Goal: Task Accomplishment & Management: Use online tool/utility

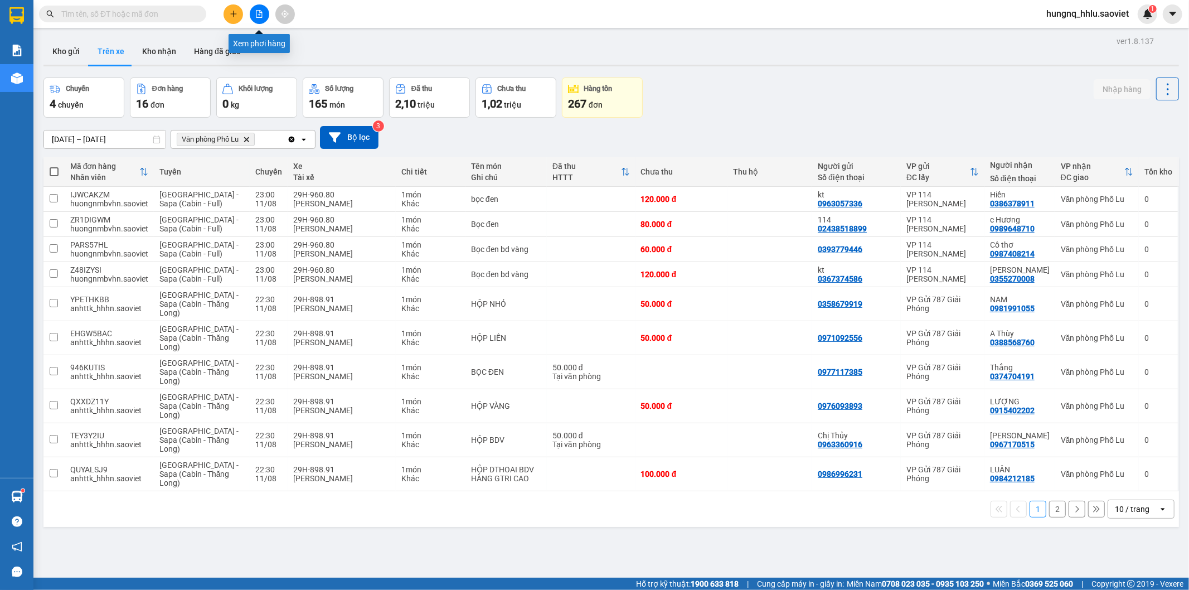
scroll to position [51, 0]
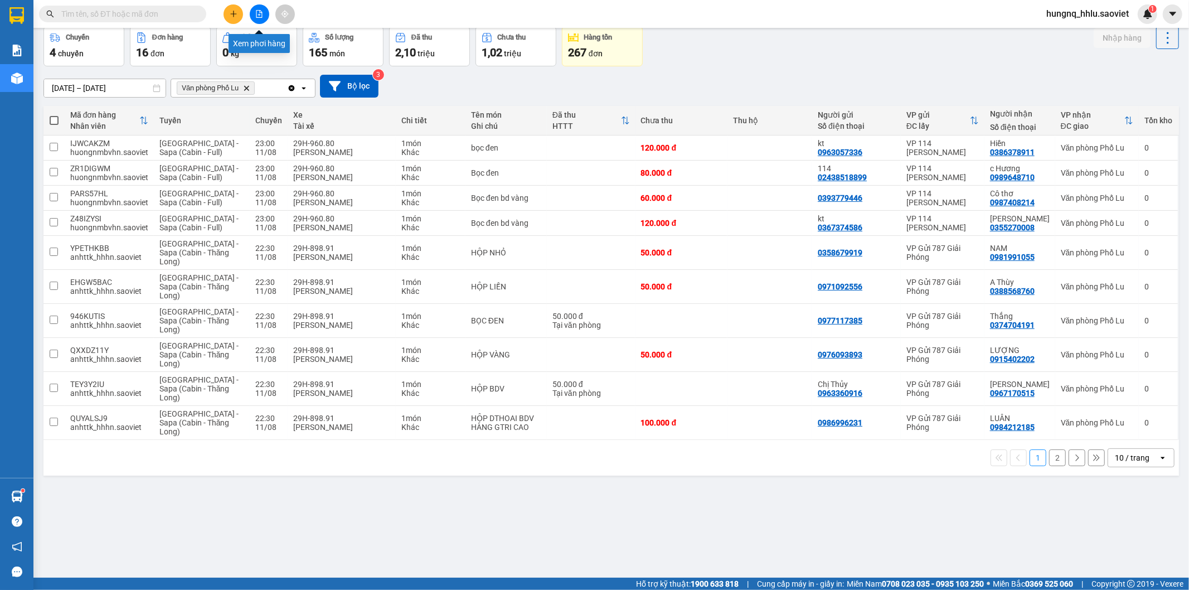
click at [265, 18] on button at bounding box center [260, 14] width 20 height 20
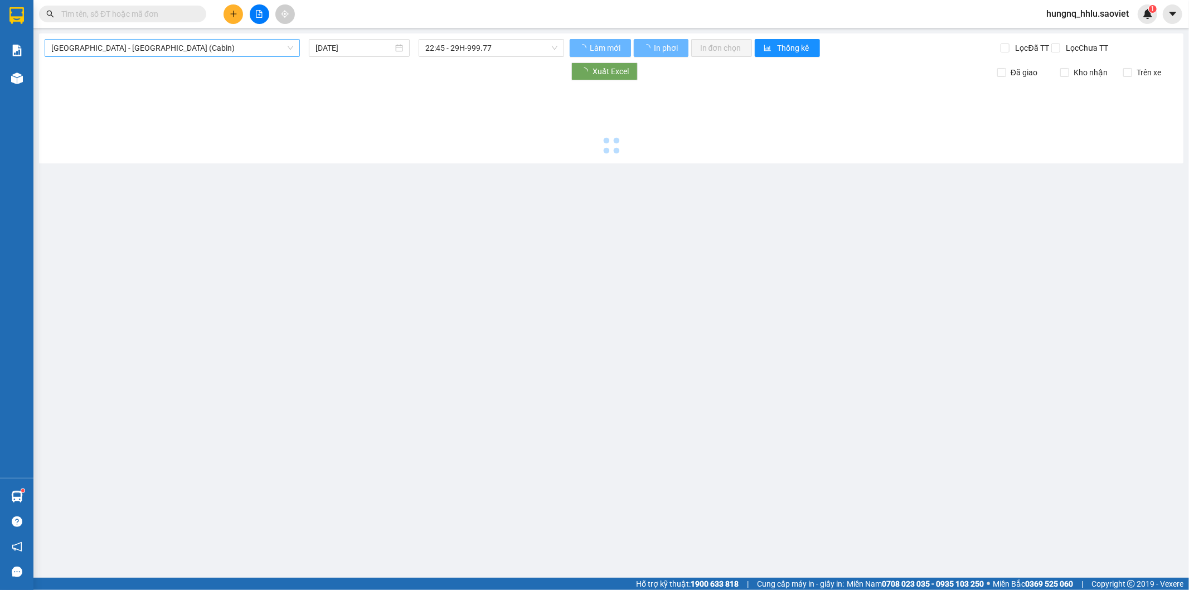
type input "[DATE]"
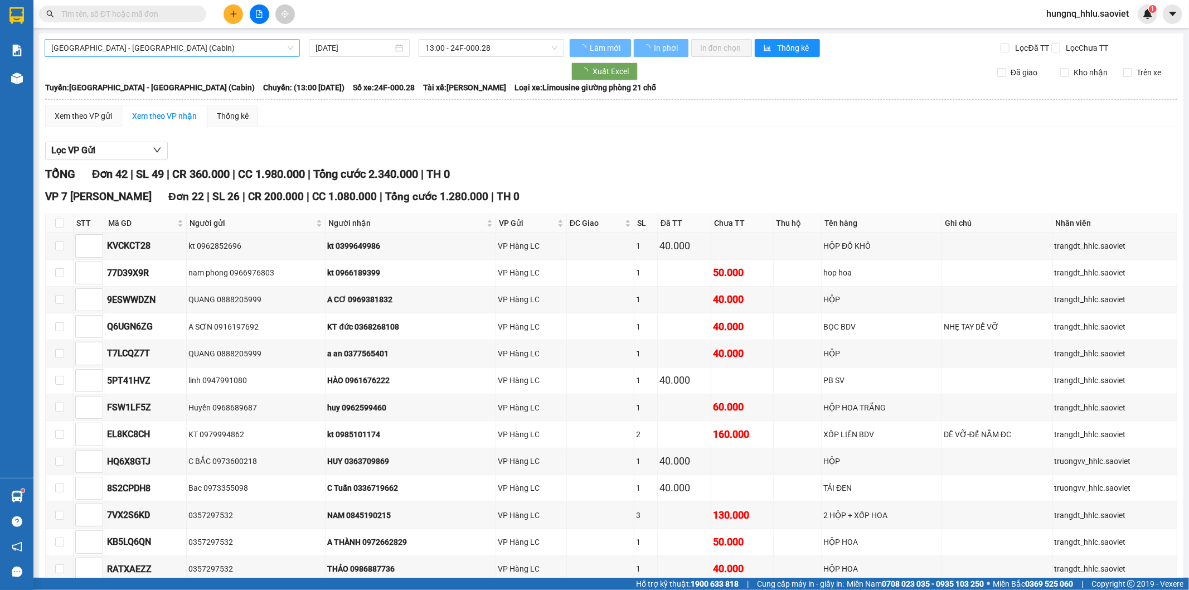
click at [74, 52] on span "[GEOGRAPHIC_DATA] - [GEOGRAPHIC_DATA] (Cabin)" at bounding box center [172, 48] width 242 height 17
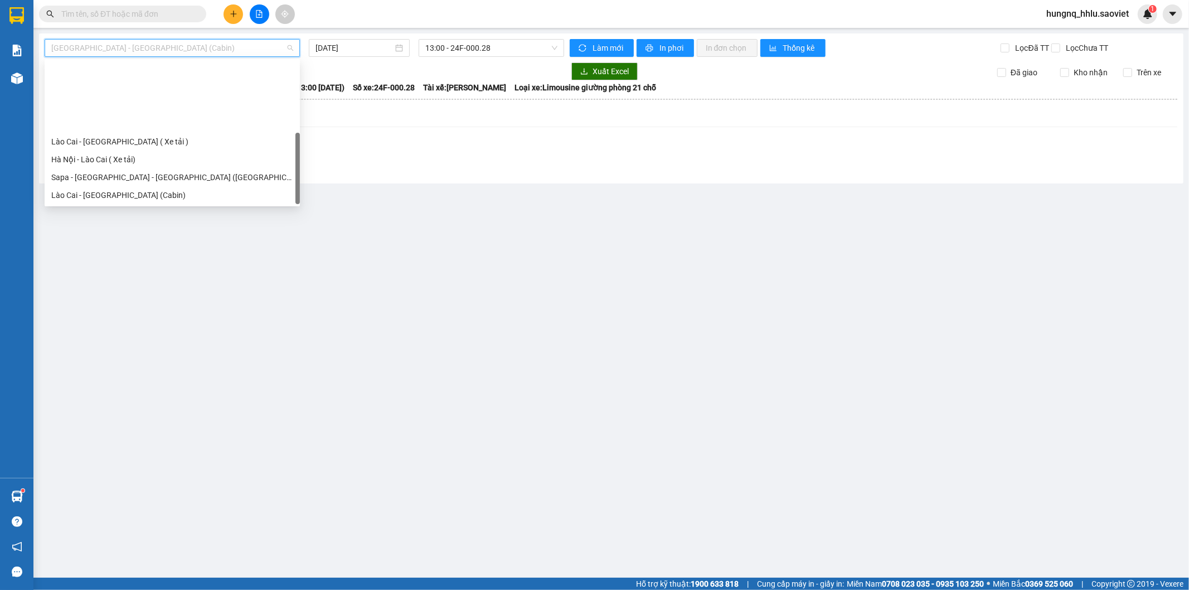
scroll to position [89, 0]
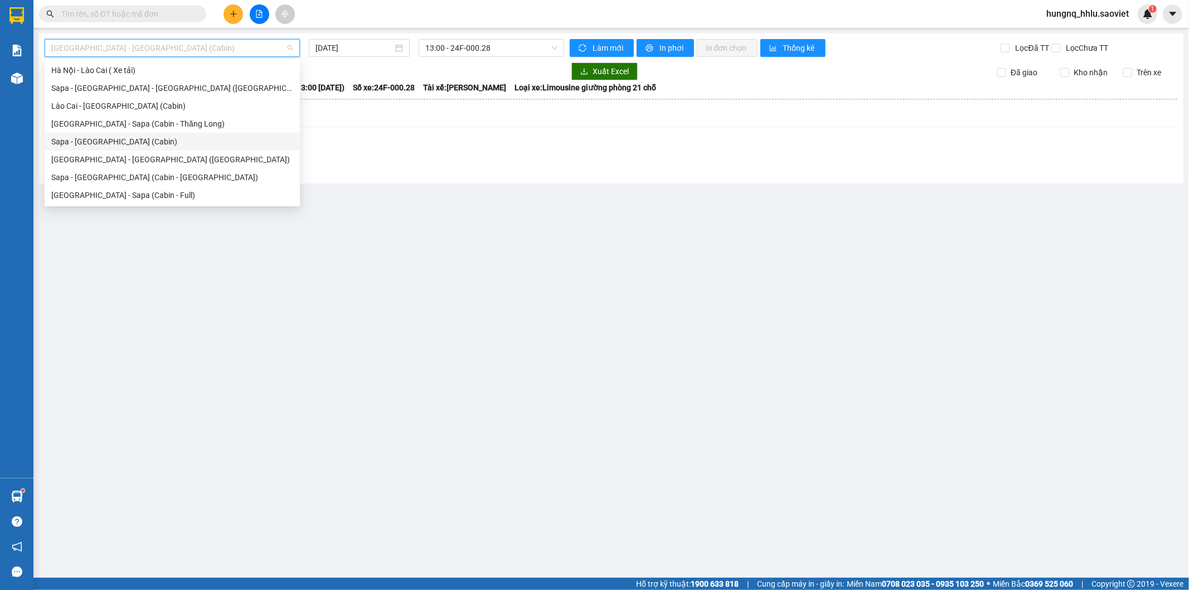
click at [57, 142] on div "Sapa - [GEOGRAPHIC_DATA] (Cabin)" at bounding box center [172, 141] width 242 height 12
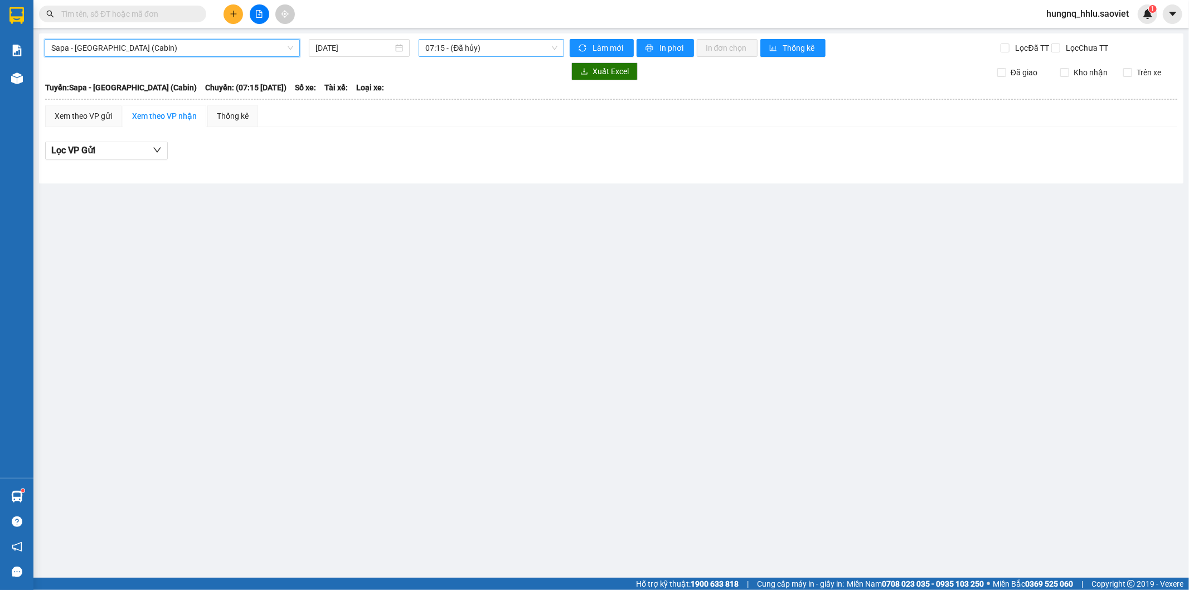
click at [443, 47] on span "07:15 - (Đã hủy)" at bounding box center [491, 48] width 132 height 17
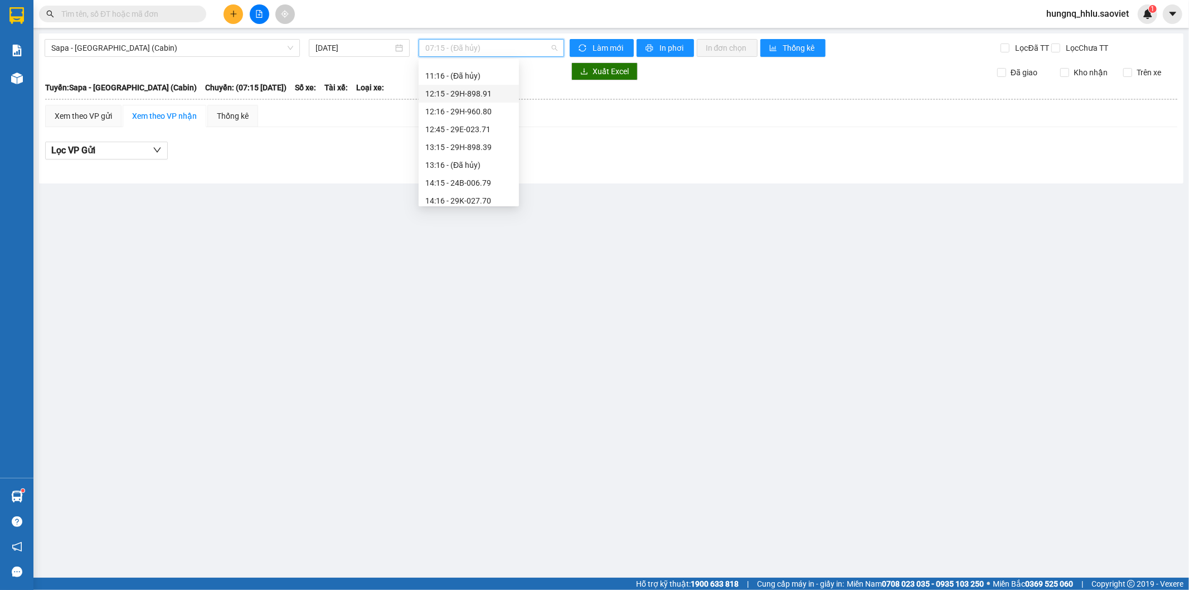
scroll to position [39, 0]
click at [324, 42] on input "[DATE]" at bounding box center [353, 48] width 77 height 12
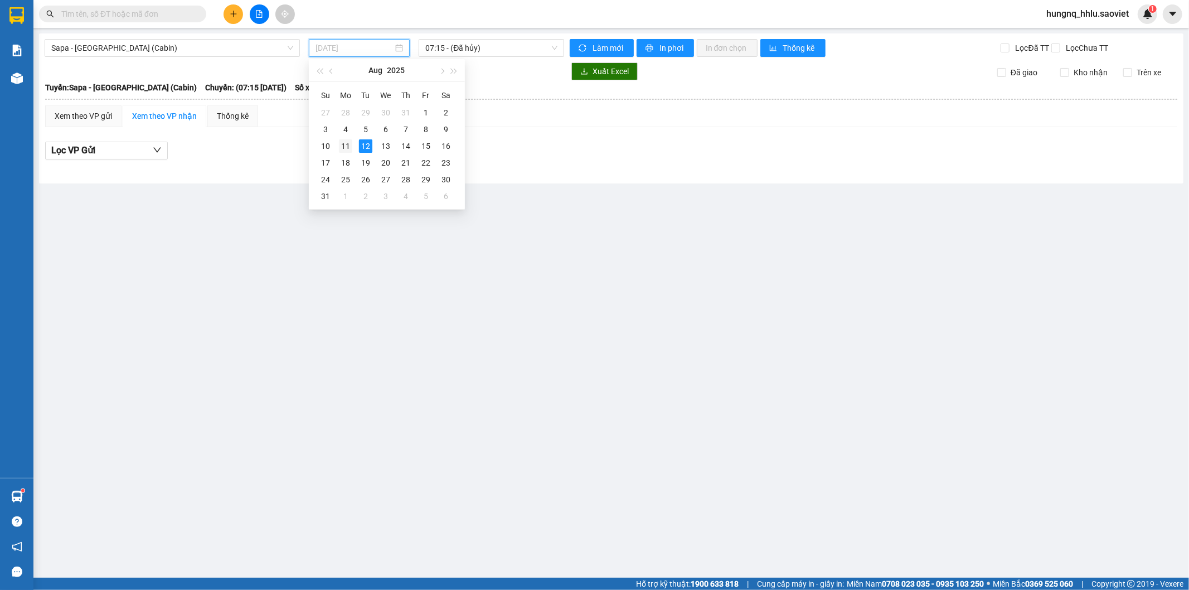
click at [350, 146] on div "11" at bounding box center [345, 145] width 13 height 13
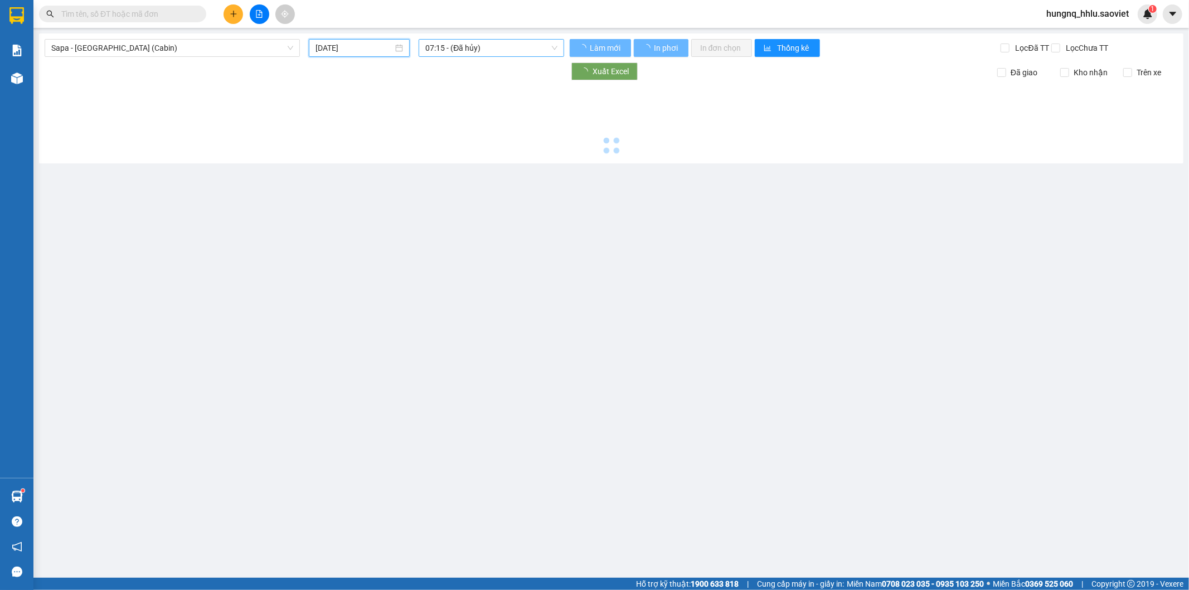
type input "[DATE]"
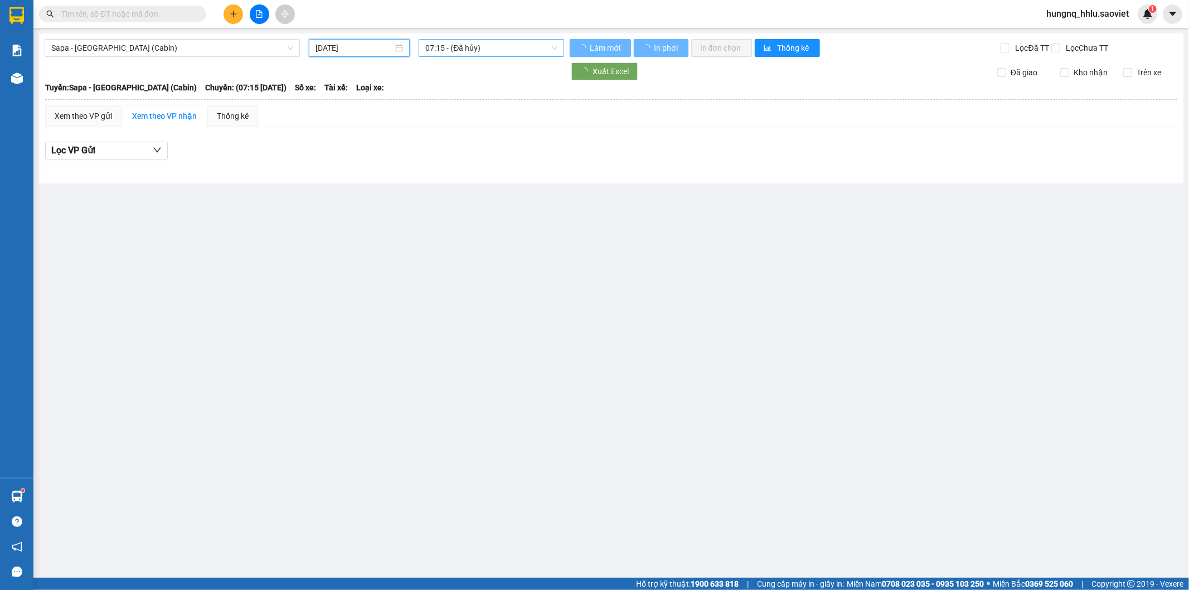
click at [457, 48] on span "07:15 - (Đã hủy)" at bounding box center [491, 48] width 132 height 17
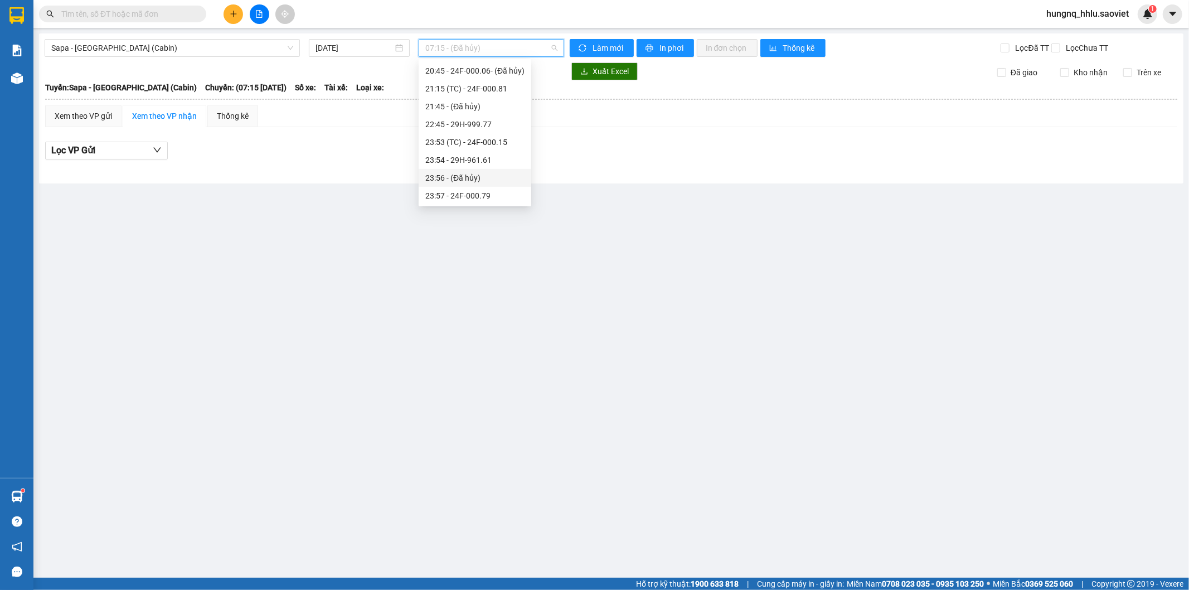
scroll to position [464, 0]
click at [509, 158] on div "23:57 - 24F-000.79" at bounding box center [474, 159] width 99 height 12
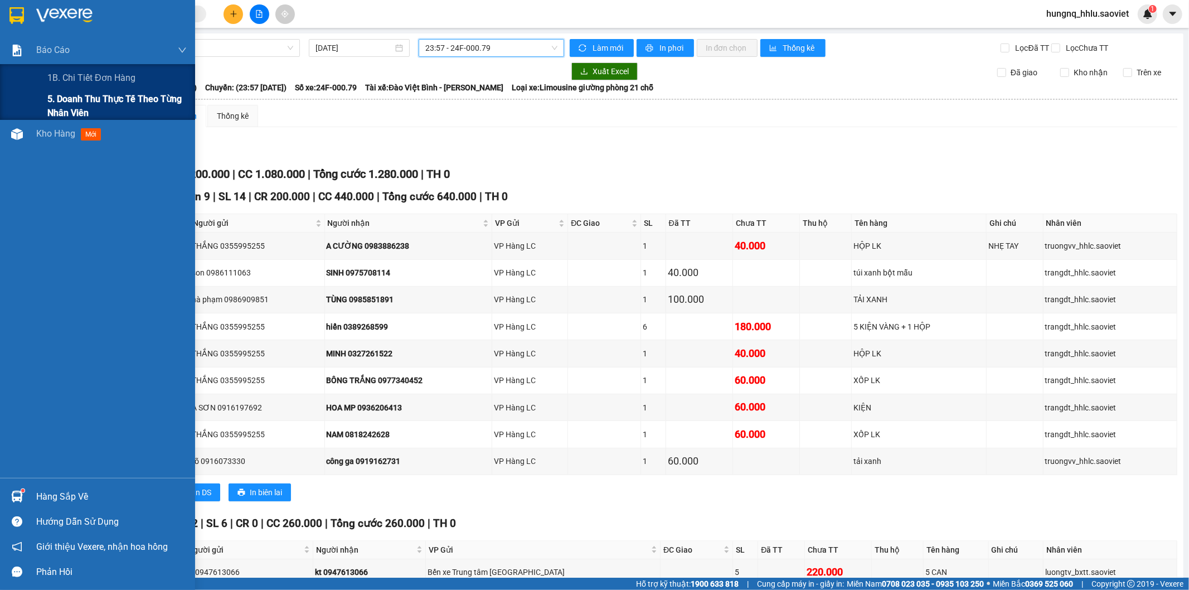
click at [57, 101] on span "5. Doanh thu thực tế theo từng nhân viên" at bounding box center [116, 106] width 139 height 28
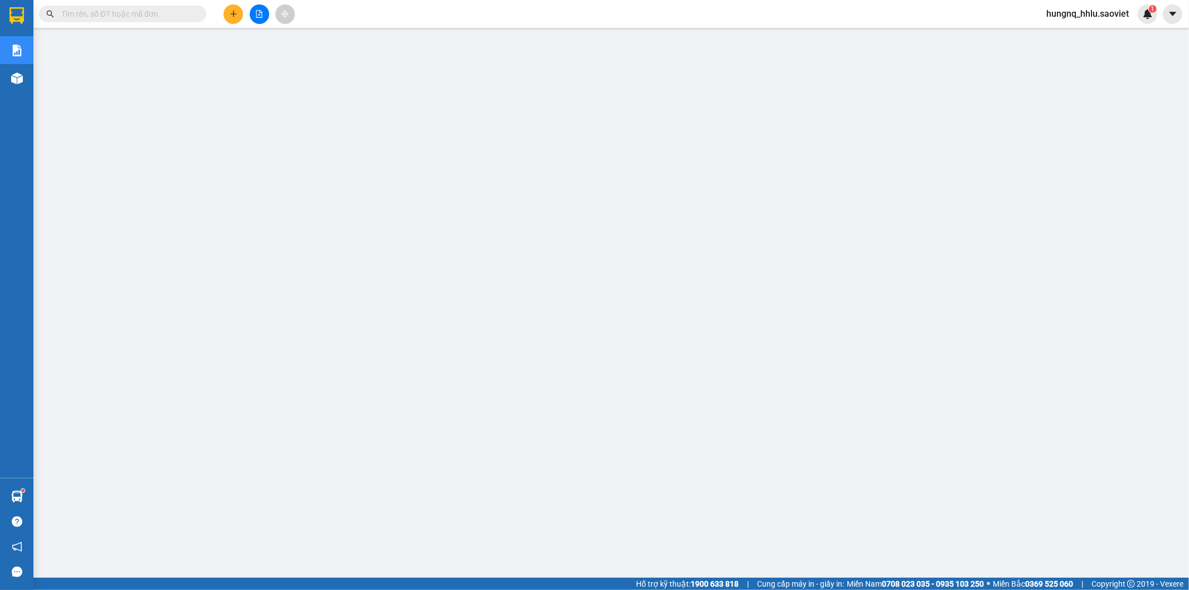
click at [66, 16] on input "text" at bounding box center [127, 14] width 132 height 12
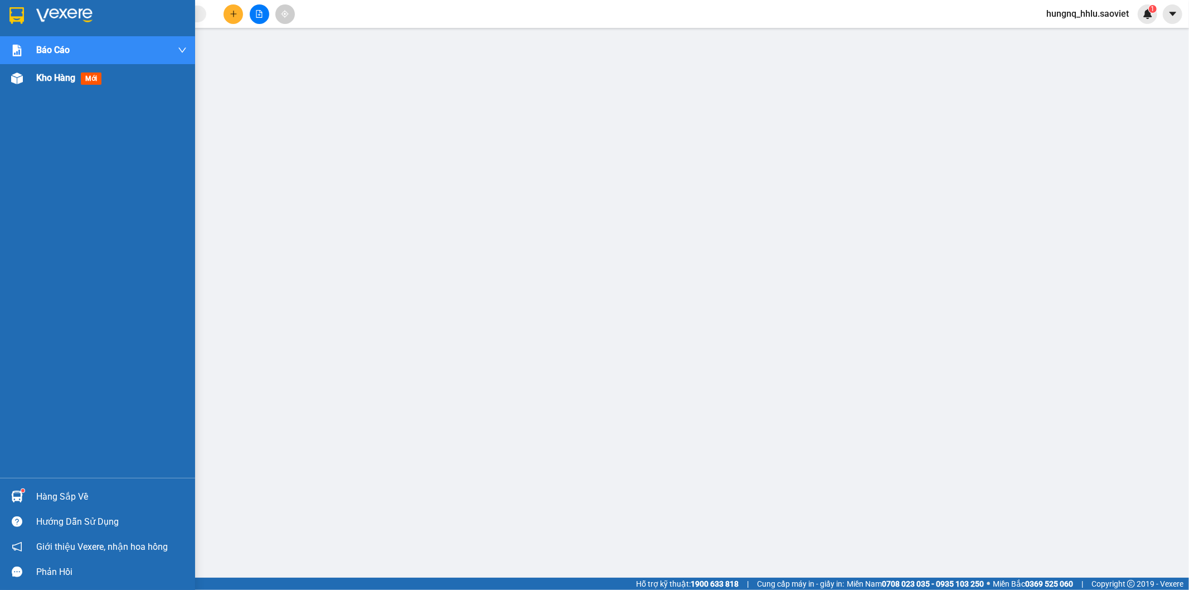
click at [35, 81] on div "Kho hàng mới" at bounding box center [97, 78] width 195 height 28
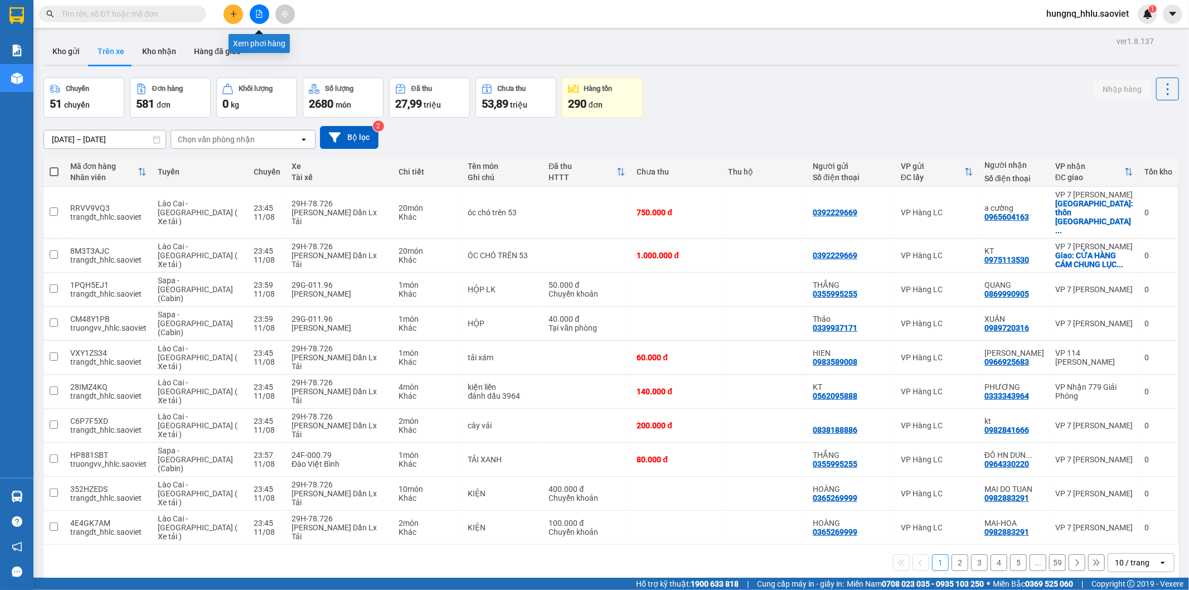
click at [264, 20] on button at bounding box center [260, 14] width 20 height 20
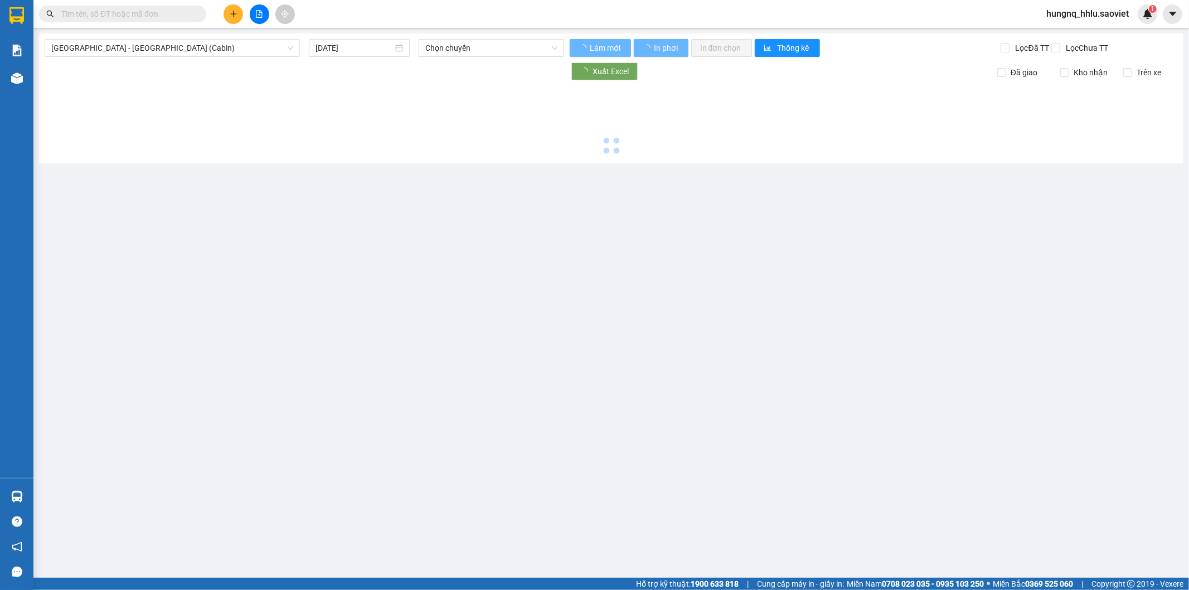
type input "[DATE]"
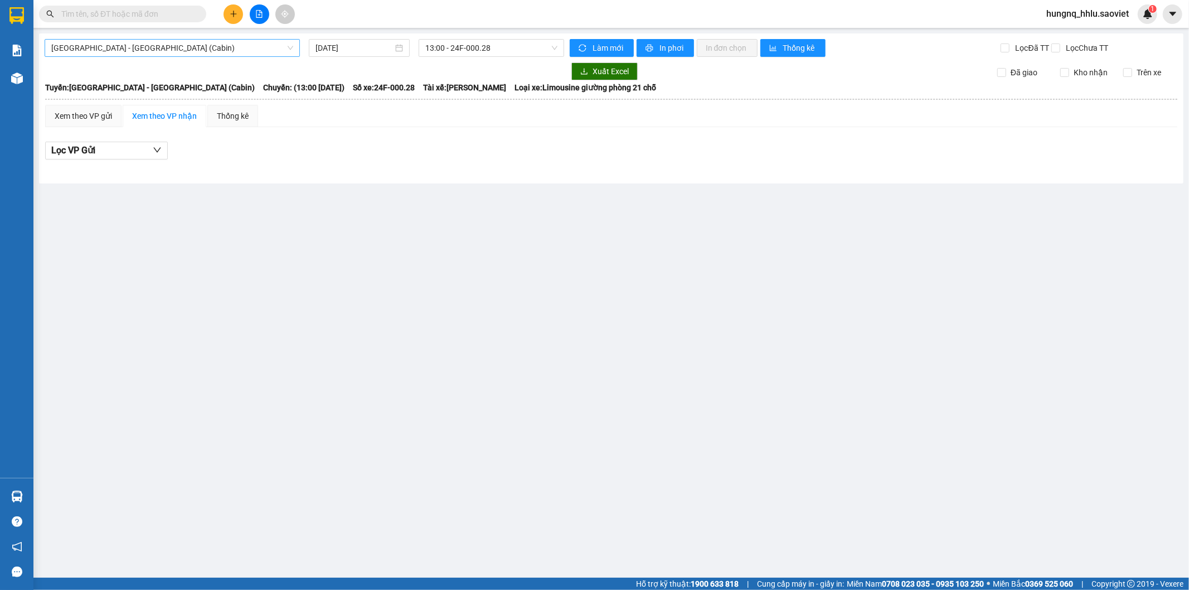
click at [92, 45] on span "[GEOGRAPHIC_DATA] - [GEOGRAPHIC_DATA] (Cabin)" at bounding box center [172, 48] width 242 height 17
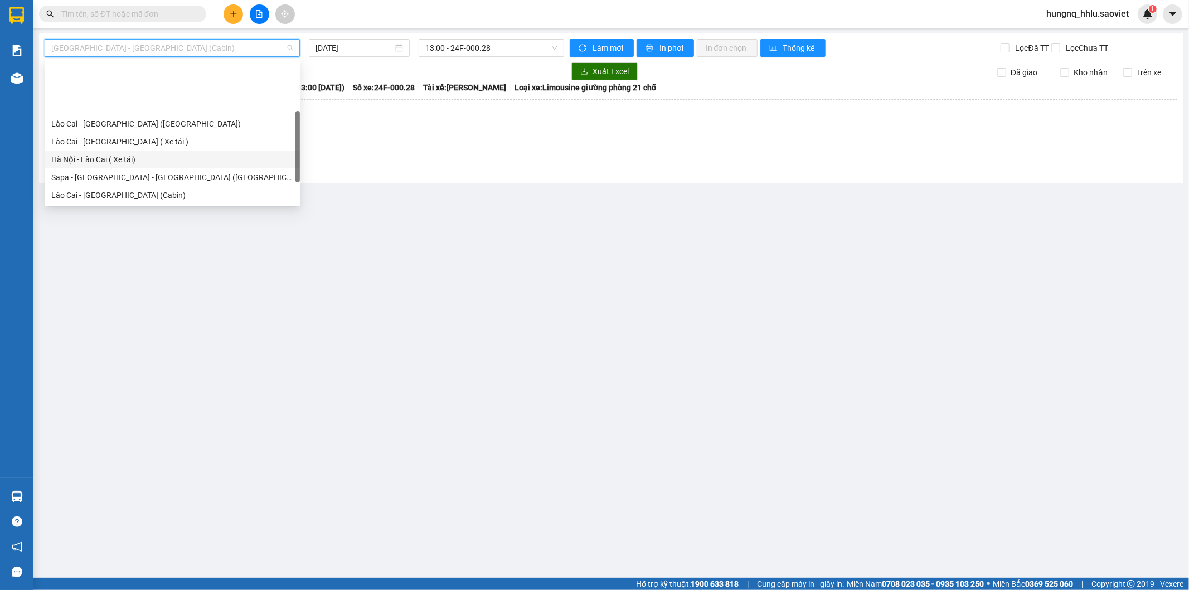
scroll to position [62, 0]
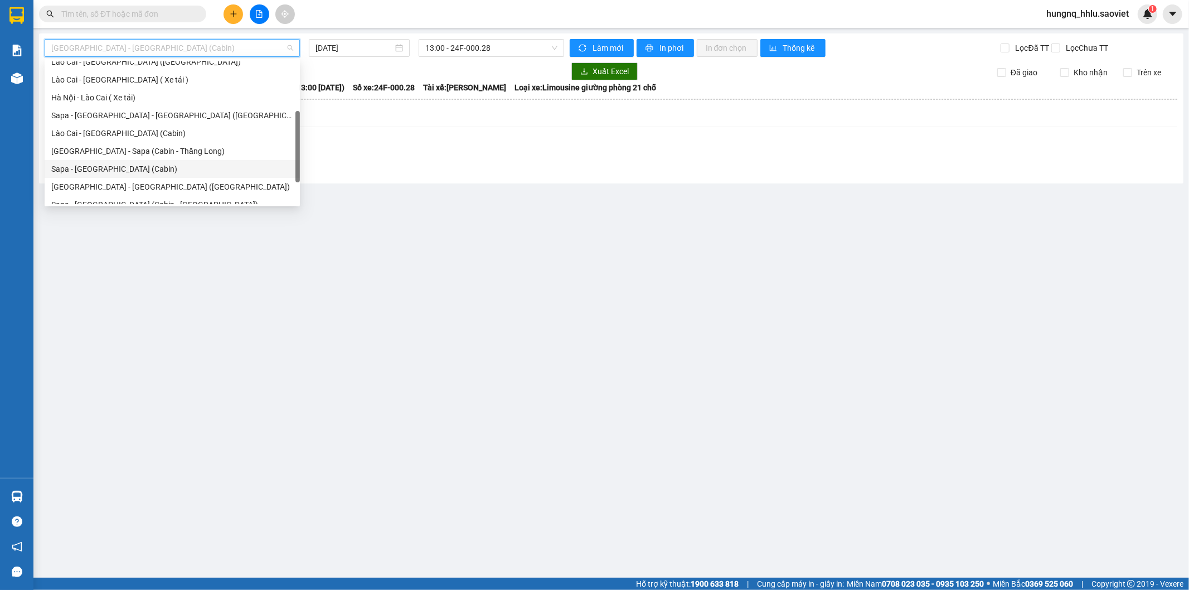
click at [124, 175] on div "Sapa - [GEOGRAPHIC_DATA] (Cabin)" at bounding box center [172, 169] width 255 height 18
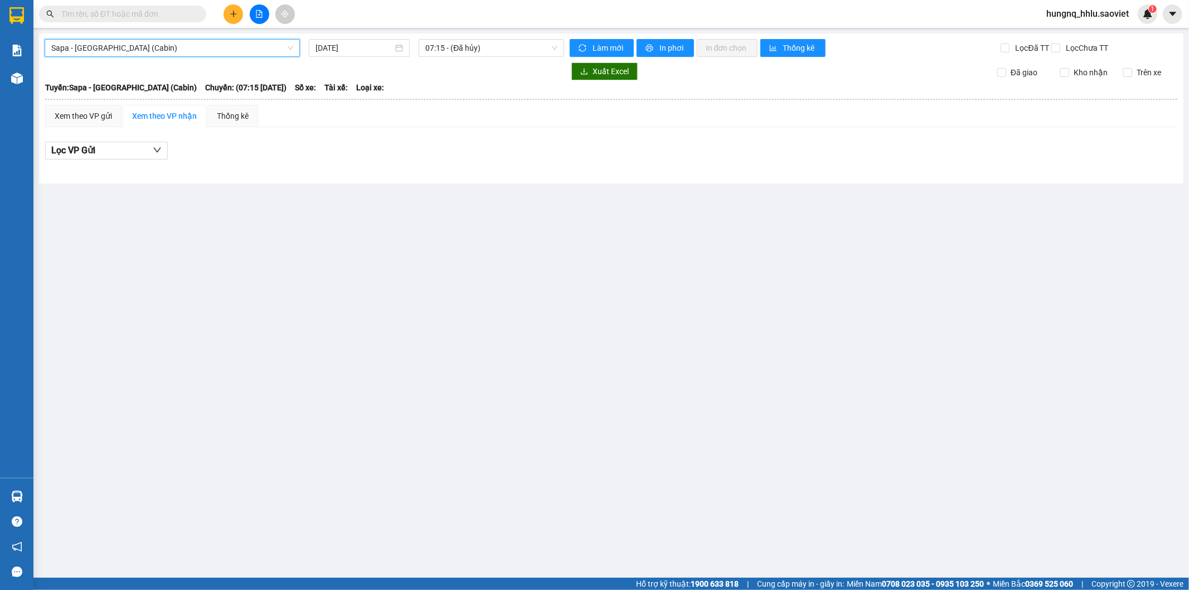
click at [115, 45] on span "Sapa - [GEOGRAPHIC_DATA] (Cabin)" at bounding box center [172, 48] width 242 height 17
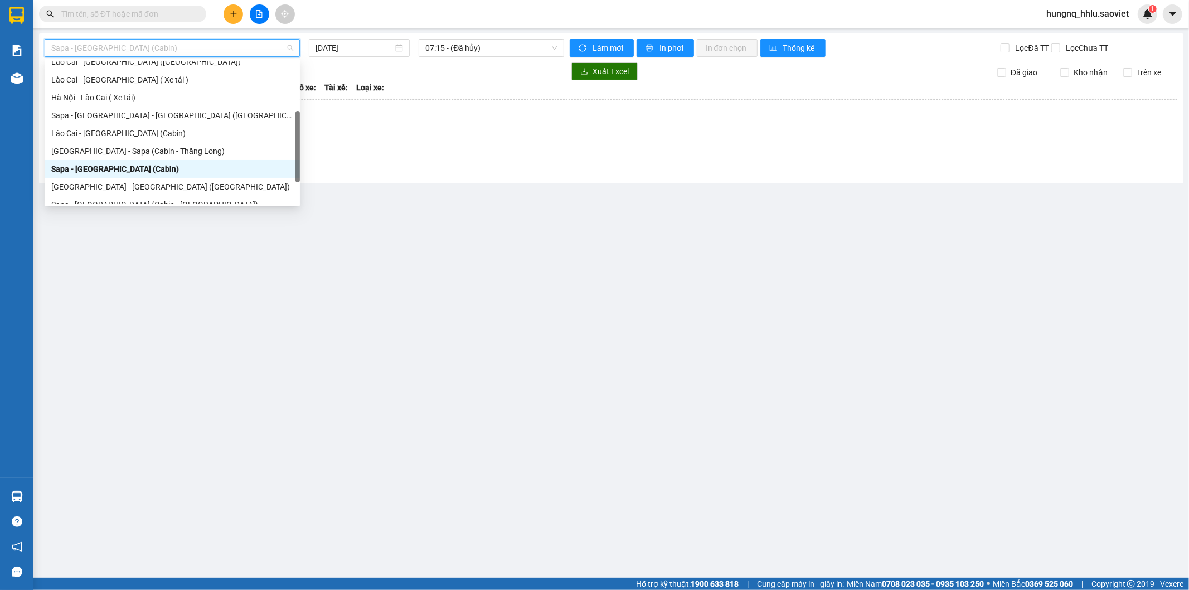
click at [53, 165] on div "Sapa - [GEOGRAPHIC_DATA] (Cabin)" at bounding box center [172, 169] width 242 height 12
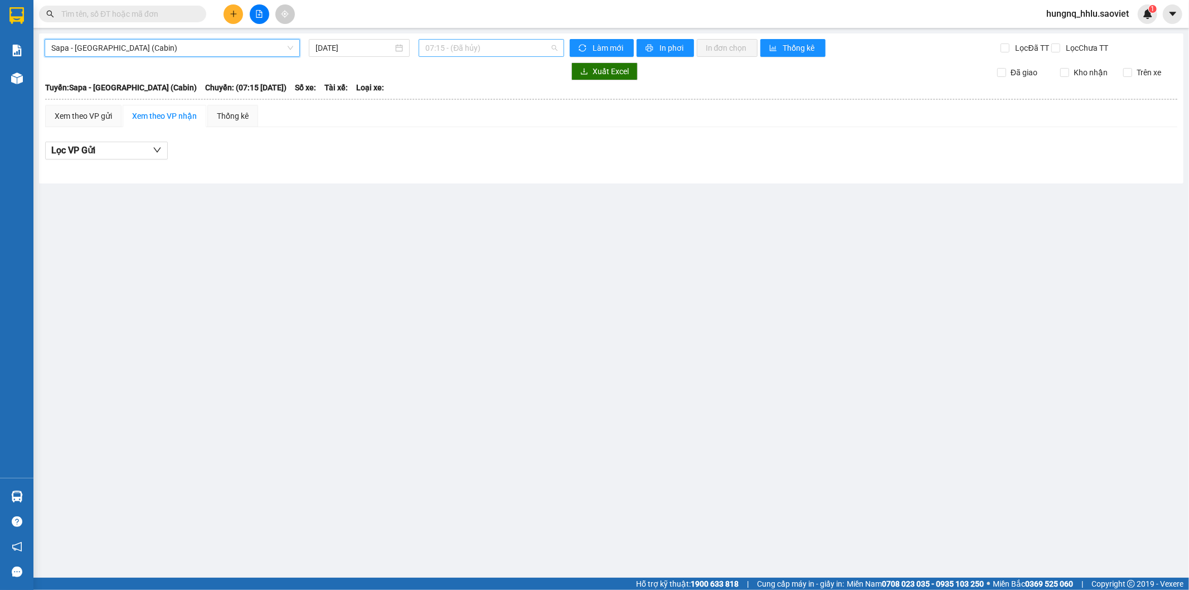
click at [428, 42] on span "07:15 - (Đã hủy)" at bounding box center [491, 48] width 132 height 17
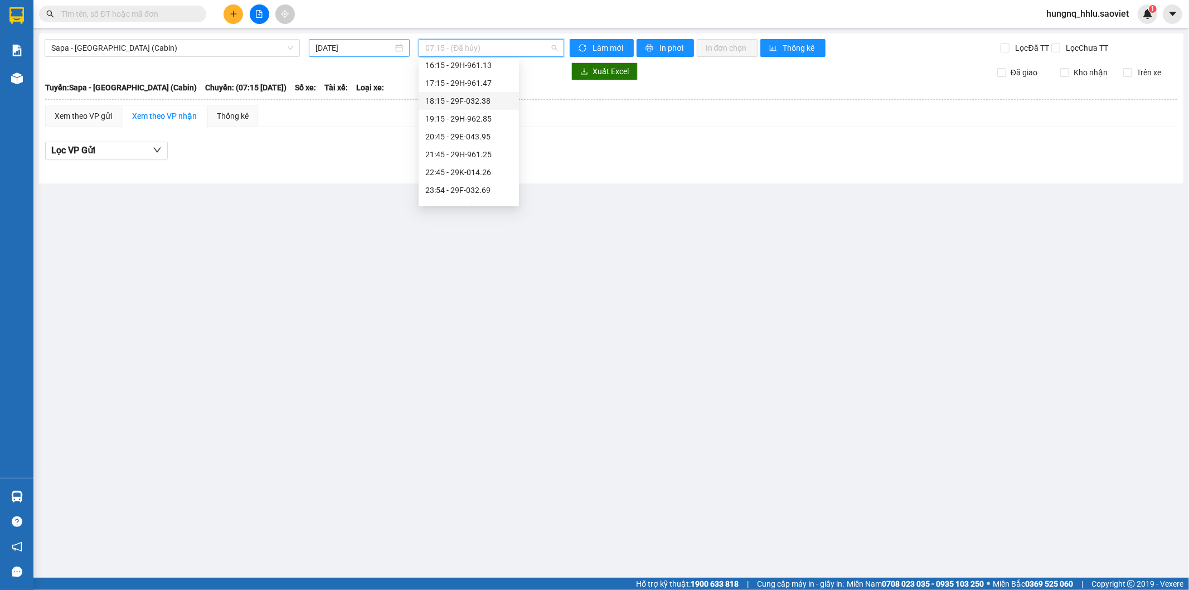
scroll to position [286, 0]
click at [320, 43] on input "[DATE]" at bounding box center [353, 48] width 77 height 12
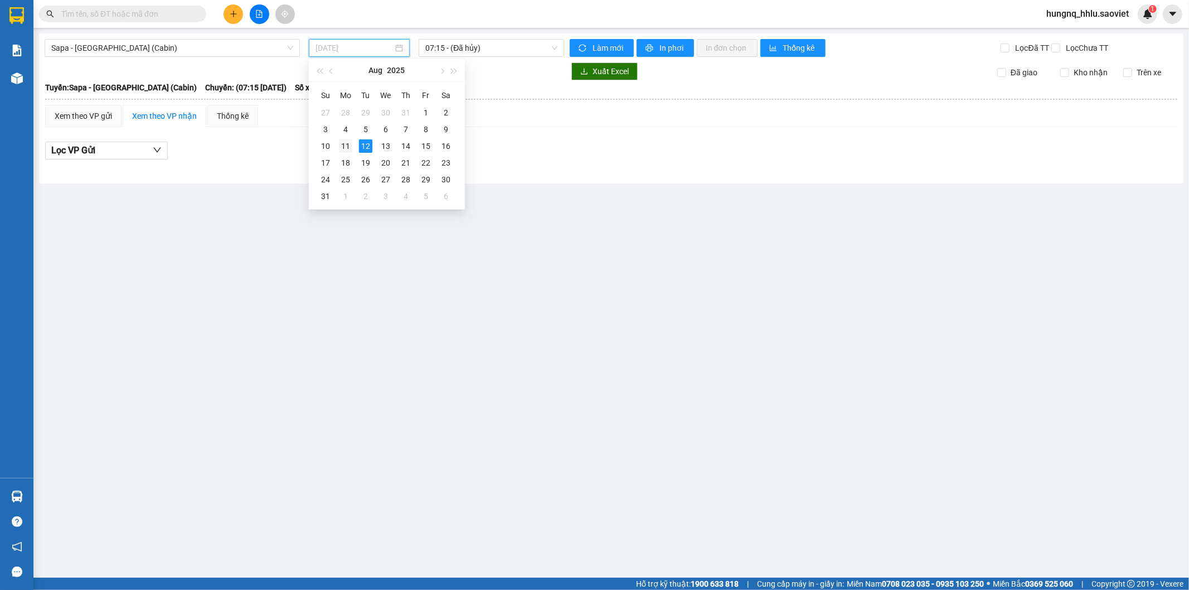
click at [343, 148] on div "11" at bounding box center [345, 145] width 13 height 13
type input "[DATE]"
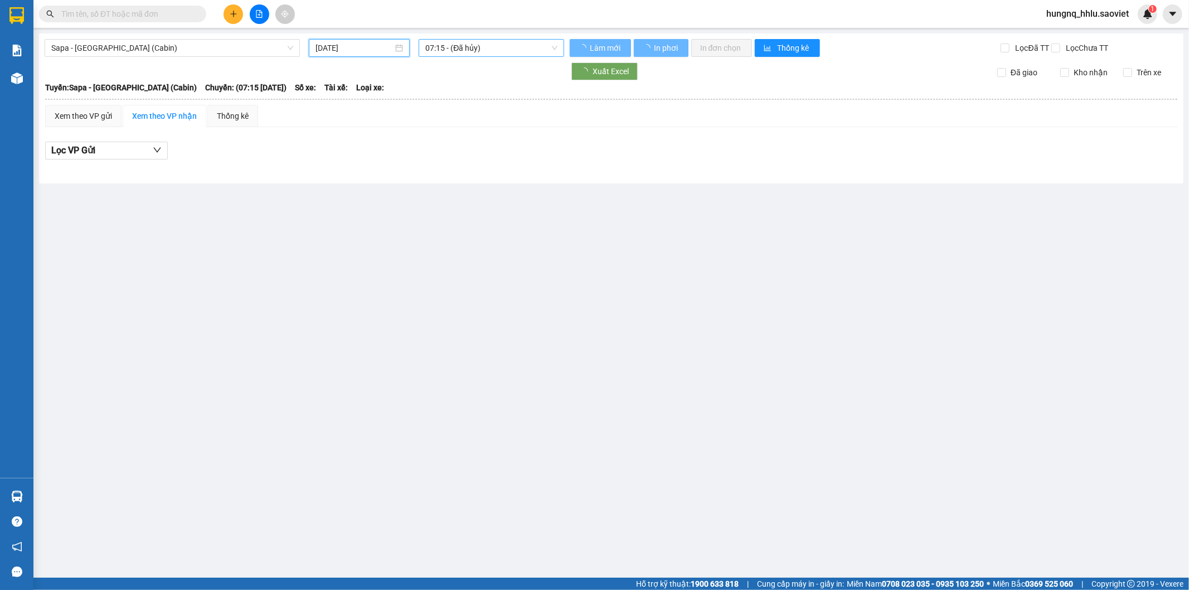
click at [439, 43] on span "07:15 - (Đã hủy)" at bounding box center [491, 48] width 132 height 17
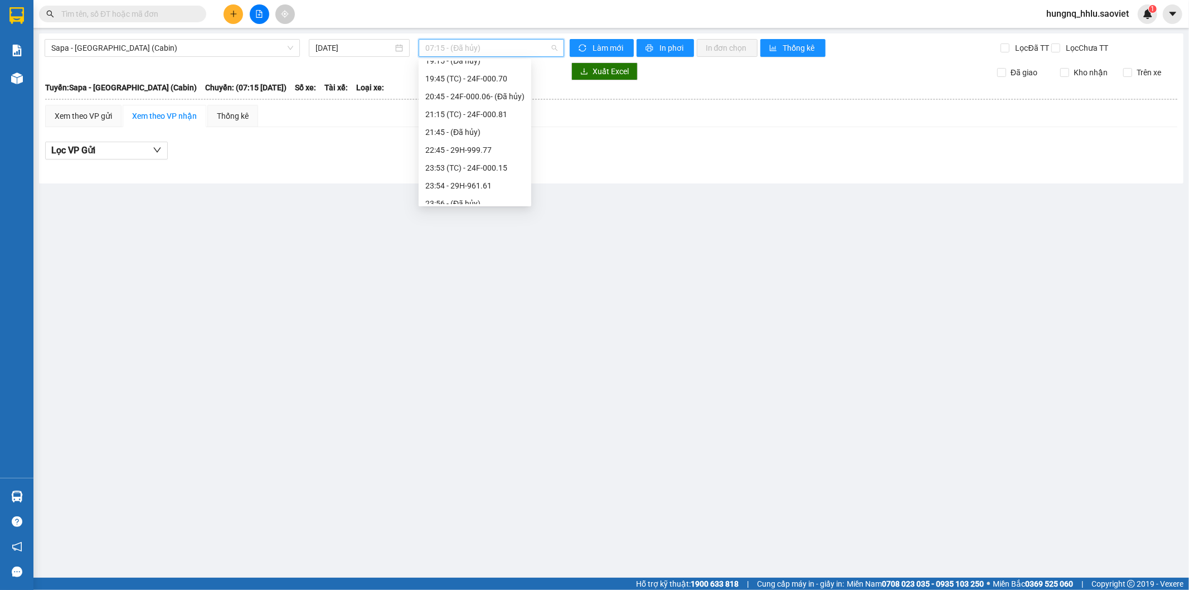
scroll to position [340, 0]
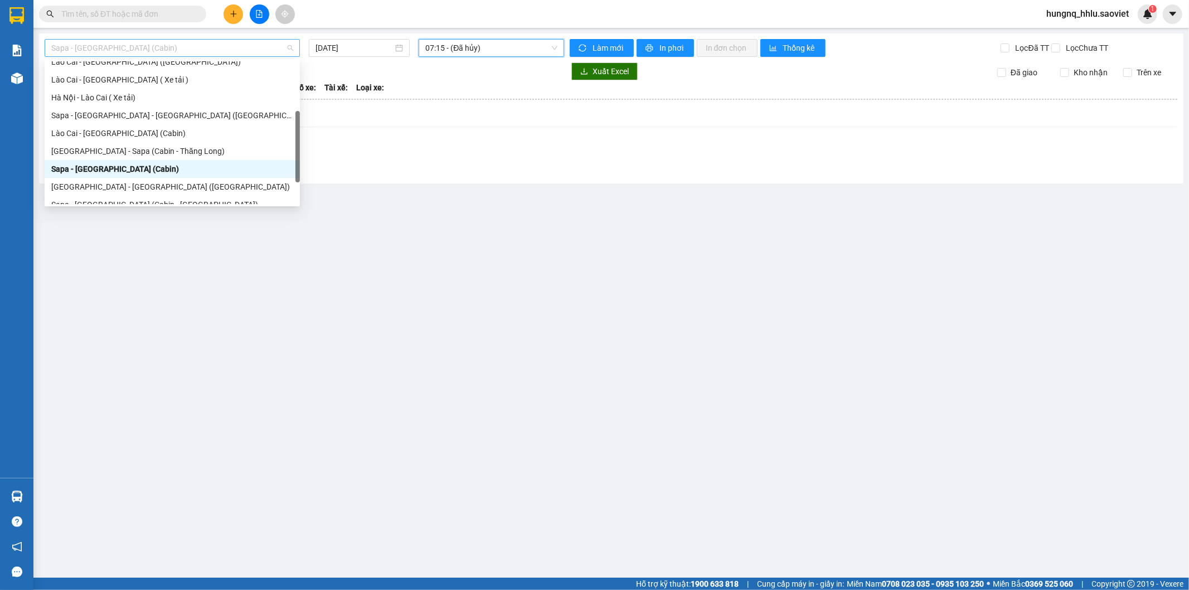
click at [87, 47] on span "Sapa - [GEOGRAPHIC_DATA] (Cabin)" at bounding box center [172, 48] width 242 height 17
click at [57, 134] on div "Lào Cai - [GEOGRAPHIC_DATA] (Cabin)" at bounding box center [172, 133] width 242 height 12
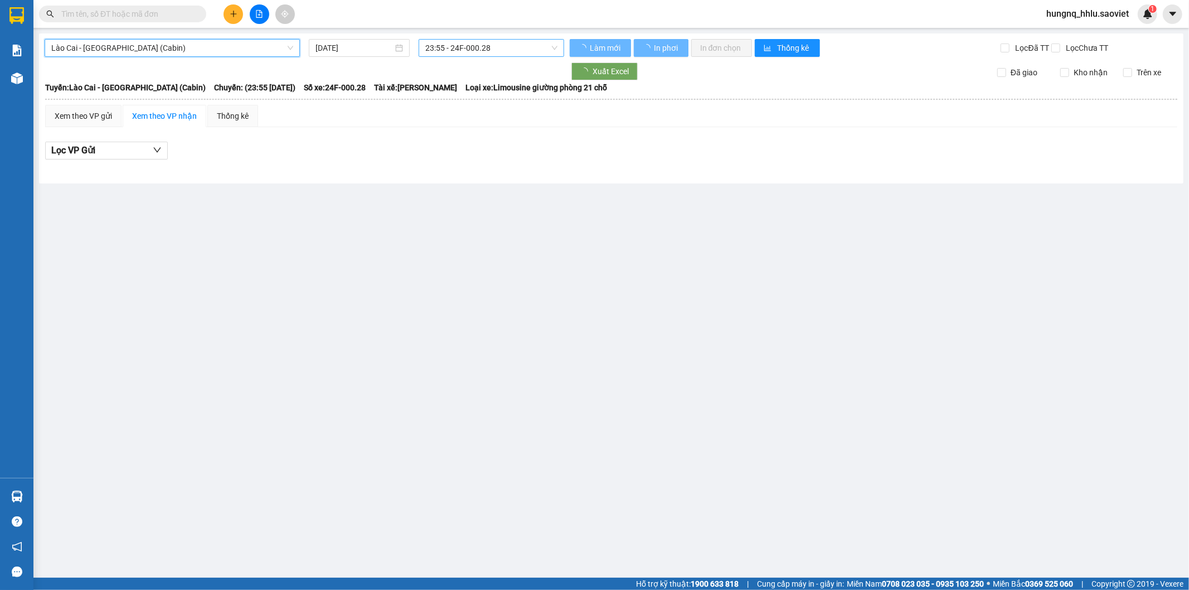
click at [454, 47] on span "23:55 - 24F-000.28" at bounding box center [491, 48] width 132 height 17
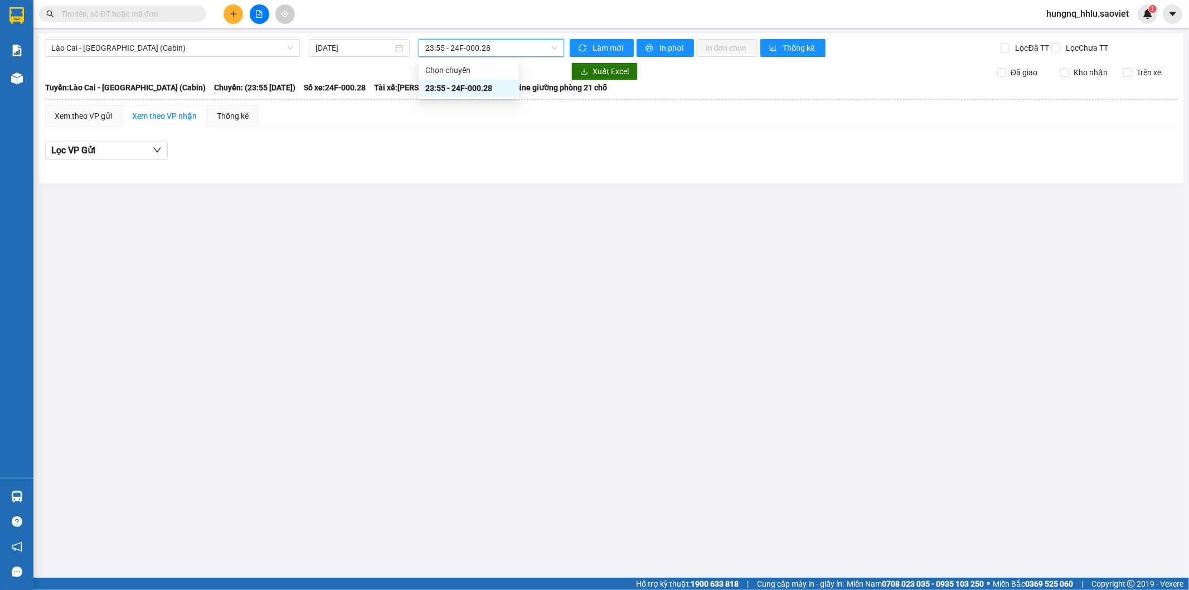
click at [452, 43] on span "23:55 - 24F-000.28" at bounding box center [491, 48] width 132 height 17
click at [333, 188] on main "Lào Cai - [GEOGRAPHIC_DATA] (Cabin) [DATE] 23:55 23:55 - 24F-000.28 Làm mới In …" at bounding box center [594, 288] width 1189 height 577
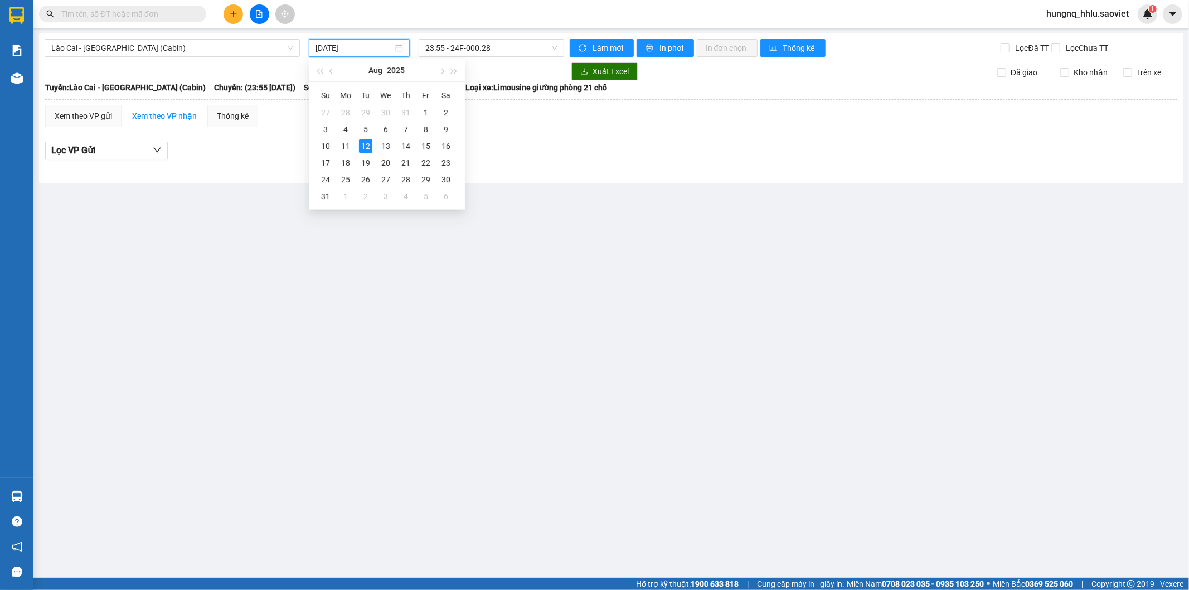
click at [315, 45] on input "[DATE]" at bounding box center [353, 48] width 77 height 12
click at [348, 142] on div "11" at bounding box center [345, 145] width 13 height 13
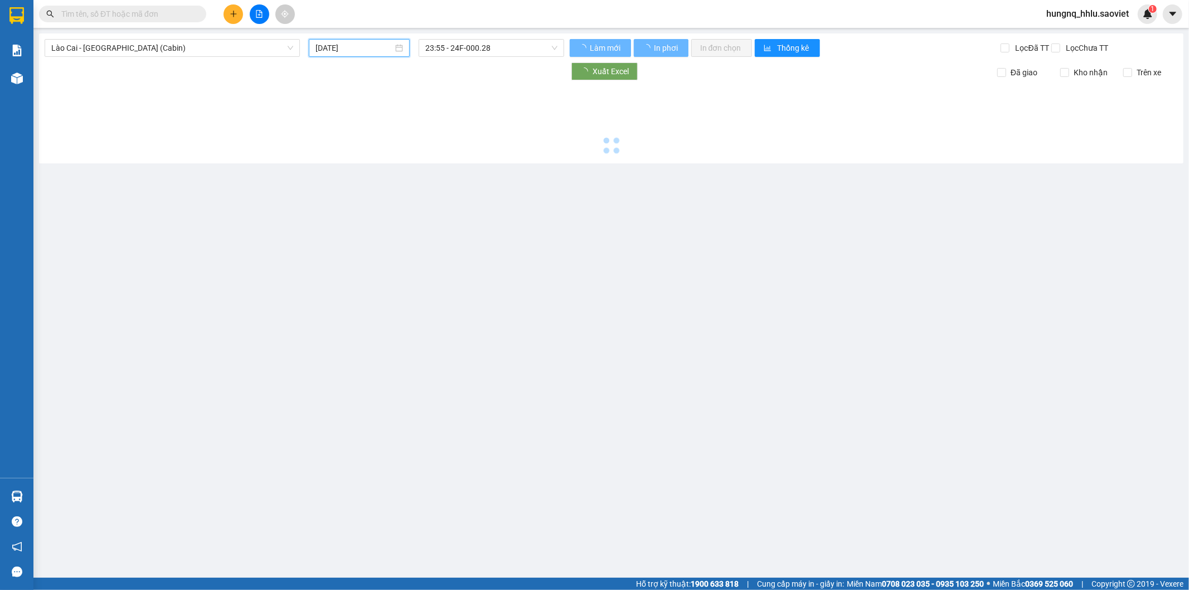
type input "[DATE]"
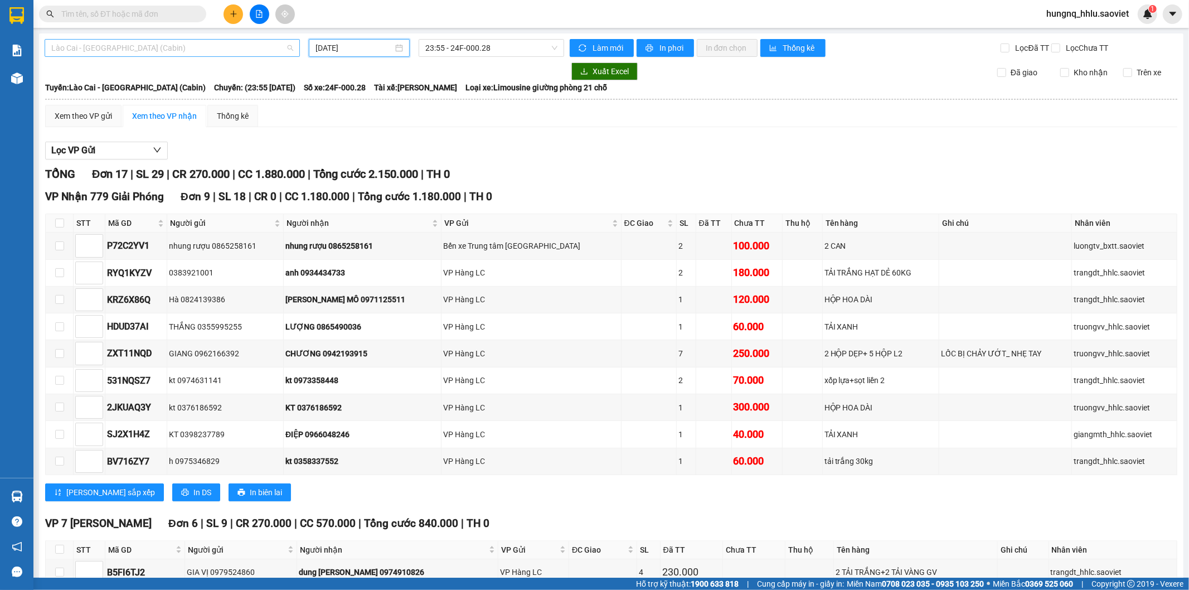
click at [79, 48] on span "Lào Cai - [GEOGRAPHIC_DATA] (Cabin)" at bounding box center [172, 48] width 242 height 17
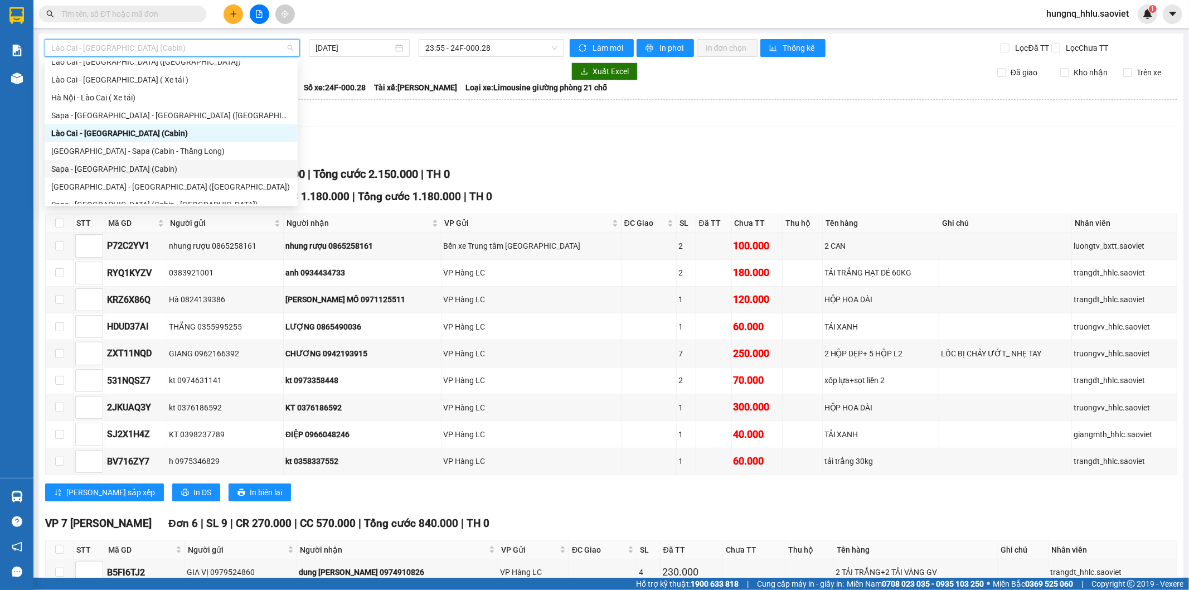
click at [50, 170] on div "Sapa - [GEOGRAPHIC_DATA] (Cabin)" at bounding box center [171, 169] width 253 height 18
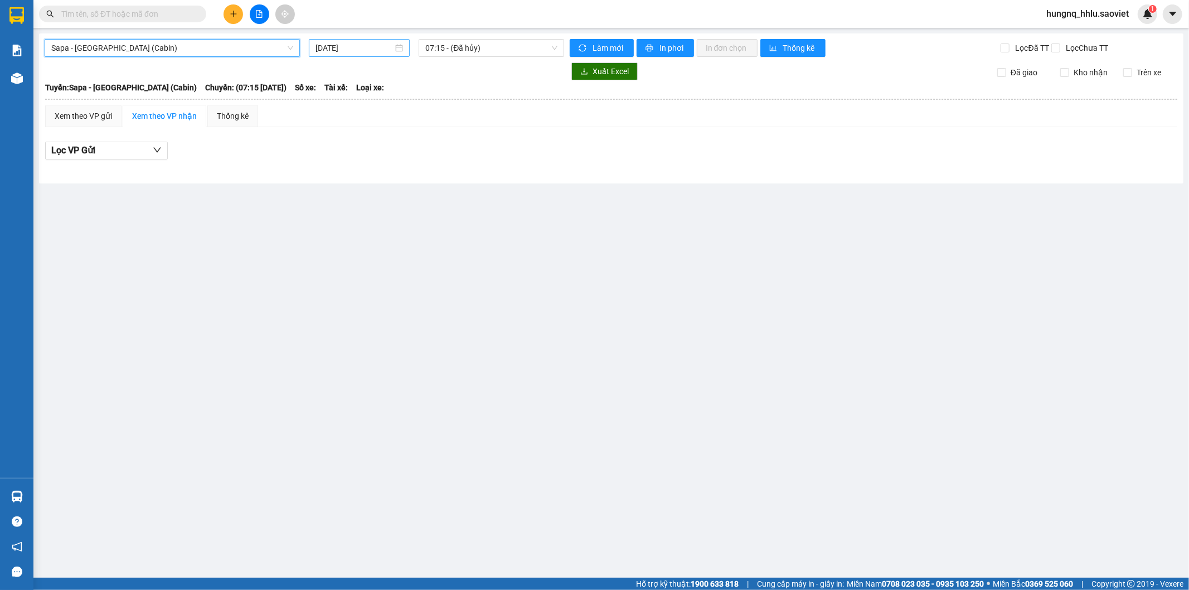
click at [330, 49] on input "[DATE]" at bounding box center [353, 48] width 77 height 12
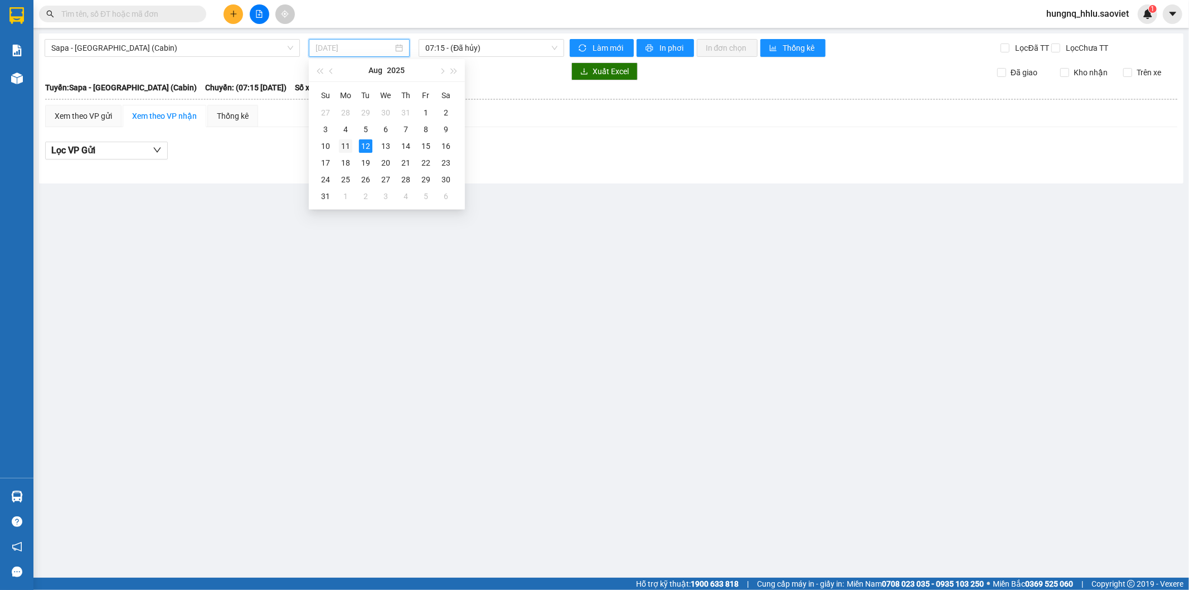
click at [343, 145] on div "11" at bounding box center [345, 145] width 13 height 13
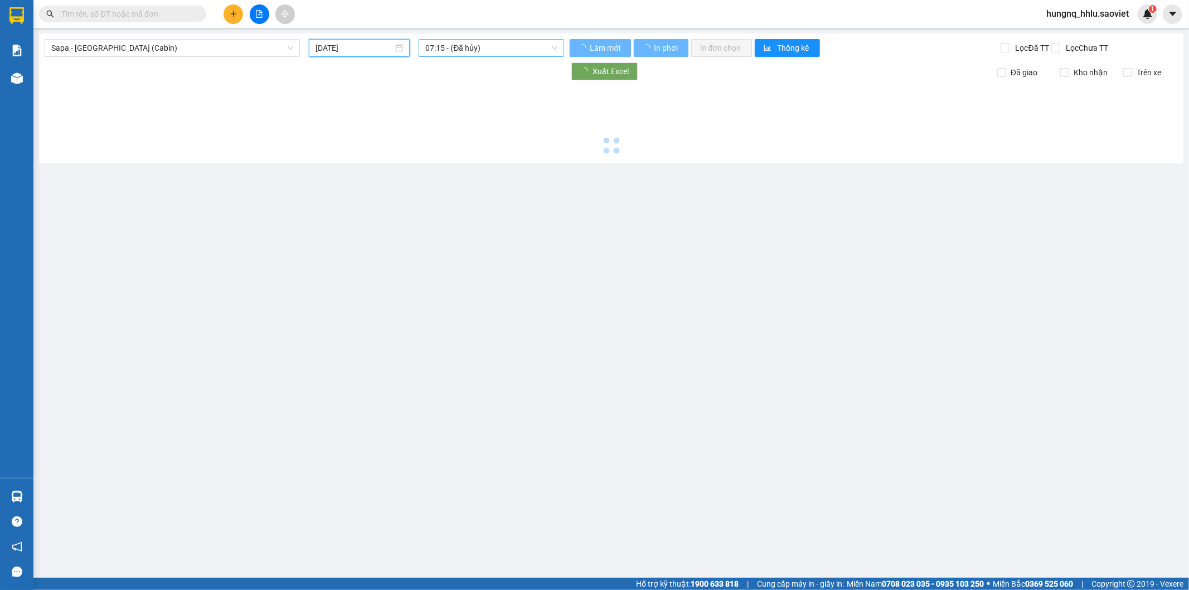
type input "[DATE]"
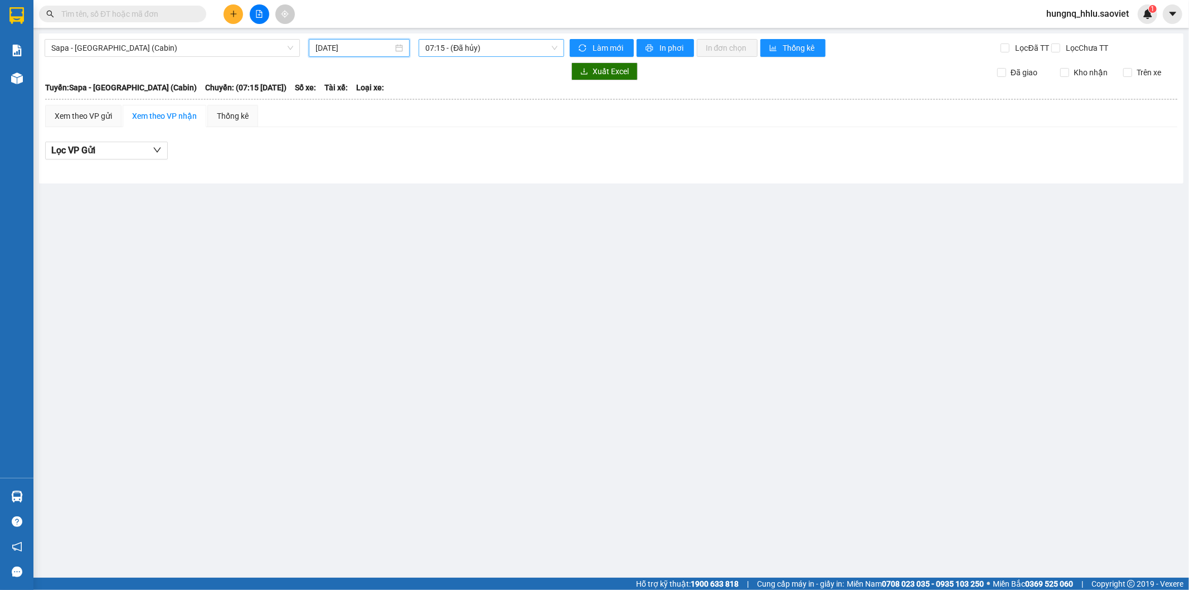
click at [446, 46] on span "07:15 - (Đã hủy)" at bounding box center [491, 48] width 132 height 17
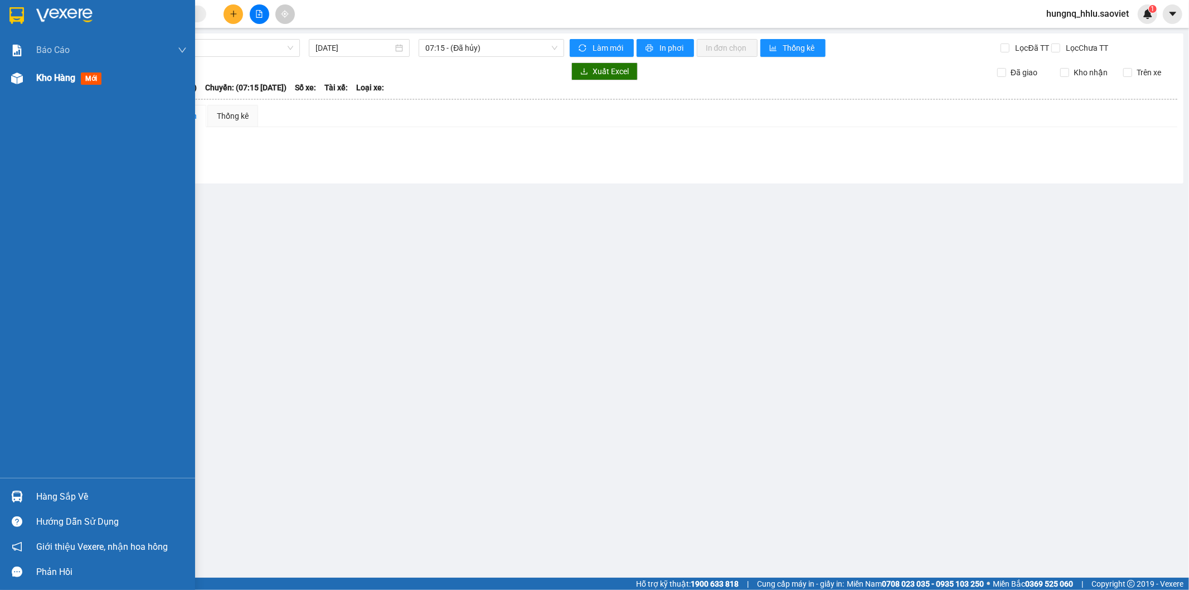
click at [63, 81] on span "Kho hàng" at bounding box center [55, 77] width 39 height 11
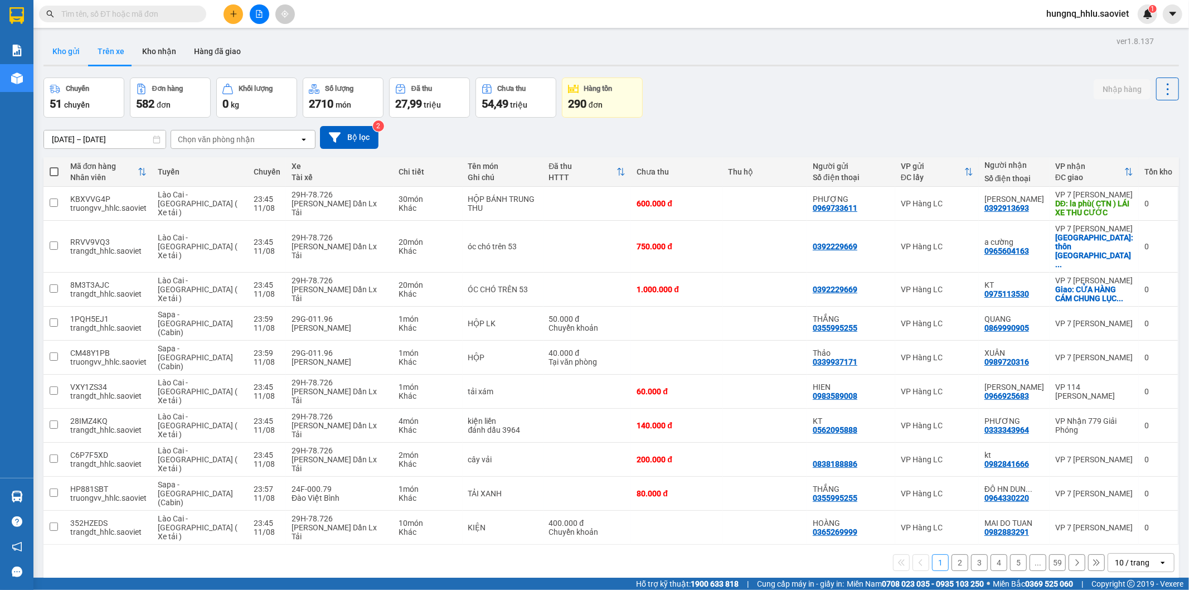
click at [54, 56] on button "Kho gửi" at bounding box center [65, 51] width 45 height 27
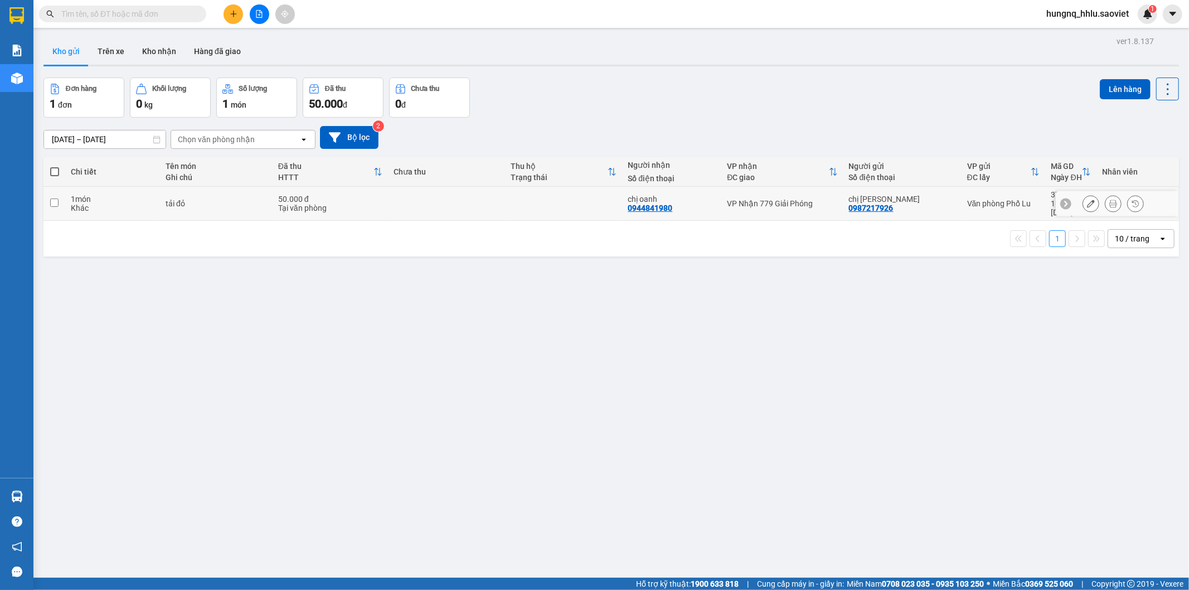
click at [63, 201] on td at bounding box center [54, 204] width 22 height 34
checkbox input "true"
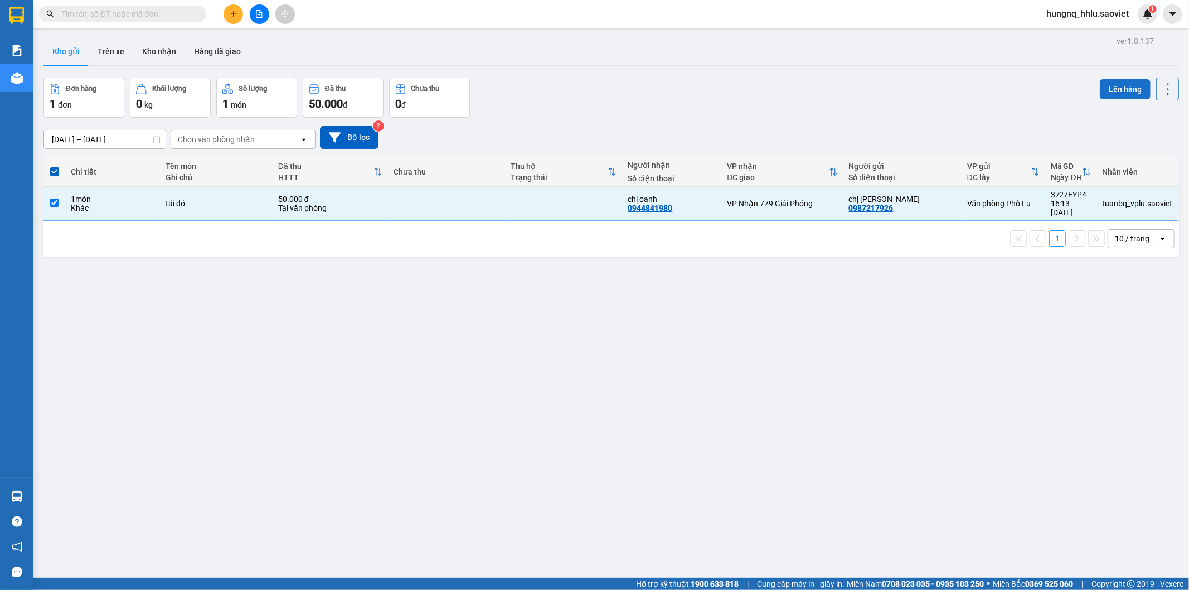
click at [1131, 93] on button "Lên hàng" at bounding box center [1125, 89] width 51 height 20
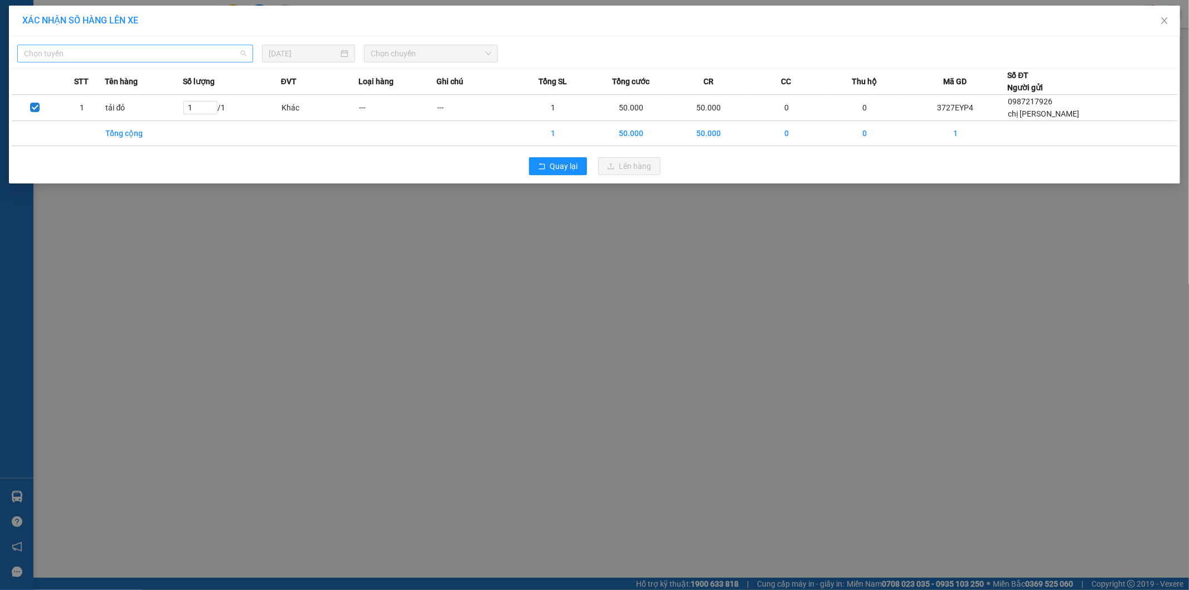
click at [63, 54] on span "Chọn tuyến" at bounding box center [135, 53] width 222 height 17
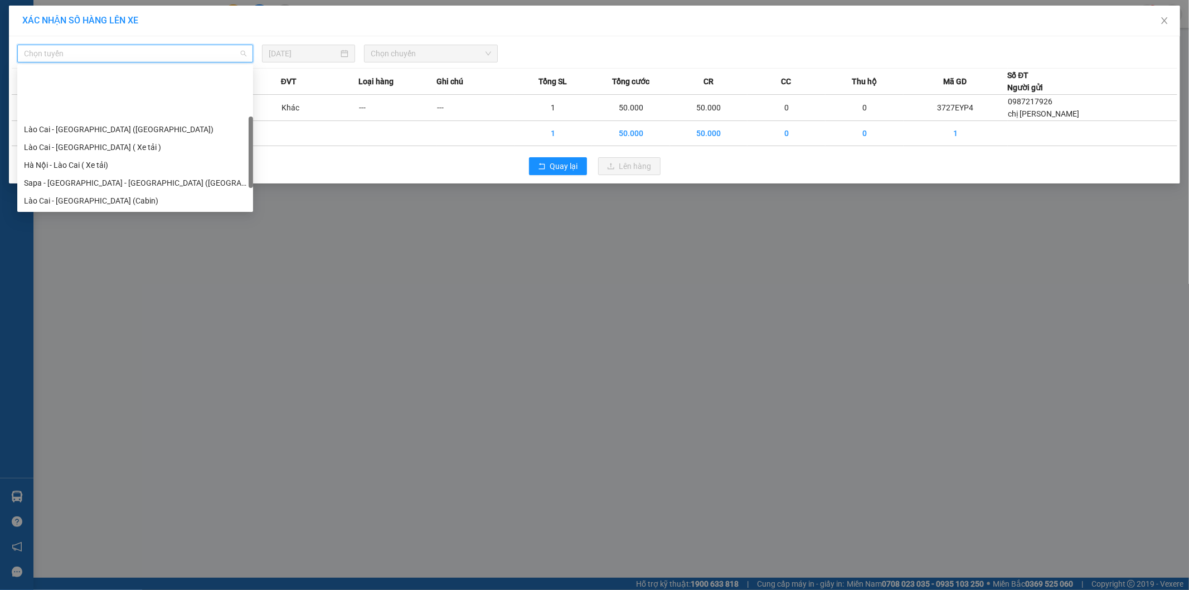
scroll to position [62, 0]
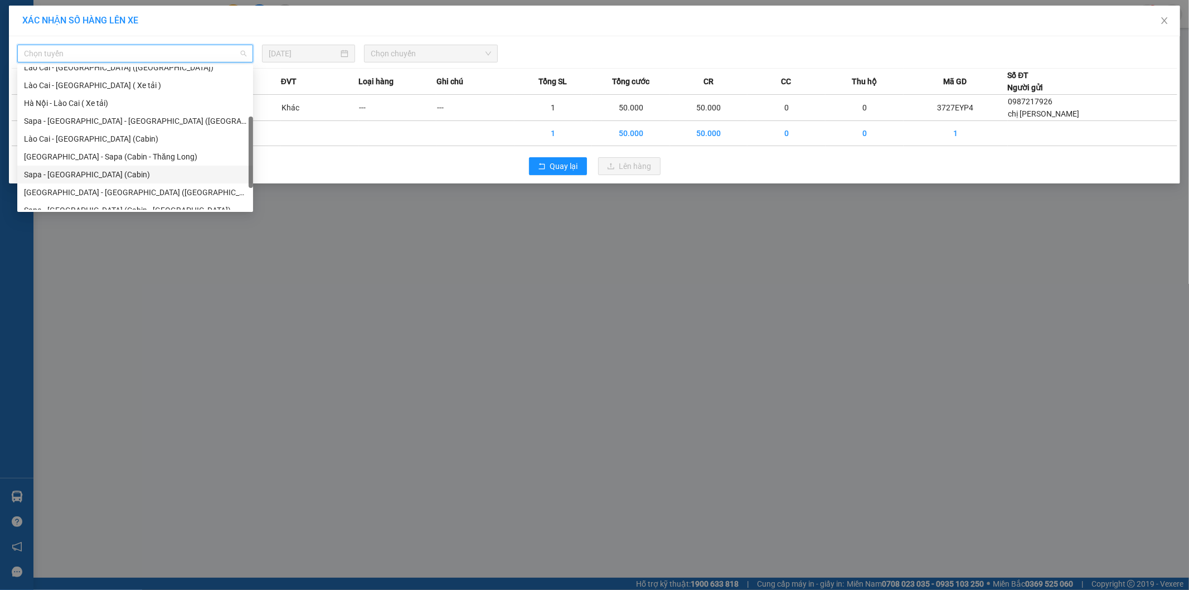
click at [28, 179] on div "Sapa - [GEOGRAPHIC_DATA] (Cabin)" at bounding box center [135, 174] width 222 height 12
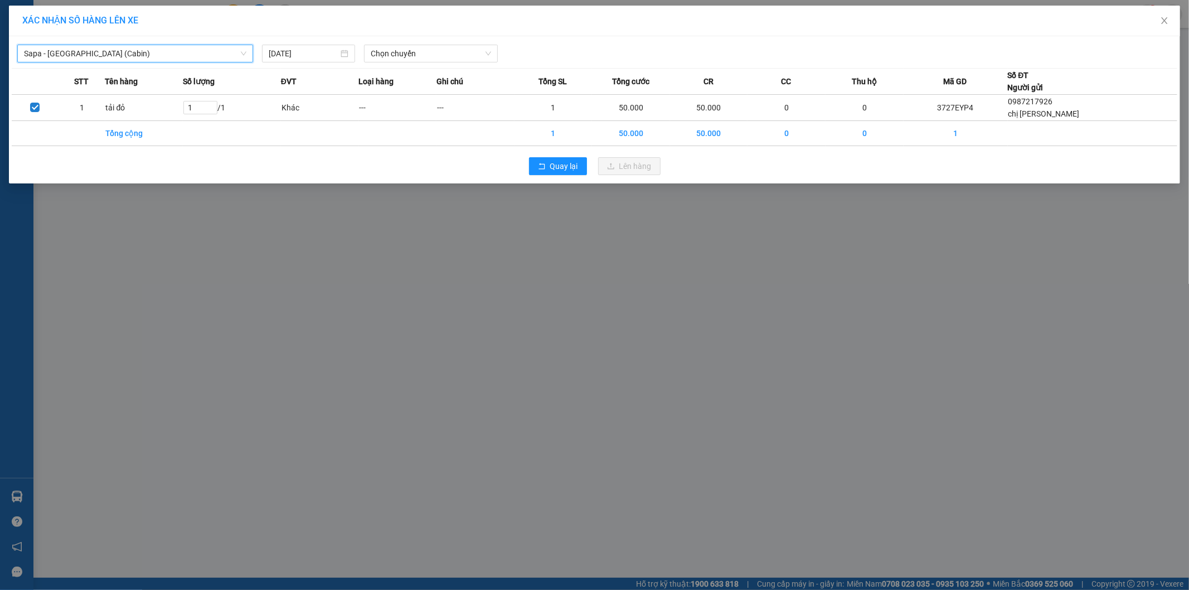
click at [37, 60] on span "Sapa - [GEOGRAPHIC_DATA] (Cabin)" at bounding box center [135, 53] width 222 height 17
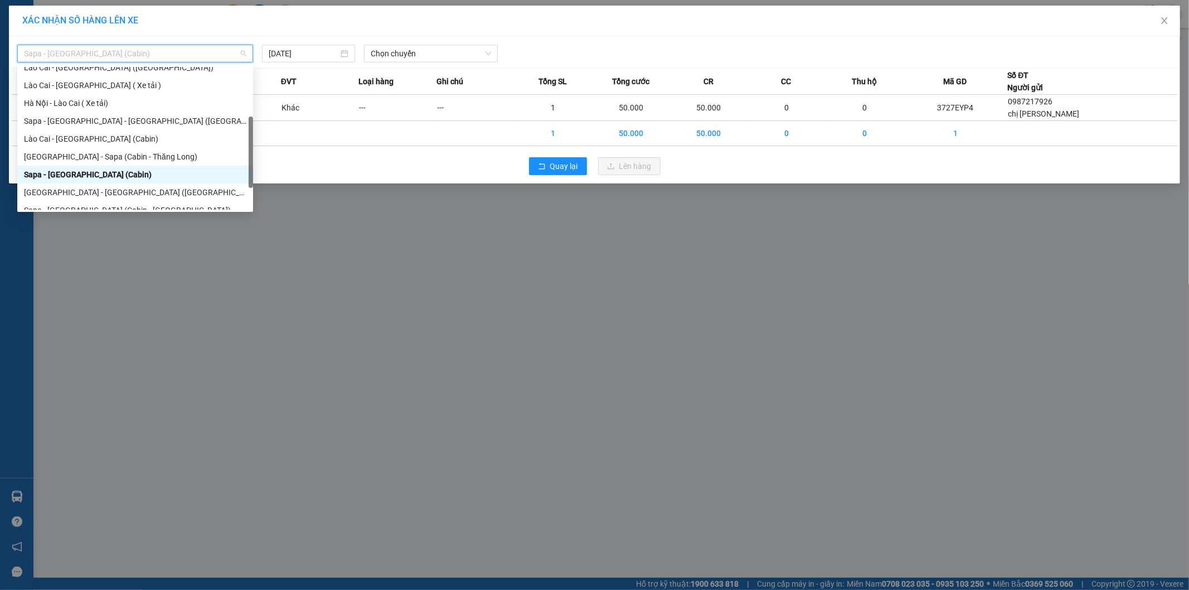
click at [36, 176] on div "Sapa - [GEOGRAPHIC_DATA] (Cabin)" at bounding box center [135, 174] width 222 height 12
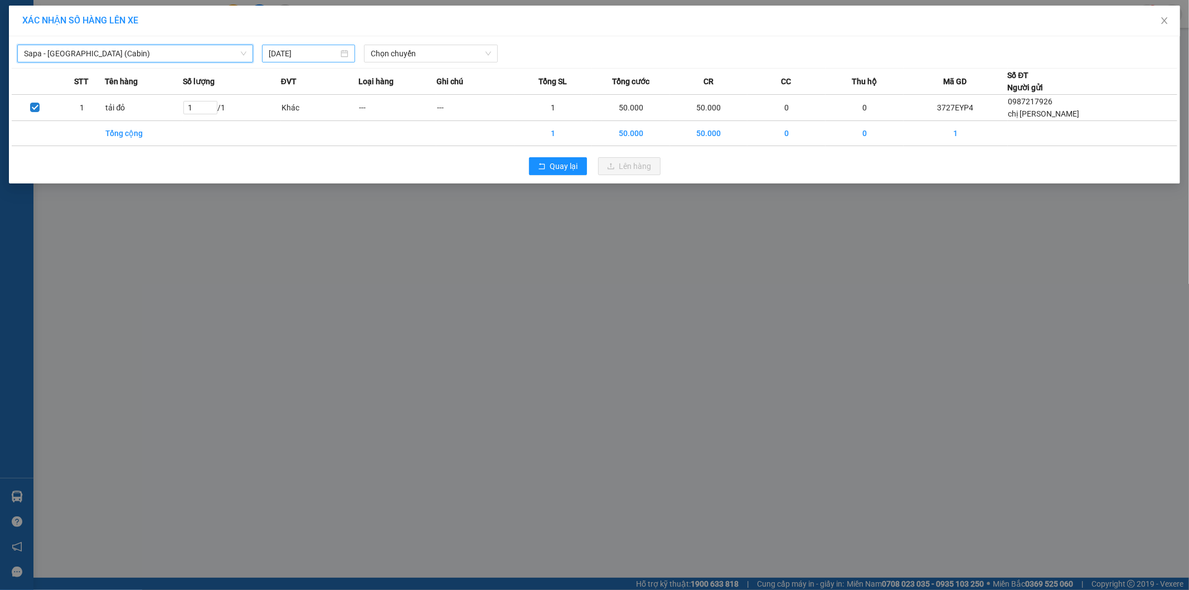
click at [302, 50] on input "[DATE]" at bounding box center [304, 53] width 70 height 12
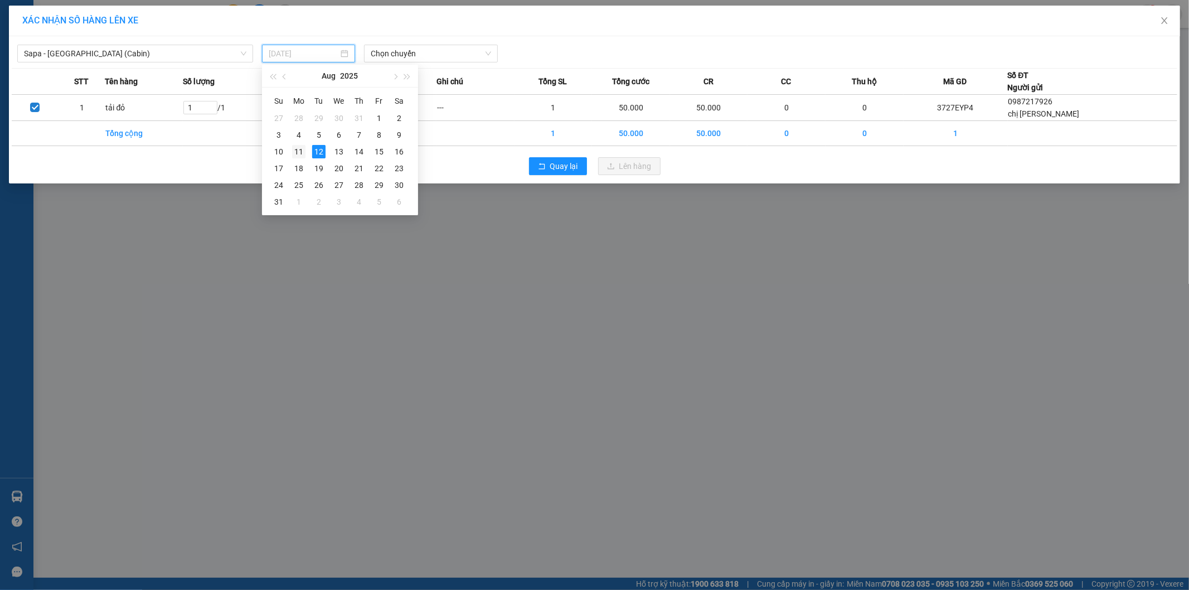
click at [294, 154] on div "11" at bounding box center [298, 151] width 13 height 13
type input "[DATE]"
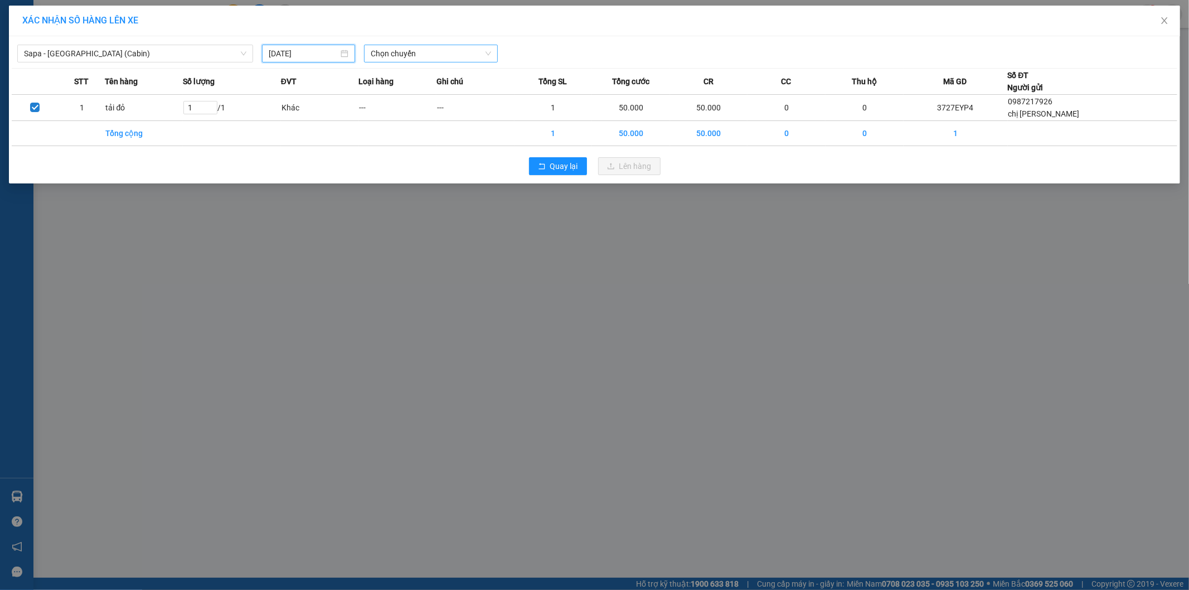
drag, startPoint x: 383, startPoint y: 55, endPoint x: 377, endPoint y: 63, distance: 10.7
click at [383, 55] on span "Chọn chuyến" at bounding box center [431, 53] width 120 height 17
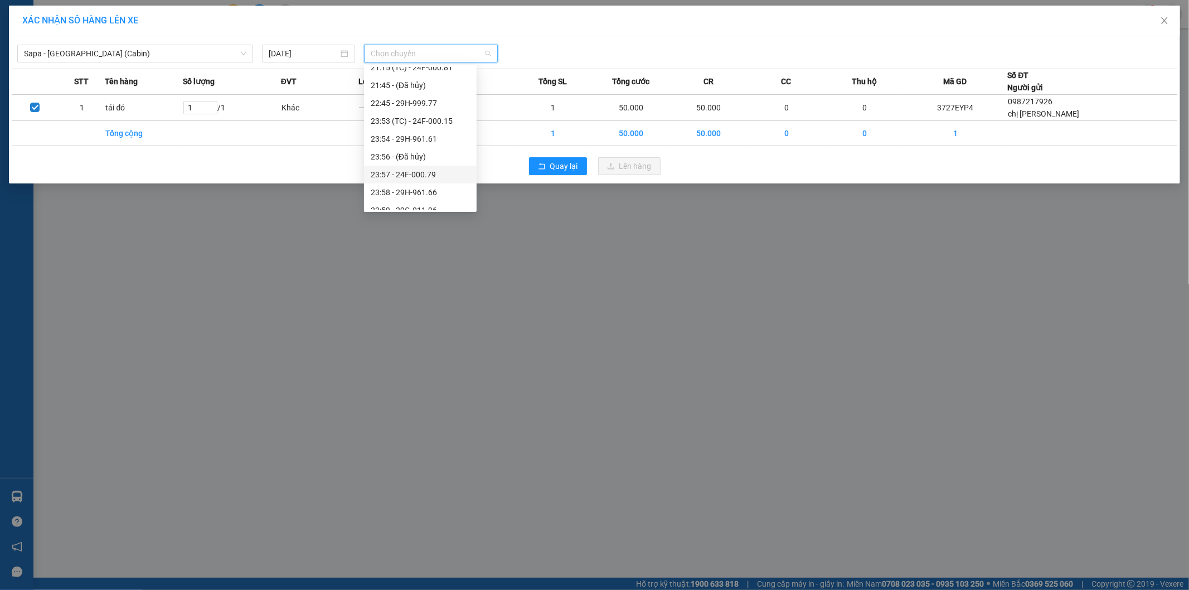
scroll to position [464, 0]
click at [372, 167] on div "23:57 - 24F-000.79" at bounding box center [420, 165] width 99 height 12
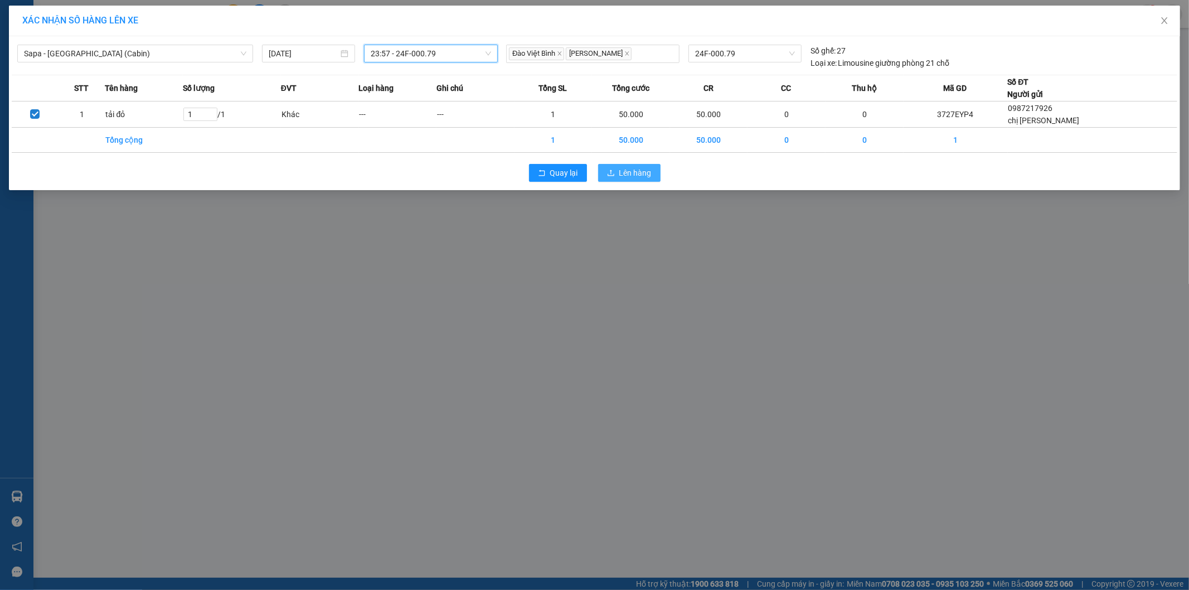
click at [659, 181] on button "Lên hàng" at bounding box center [629, 173] width 62 height 18
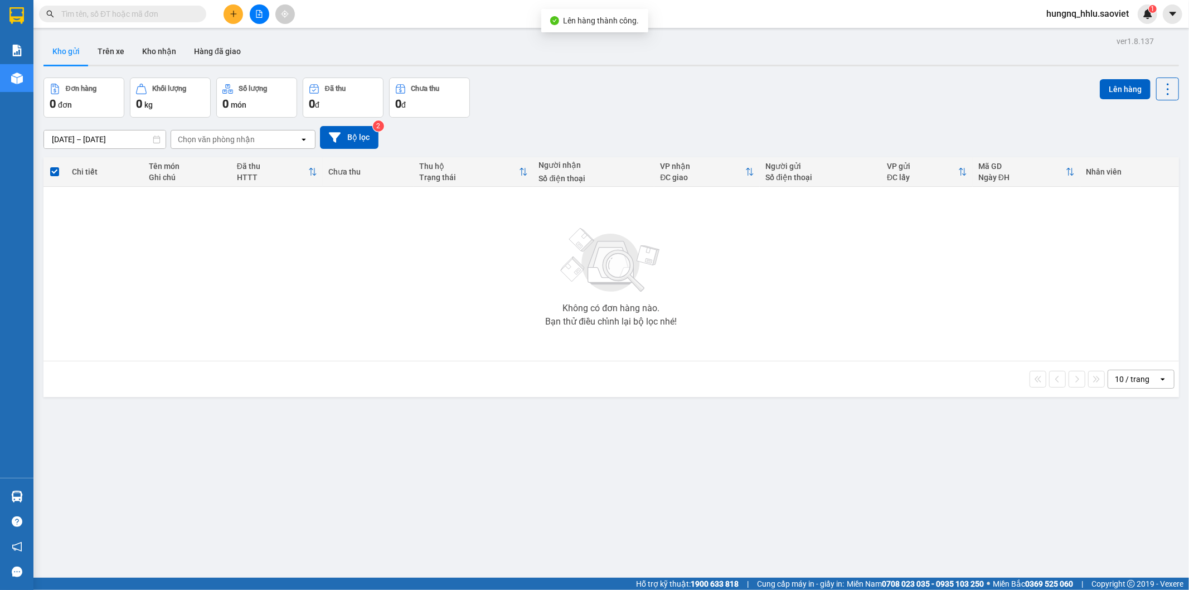
click at [264, 18] on button at bounding box center [260, 14] width 20 height 20
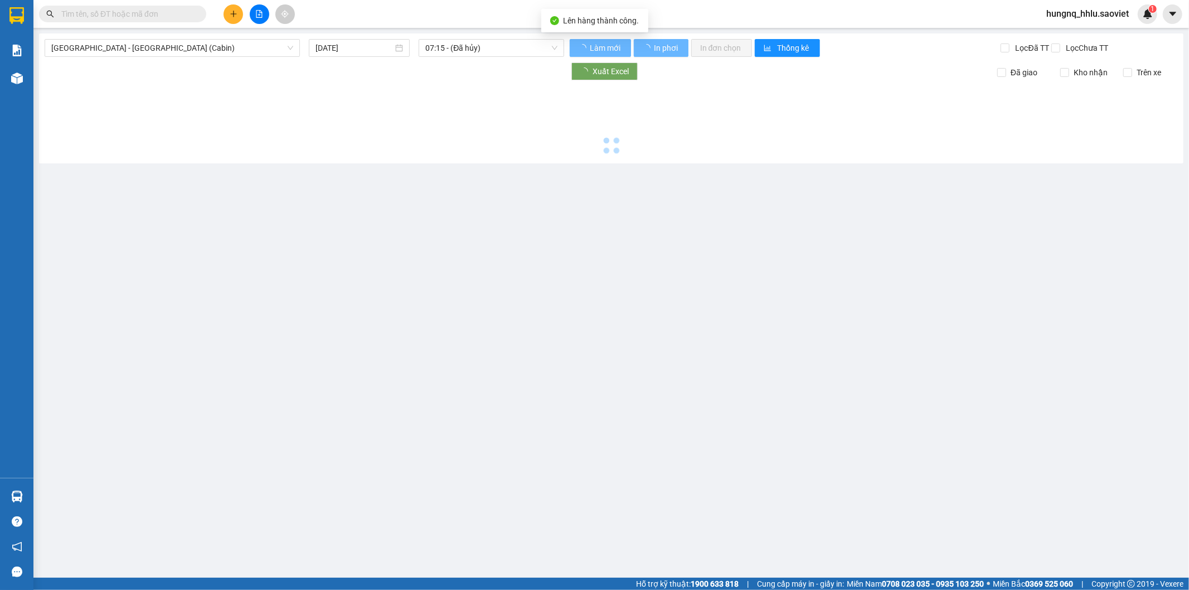
type input "[DATE]"
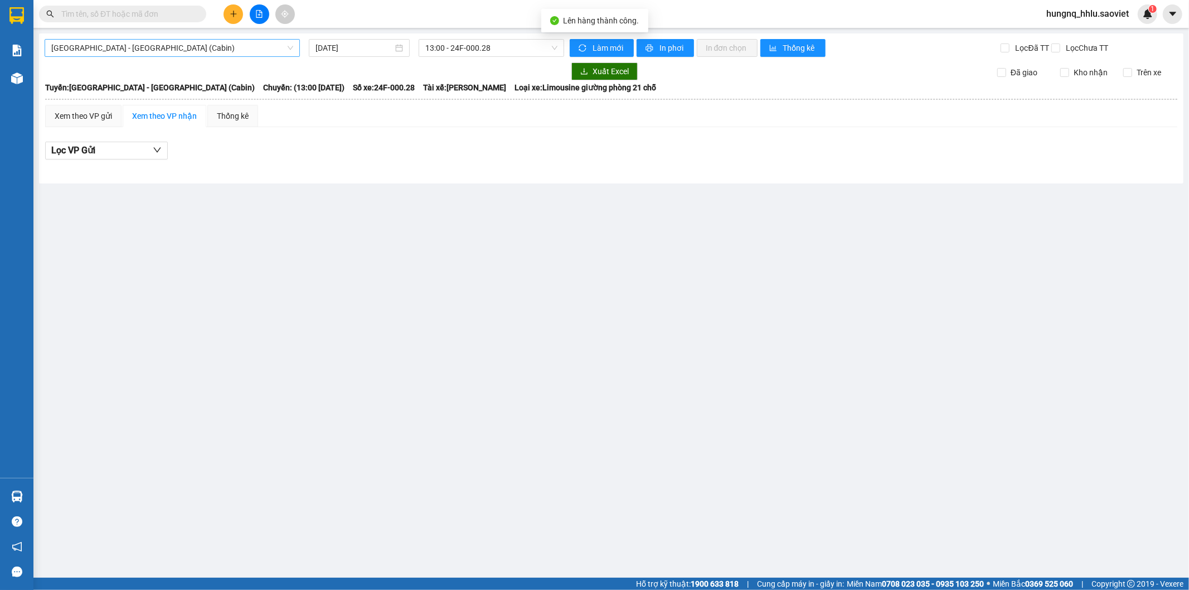
click at [46, 52] on div "[GEOGRAPHIC_DATA] - [GEOGRAPHIC_DATA] (Cabin)" at bounding box center [172, 48] width 255 height 18
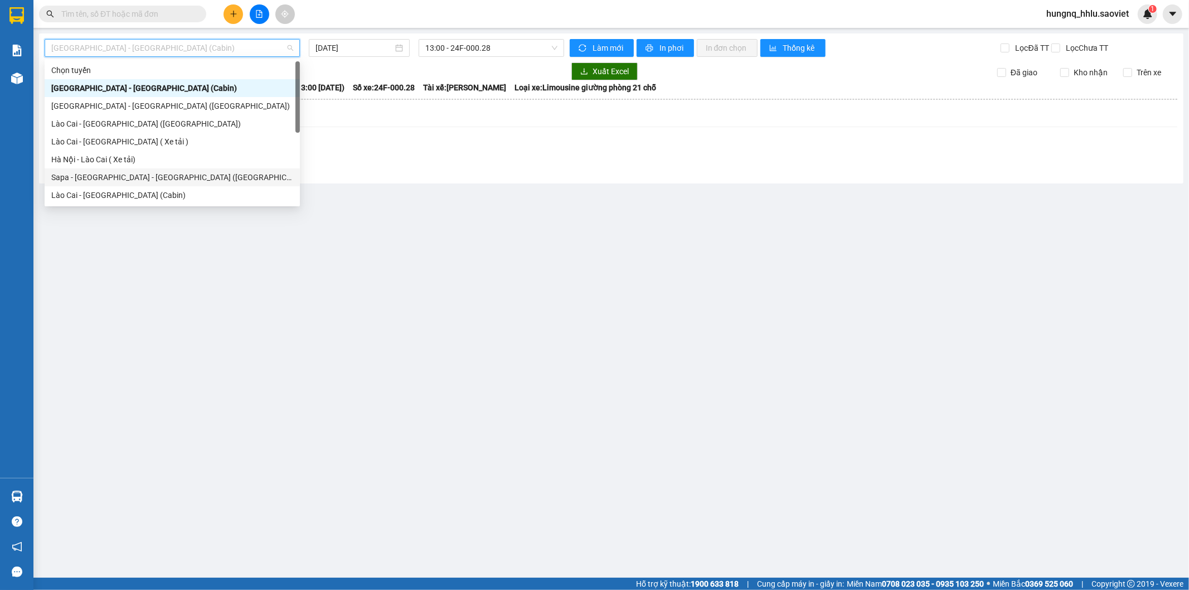
scroll to position [89, 0]
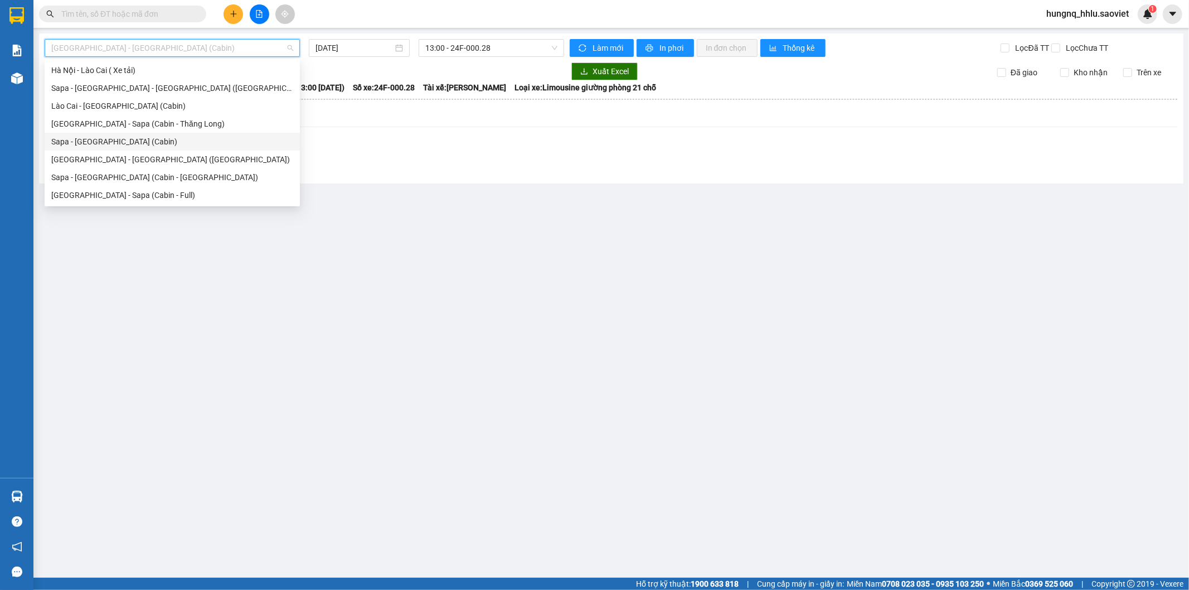
click at [64, 146] on div "Sapa - [GEOGRAPHIC_DATA] (Cabin)" at bounding box center [172, 141] width 242 height 12
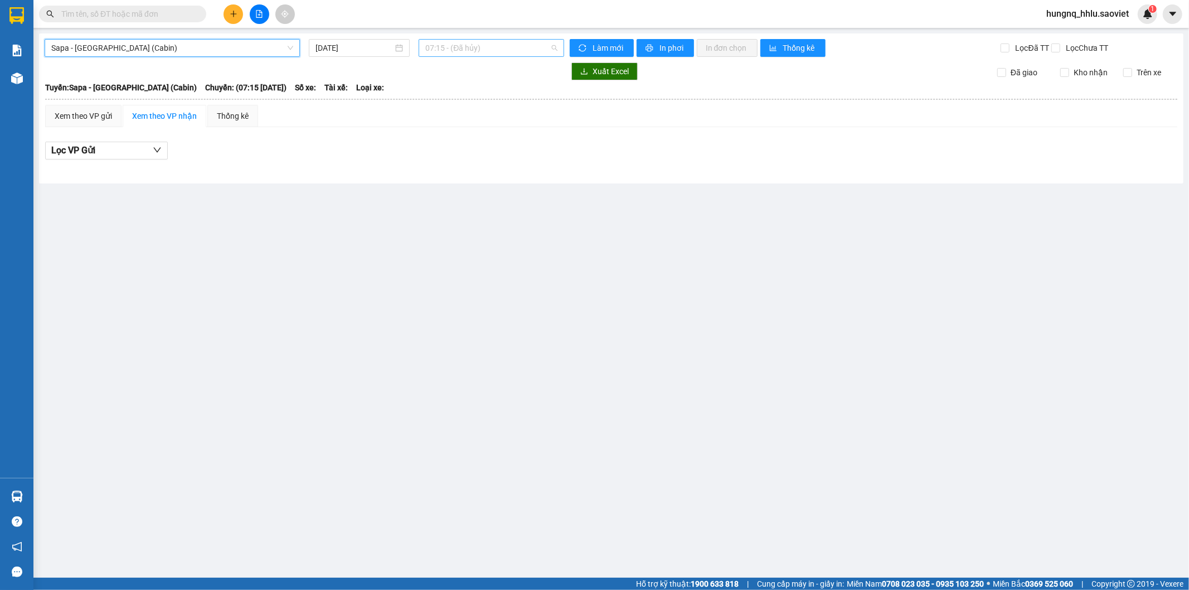
click at [436, 52] on span "07:15 - (Đã hủy)" at bounding box center [491, 48] width 132 height 17
click at [312, 47] on div "[DATE]" at bounding box center [359, 48] width 101 height 18
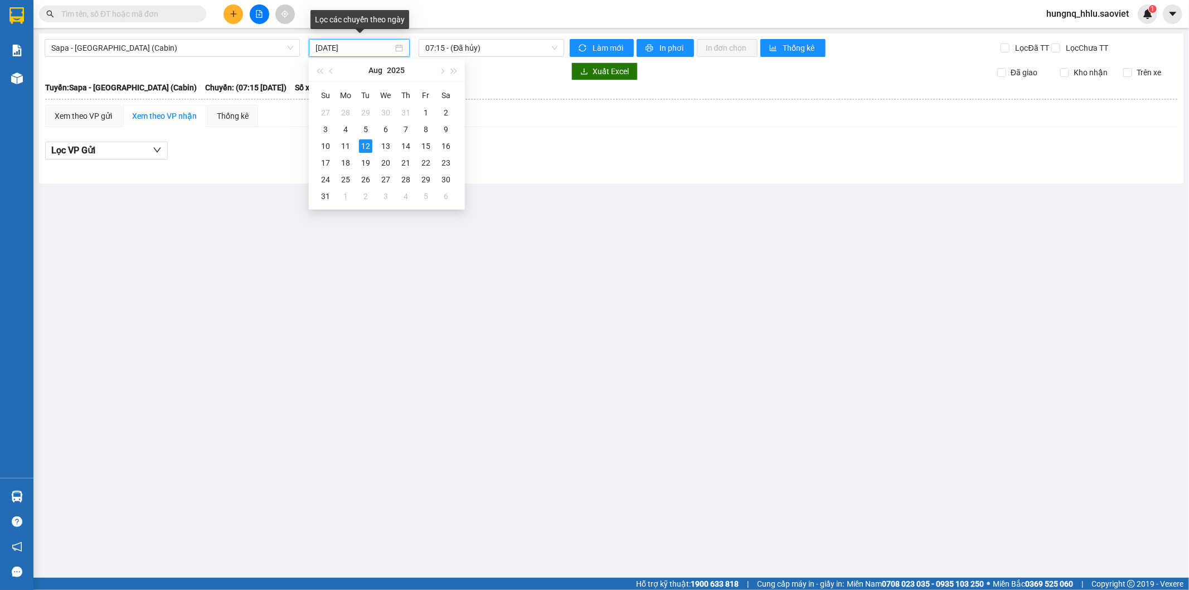
click at [328, 48] on input "[DATE]" at bounding box center [353, 48] width 77 height 12
click at [346, 145] on div "11" at bounding box center [345, 145] width 13 height 13
type input "[DATE]"
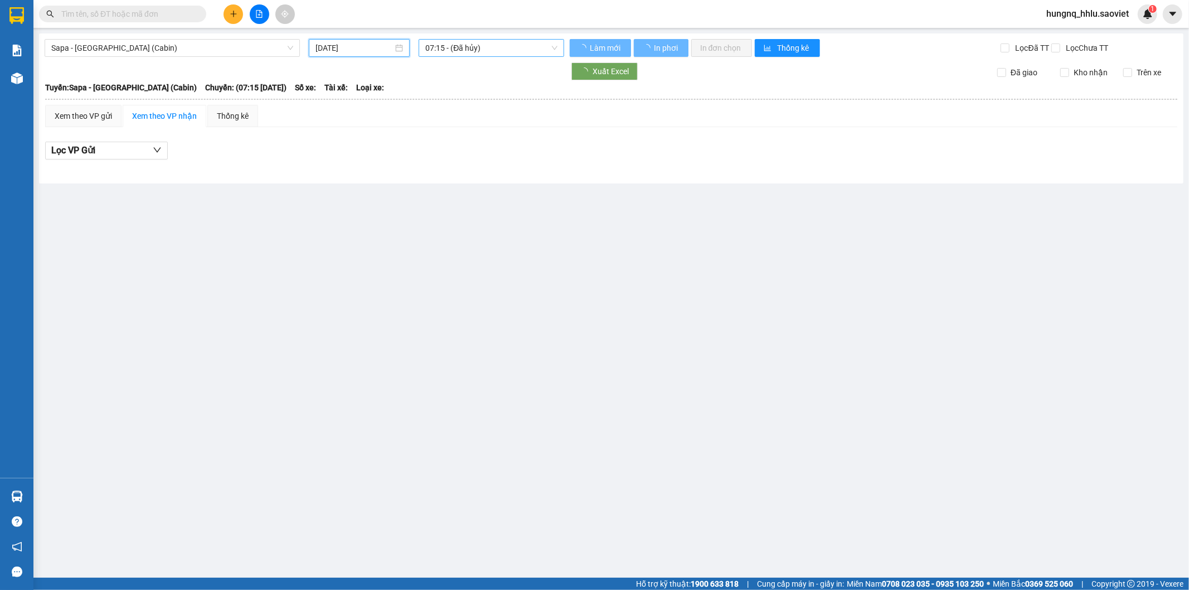
click at [446, 48] on span "07:15 - (Đã hủy)" at bounding box center [491, 48] width 132 height 17
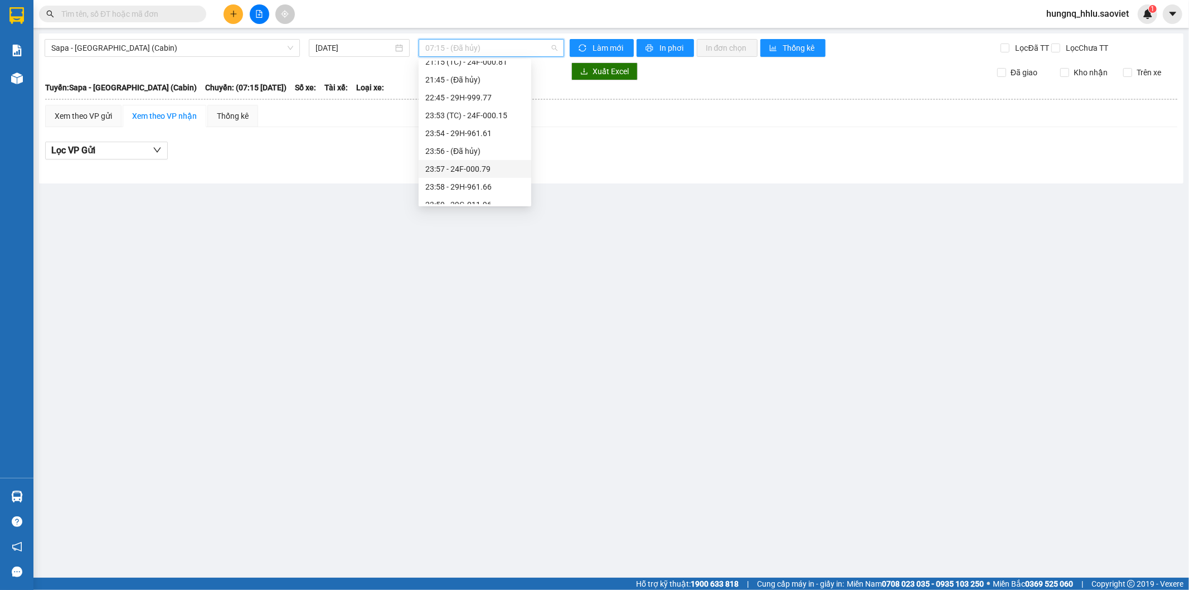
scroll to position [464, 0]
click at [426, 164] on div "23:57 - 24F-000.79" at bounding box center [474, 159] width 99 height 12
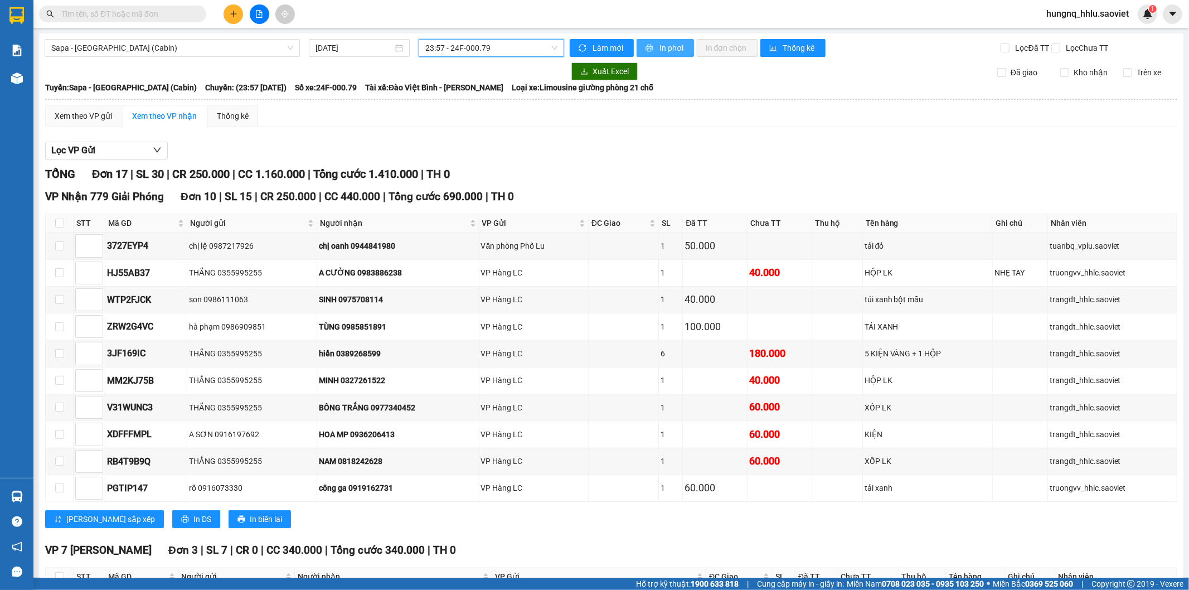
click at [684, 48] on button "In phơi" at bounding box center [665, 48] width 57 height 18
click at [60, 122] on div "Xem theo VP gửi" at bounding box center [83, 116] width 57 height 12
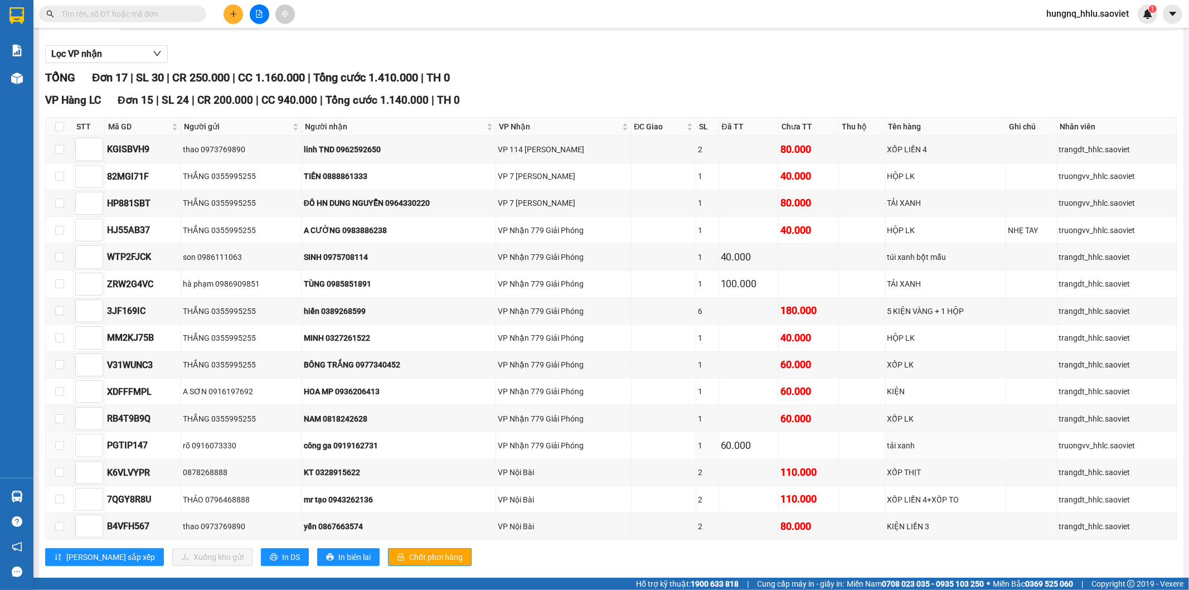
scroll to position [350, 0]
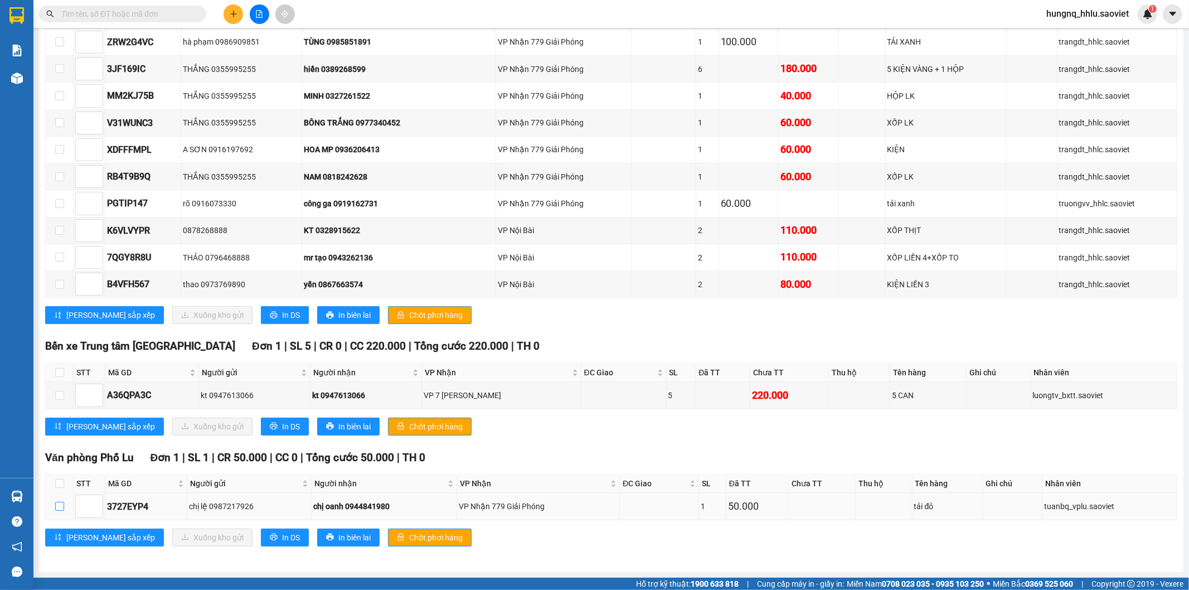
click at [54, 510] on td at bounding box center [60, 506] width 28 height 27
click at [57, 510] on input "checkbox" at bounding box center [59, 506] width 9 height 9
checkbox input "true"
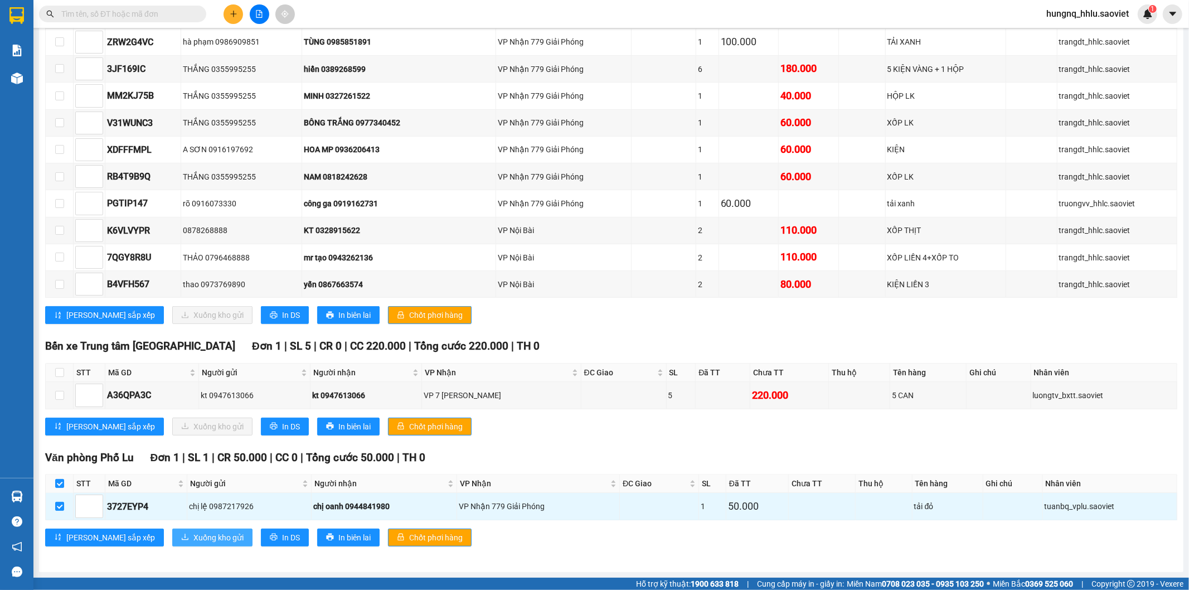
click at [197, 542] on button "Xuống kho gửi" at bounding box center [212, 537] width 80 height 18
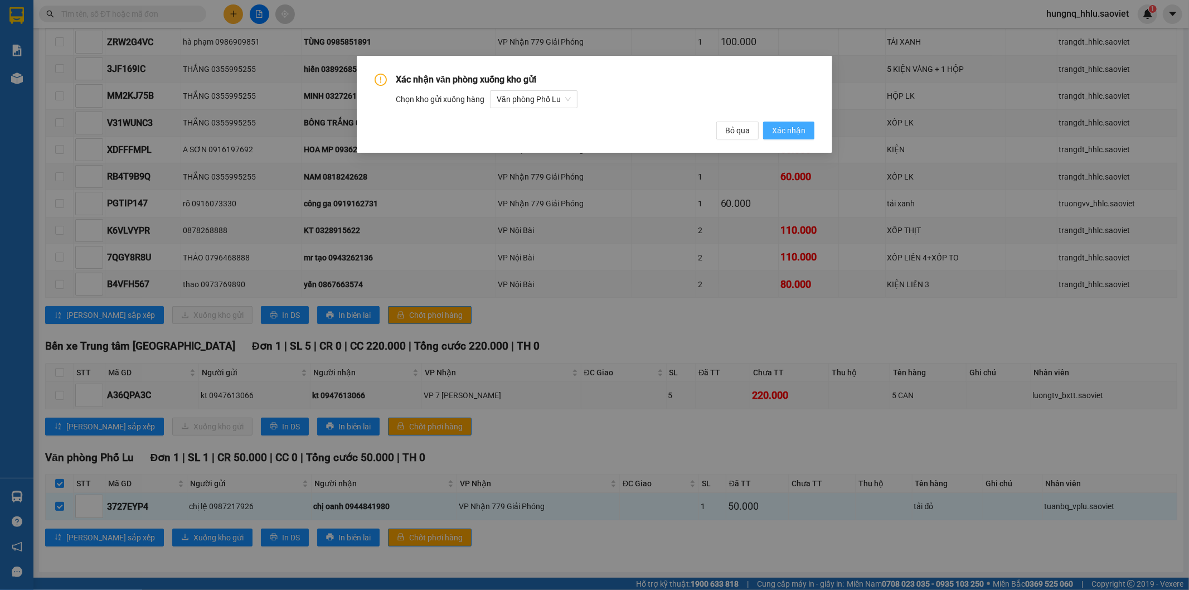
click at [799, 132] on span "Xác nhận" at bounding box center [788, 130] width 33 height 12
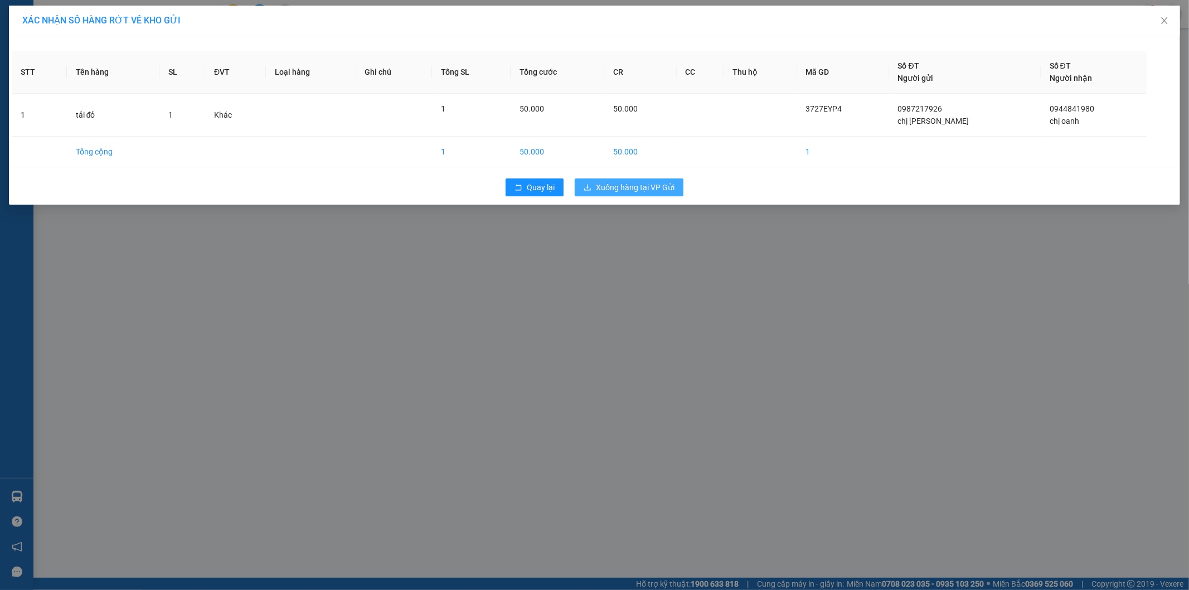
click at [655, 187] on span "Xuống hàng tại VP Gửi" at bounding box center [635, 187] width 79 height 12
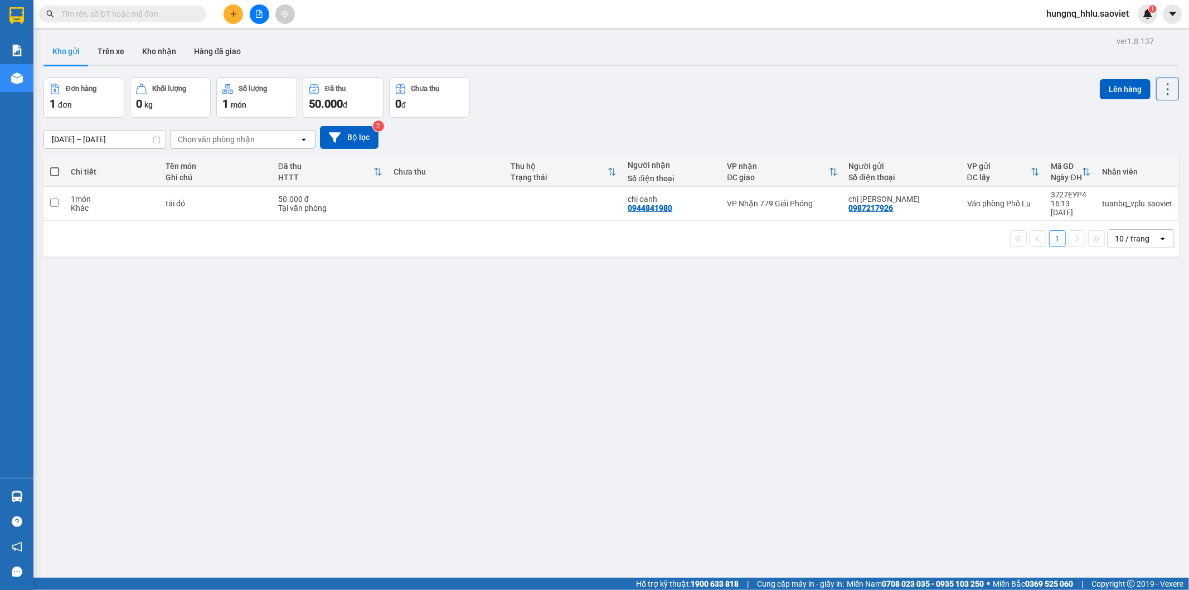
click at [265, 21] on div at bounding box center [259, 14] width 84 height 20
click at [264, 20] on button at bounding box center [260, 14] width 20 height 20
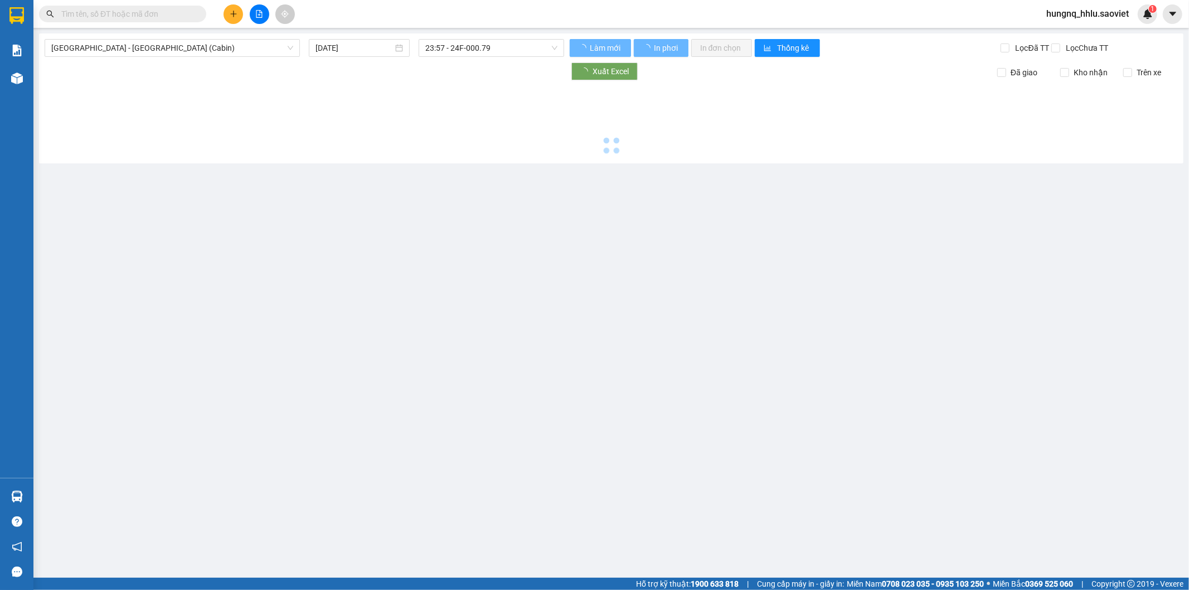
type input "[DATE]"
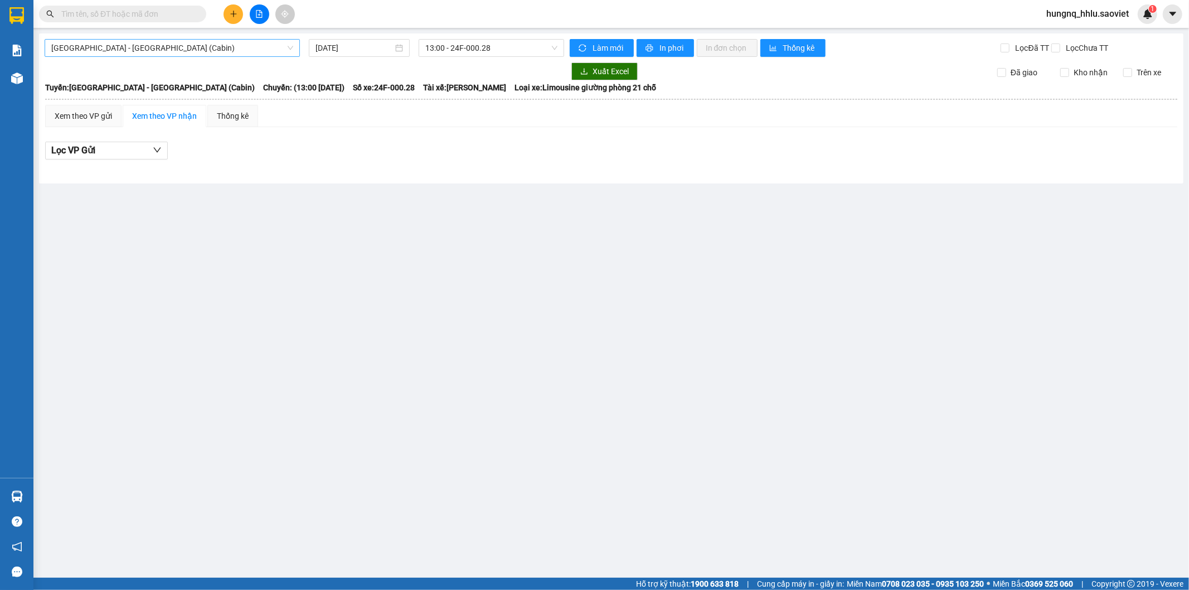
click at [81, 51] on span "[GEOGRAPHIC_DATA] - [GEOGRAPHIC_DATA] (Cabin)" at bounding box center [172, 48] width 242 height 17
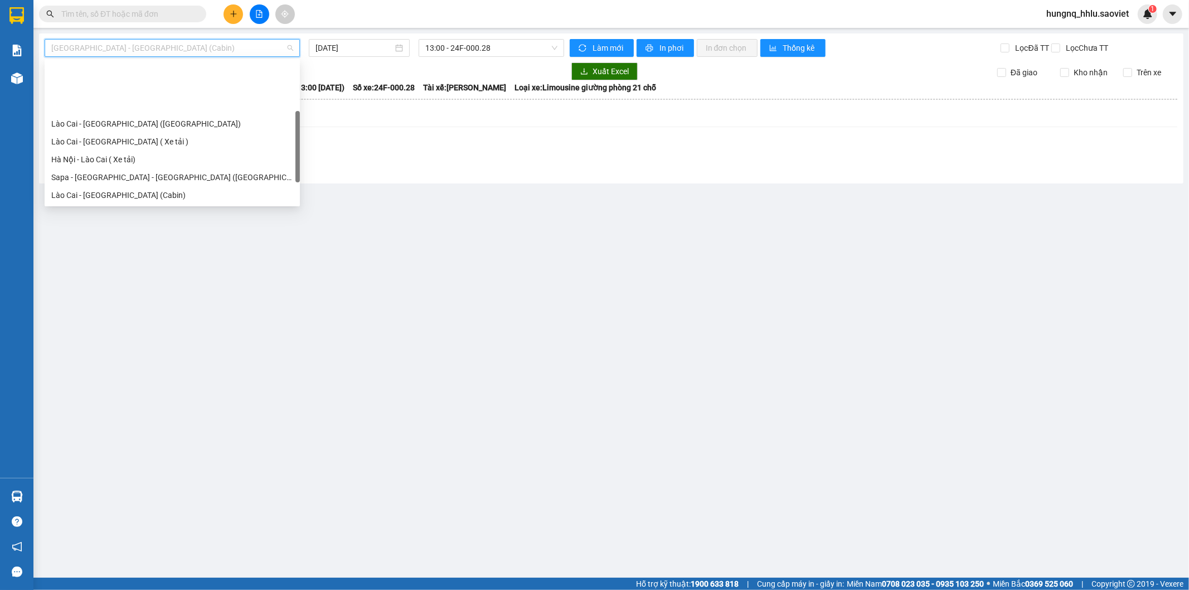
scroll to position [62, 0]
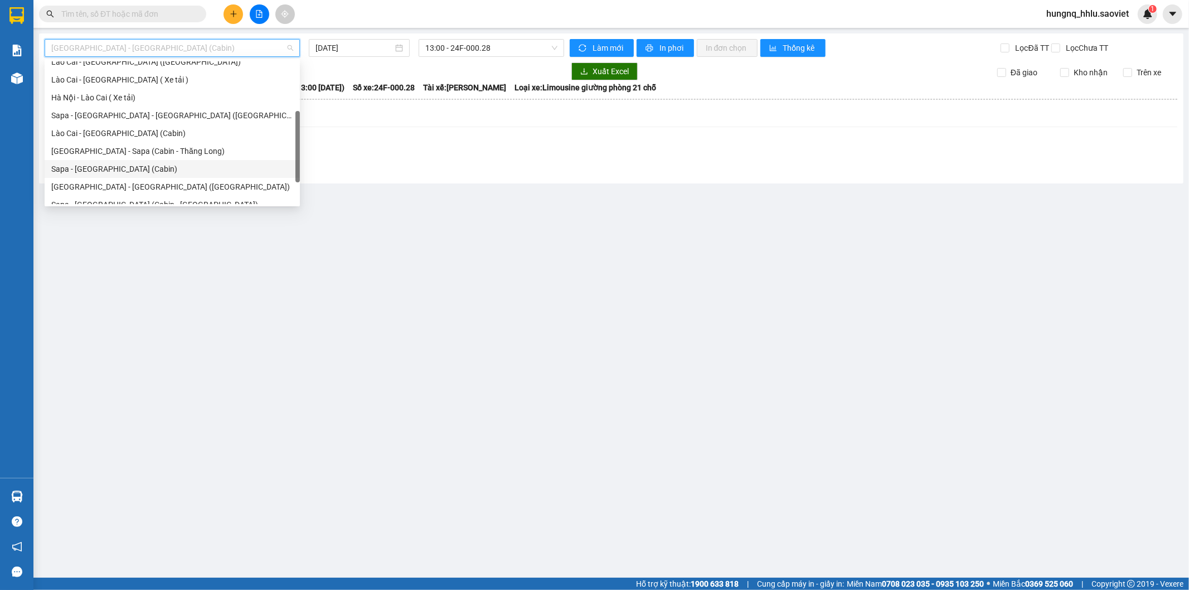
click at [52, 171] on div "Sapa - [GEOGRAPHIC_DATA] (Cabin)" at bounding box center [172, 169] width 242 height 12
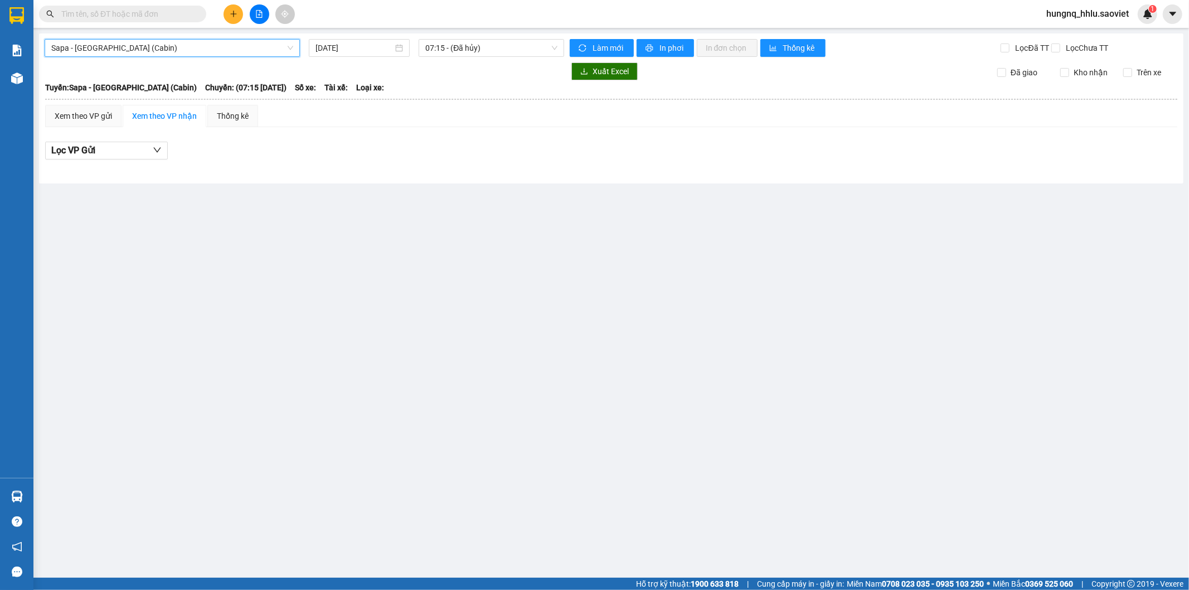
click at [74, 54] on span "Sapa - [GEOGRAPHIC_DATA] (Cabin)" at bounding box center [172, 48] width 242 height 17
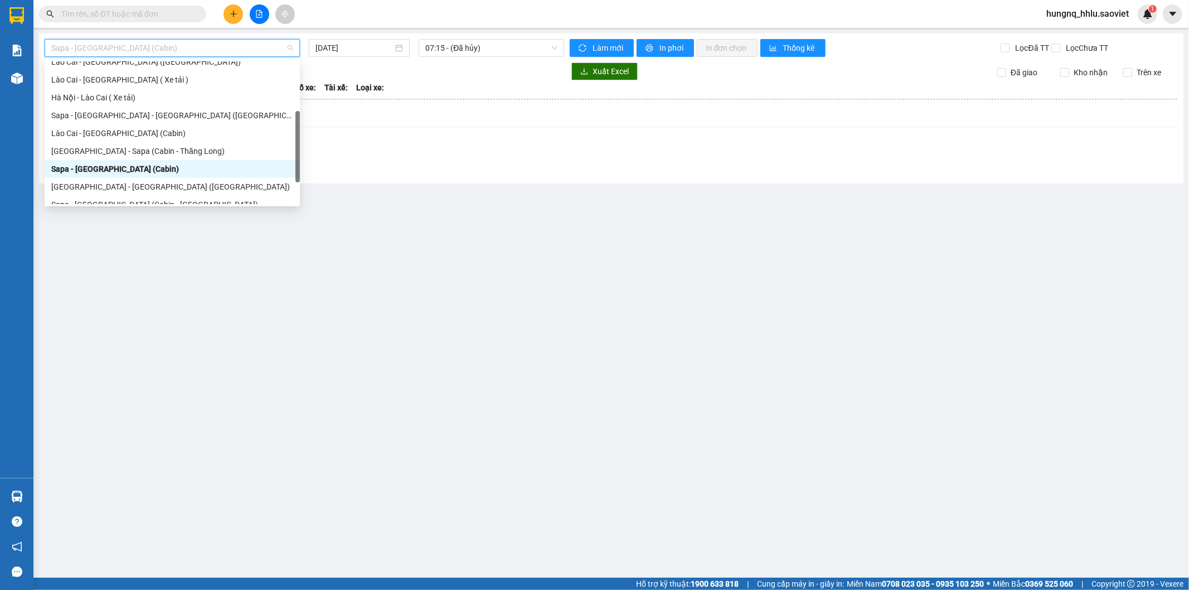
drag, startPoint x: 55, startPoint y: 173, endPoint x: 93, endPoint y: 151, distance: 44.2
click at [56, 172] on div "Sapa - [GEOGRAPHIC_DATA] (Cabin)" at bounding box center [172, 169] width 242 height 12
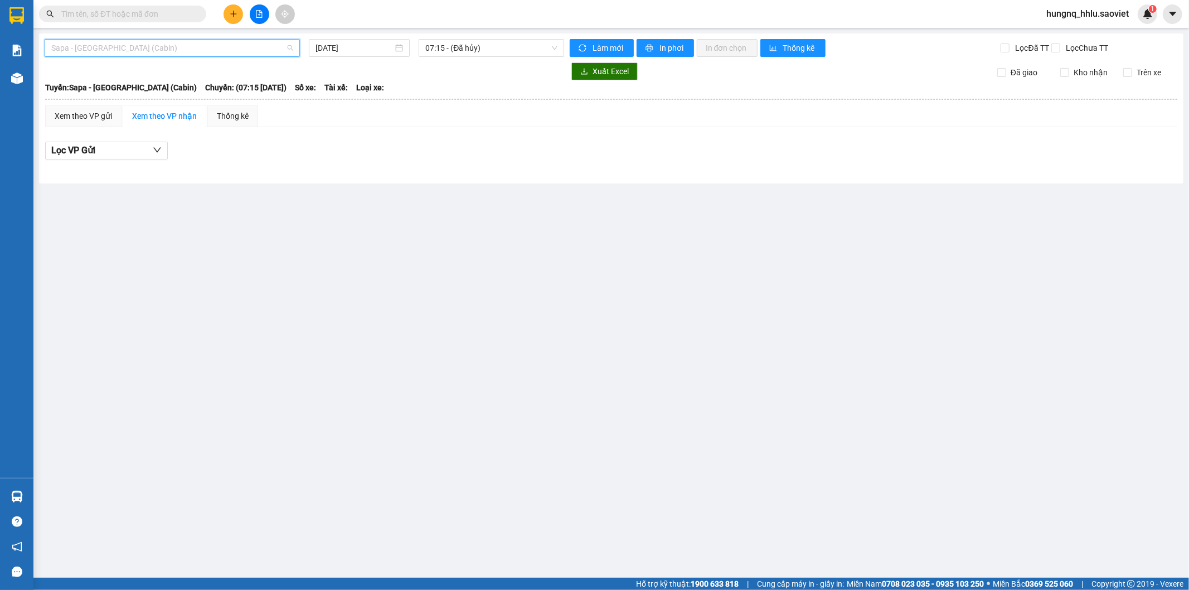
click at [66, 47] on span "Sapa - [GEOGRAPHIC_DATA] (Cabin)" at bounding box center [172, 48] width 242 height 17
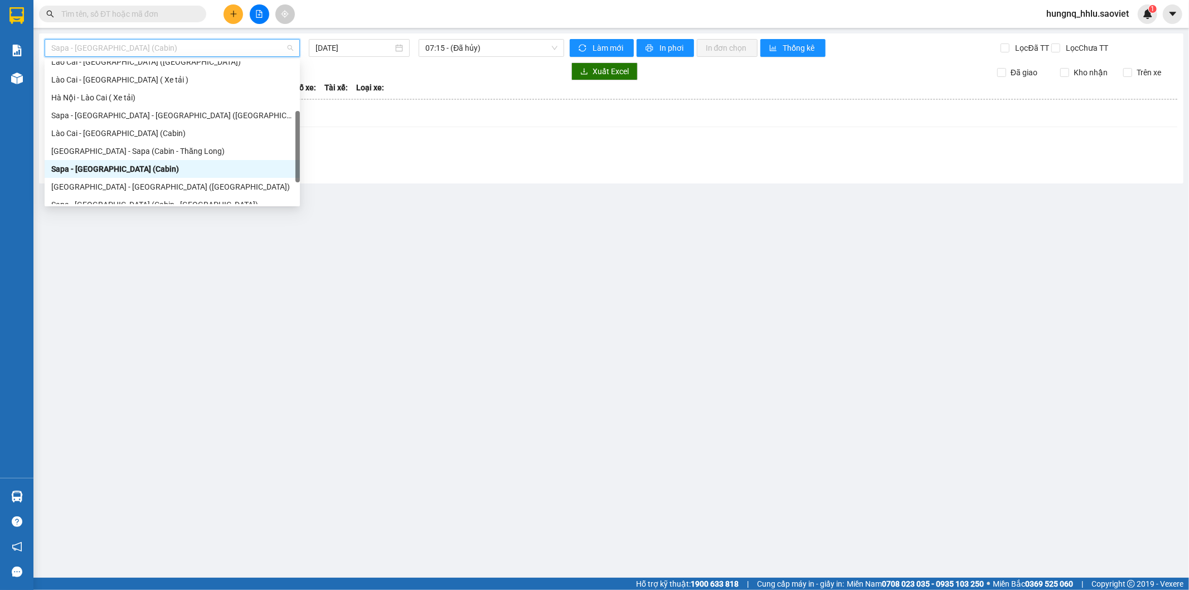
click at [57, 173] on div "Sapa - [GEOGRAPHIC_DATA] (Cabin)" at bounding box center [172, 169] width 242 height 12
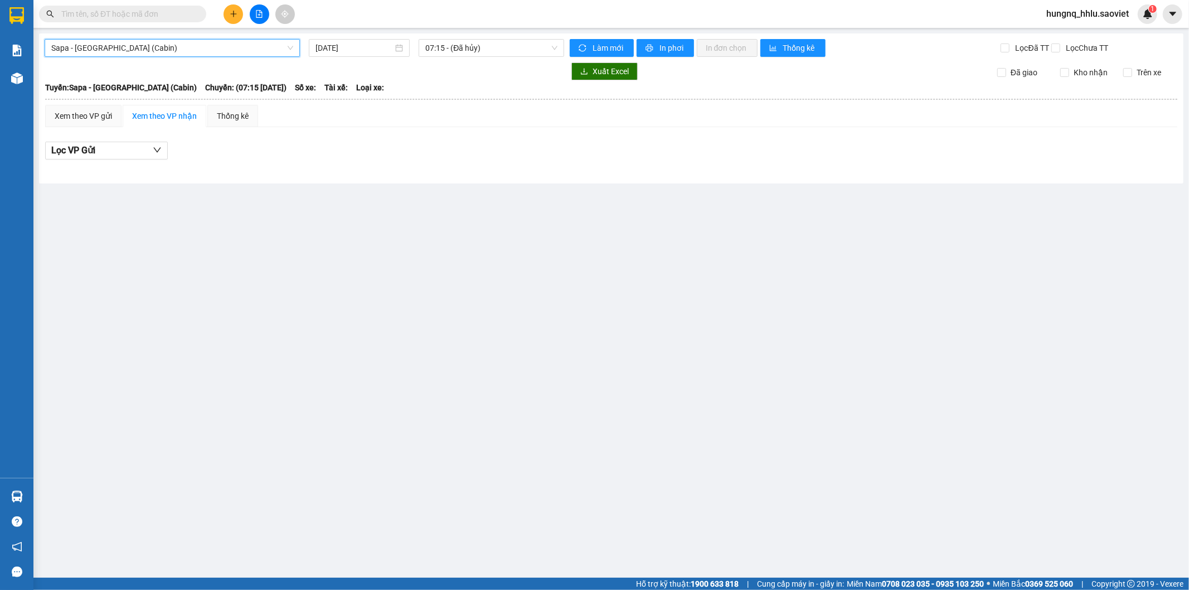
click at [54, 52] on span "Sapa - [GEOGRAPHIC_DATA] (Cabin)" at bounding box center [172, 48] width 242 height 17
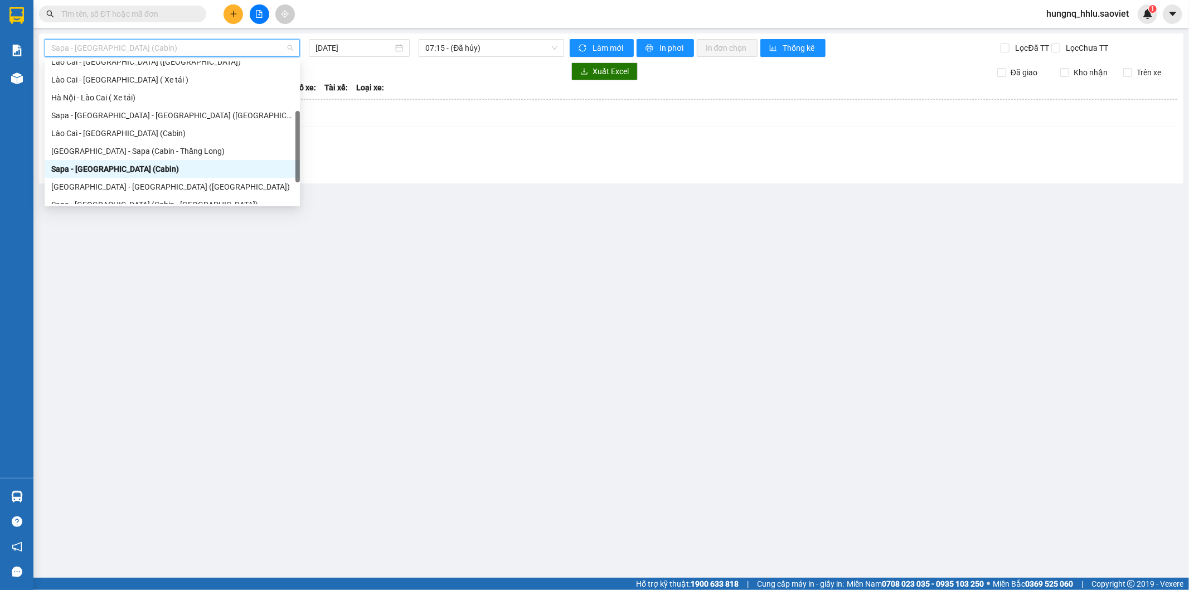
drag, startPoint x: 57, startPoint y: 173, endPoint x: 64, endPoint y: 172, distance: 7.4
click at [58, 174] on div "Sapa - [GEOGRAPHIC_DATA] (Cabin)" at bounding box center [172, 169] width 242 height 12
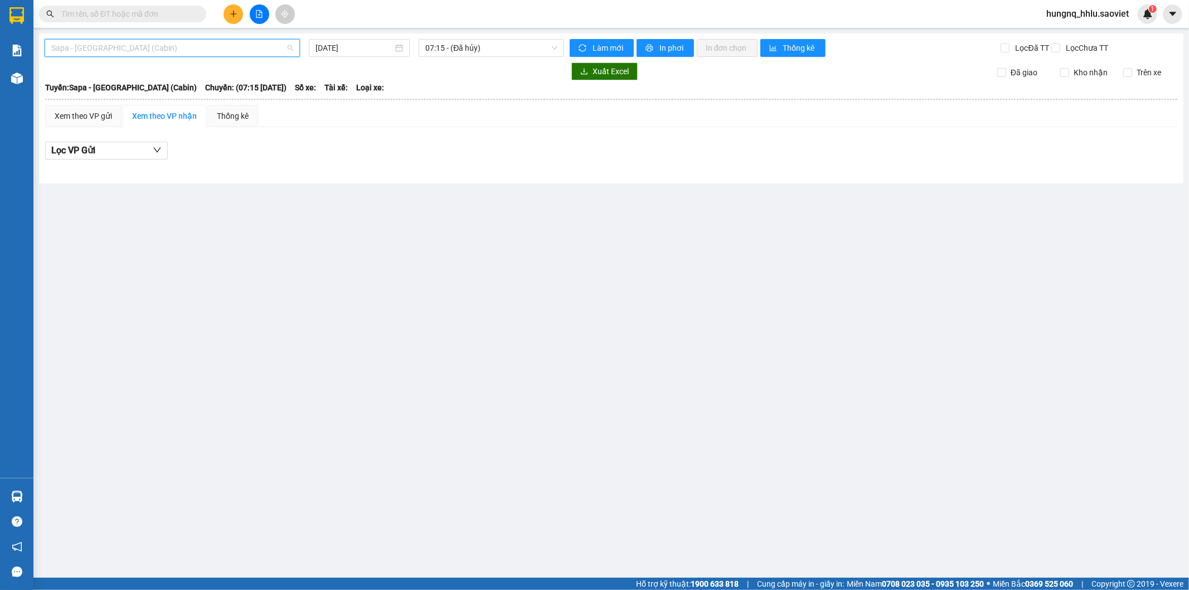
drag, startPoint x: 60, startPoint y: 49, endPoint x: 76, endPoint y: 60, distance: 19.3
click at [60, 50] on span "Sapa - [GEOGRAPHIC_DATA] (Cabin)" at bounding box center [172, 48] width 242 height 17
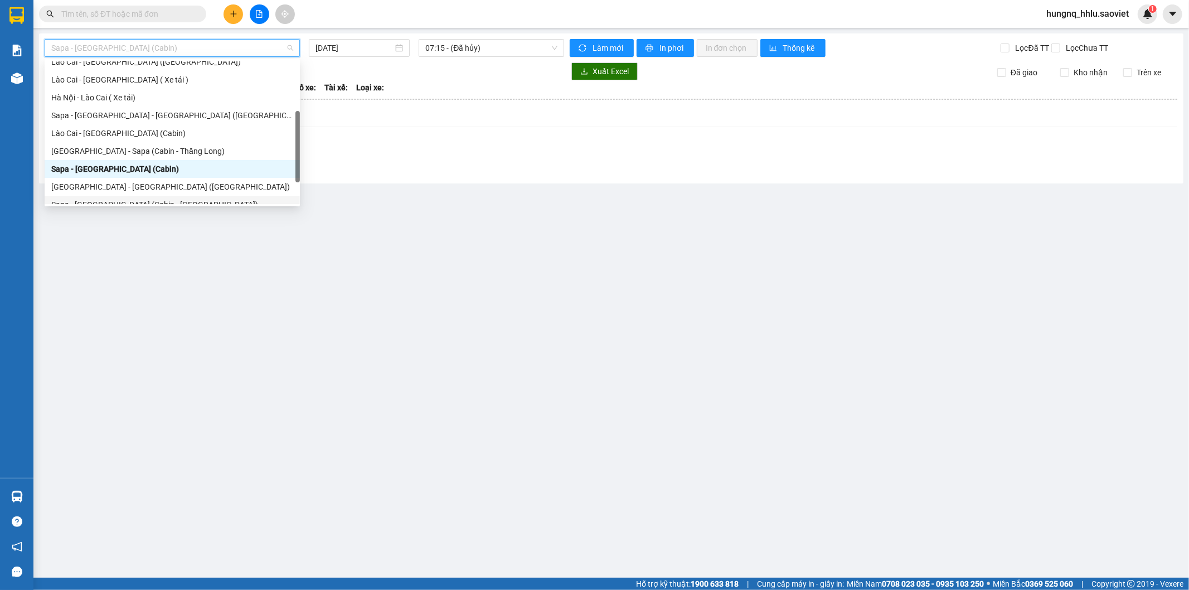
click at [835, 339] on main "Sapa - [GEOGRAPHIC_DATA] (Cabin) [DATE] 07:15 - (Đã hủy) Làm mới In phơi In đơn…" at bounding box center [594, 288] width 1189 height 577
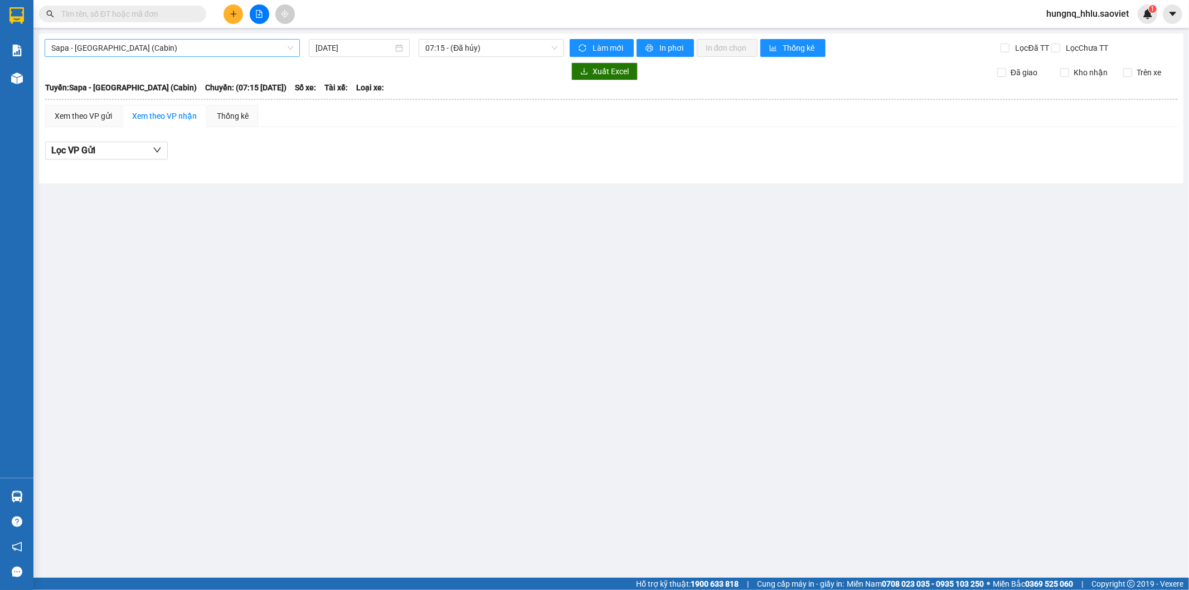
click at [74, 51] on span "Sapa - [GEOGRAPHIC_DATA] (Cabin)" at bounding box center [172, 48] width 242 height 17
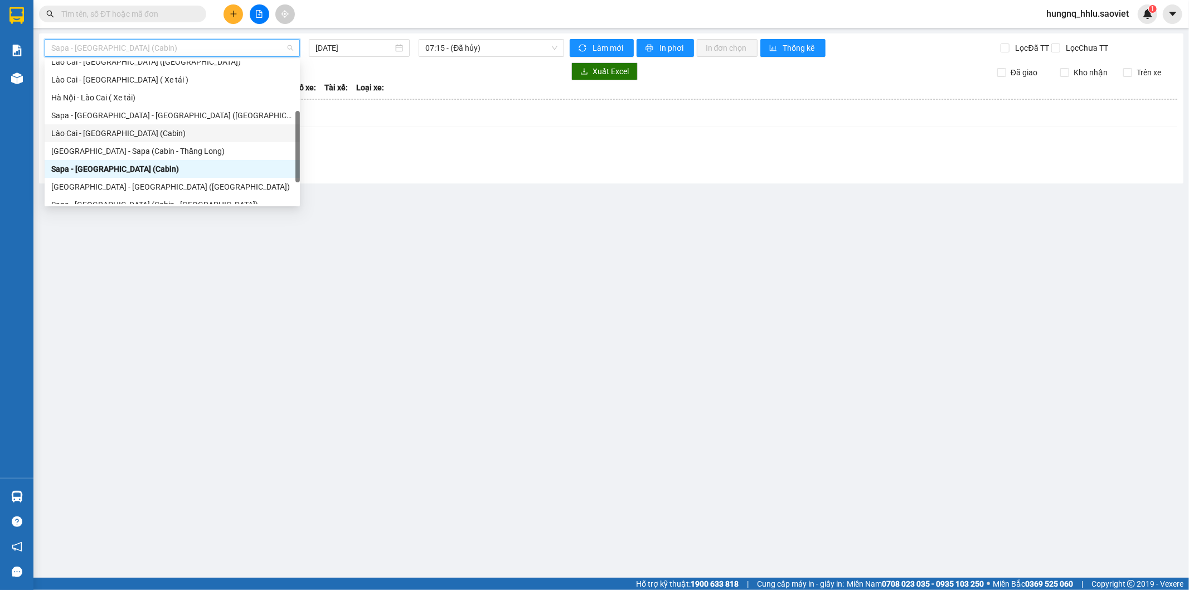
click at [1107, 530] on main "Sapa - [GEOGRAPHIC_DATA] (Cabin) [DATE] 07:15 - (Đã hủy) Làm mới In phơi In đơn…" at bounding box center [594, 288] width 1189 height 577
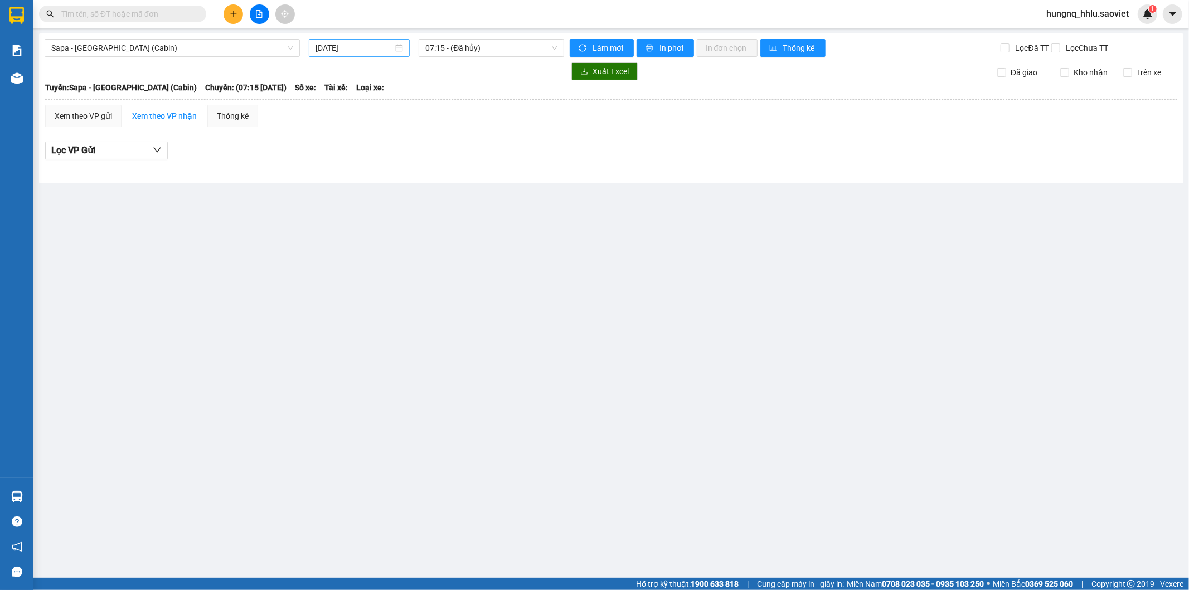
click at [329, 49] on input "[DATE]" at bounding box center [353, 48] width 77 height 12
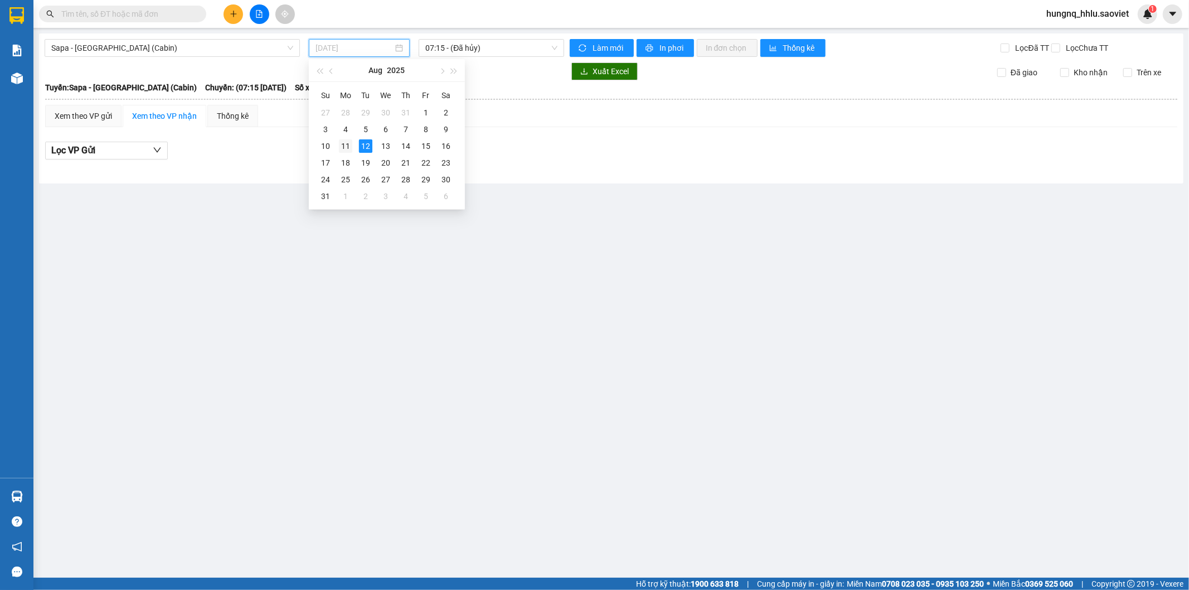
click at [342, 145] on div "11" at bounding box center [345, 145] width 13 height 13
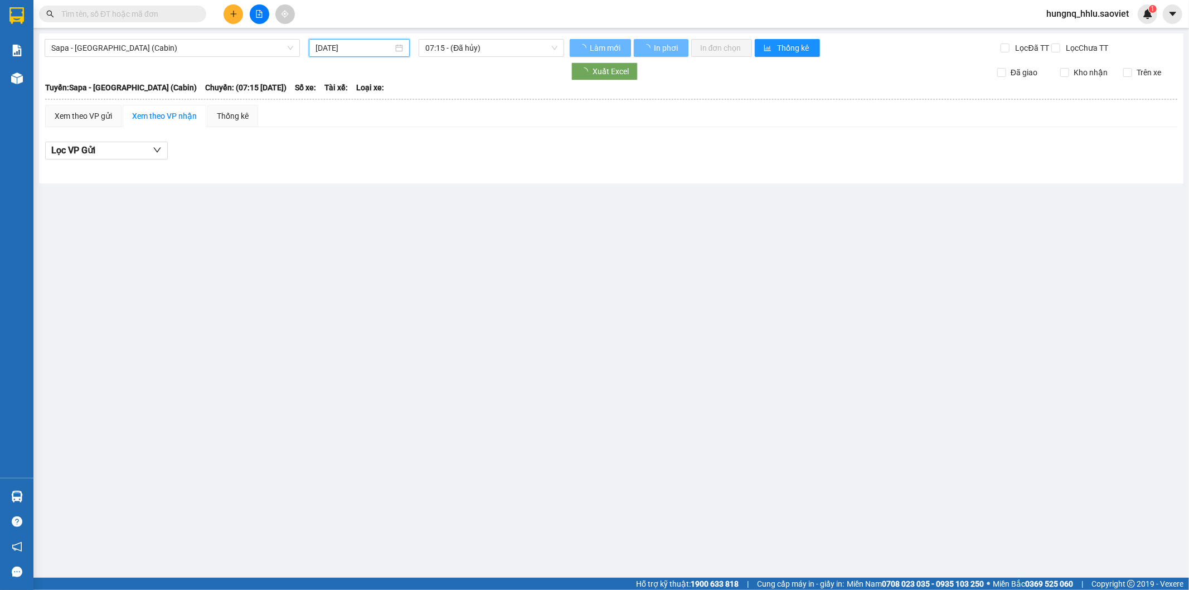
drag, startPoint x: 318, startPoint y: 43, endPoint x: 319, endPoint y: 51, distance: 8.0
click at [318, 43] on input "[DATE]" at bounding box center [353, 48] width 77 height 12
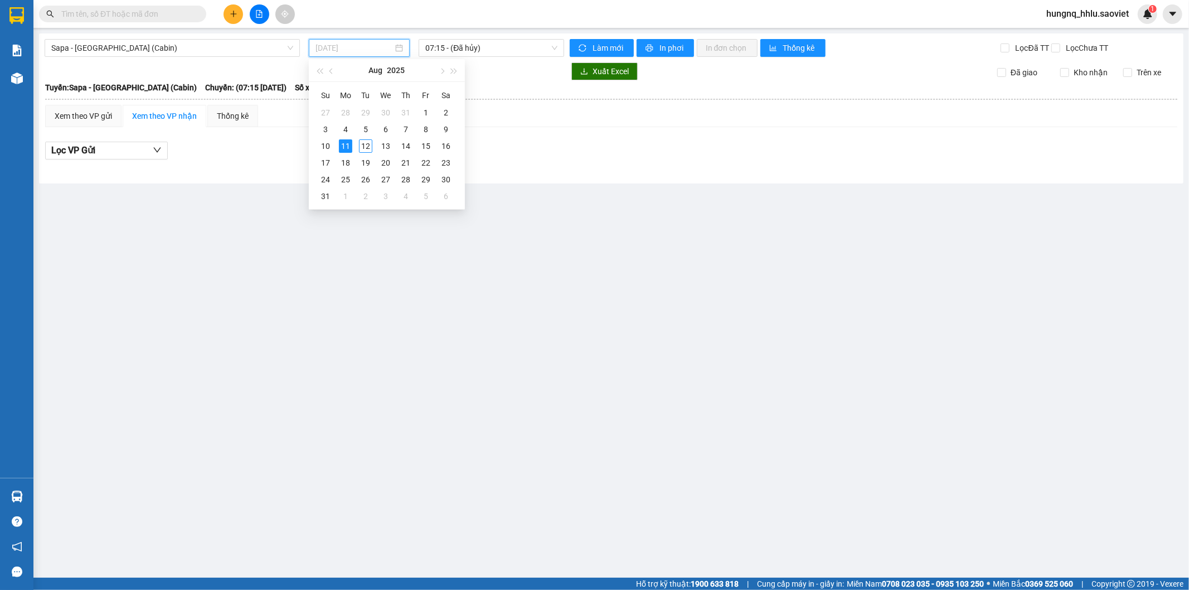
type input "[DATE]"
drag, startPoint x: 339, startPoint y: 149, endPoint x: 372, endPoint y: 124, distance: 41.7
click at [340, 149] on div "11" at bounding box center [345, 145] width 13 height 13
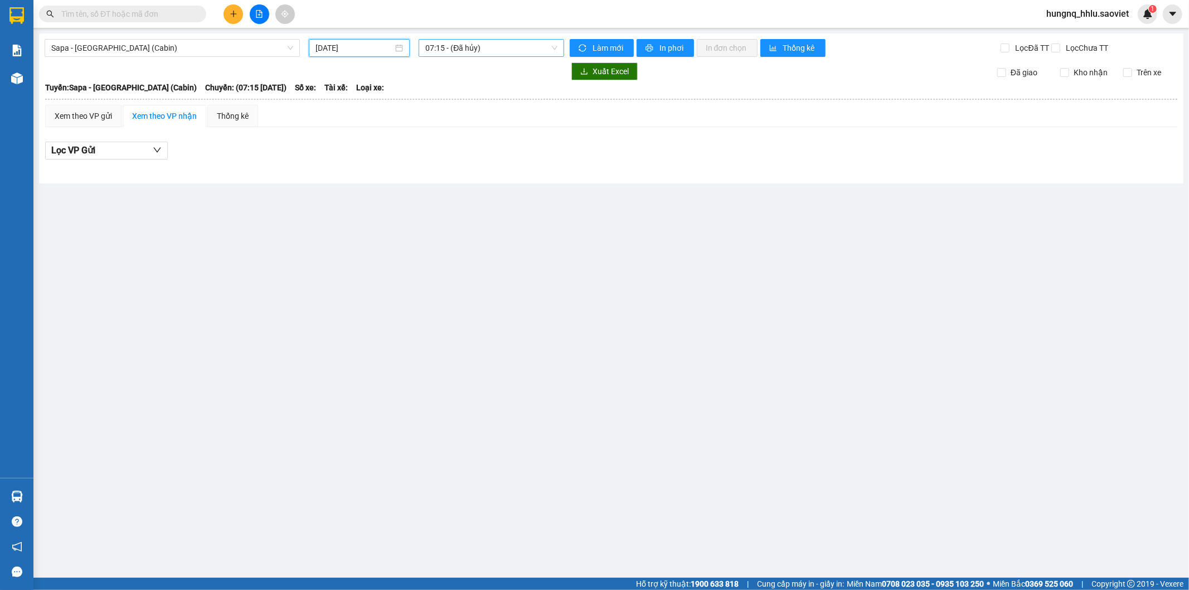
click at [428, 39] on div "07:15 - (Đã hủy)" at bounding box center [491, 48] width 145 height 18
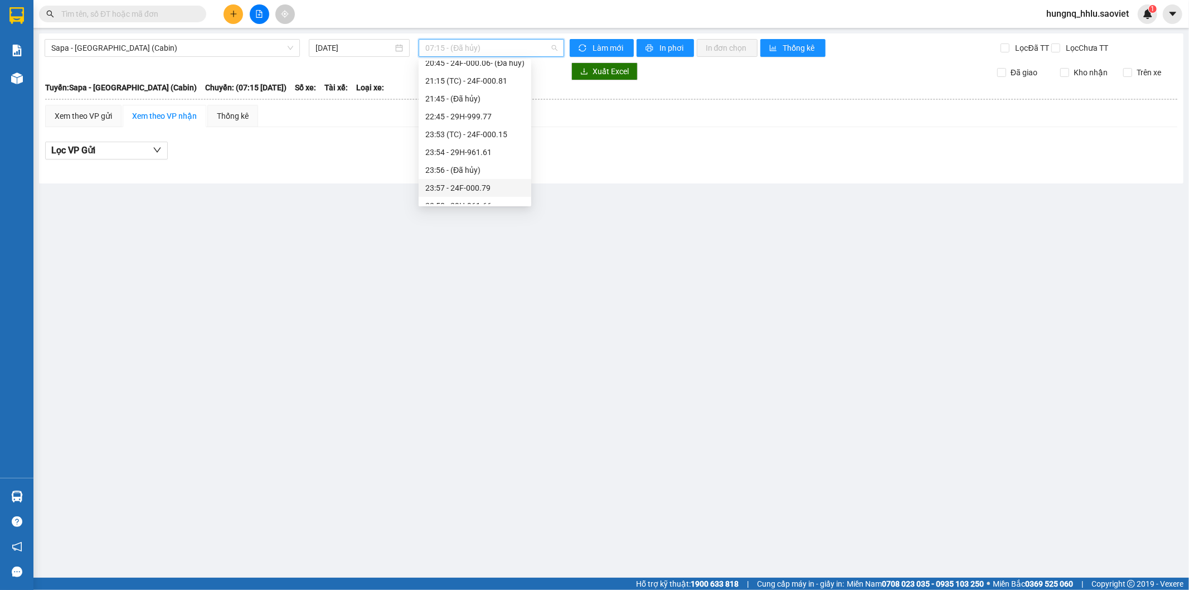
scroll to position [464, 0]
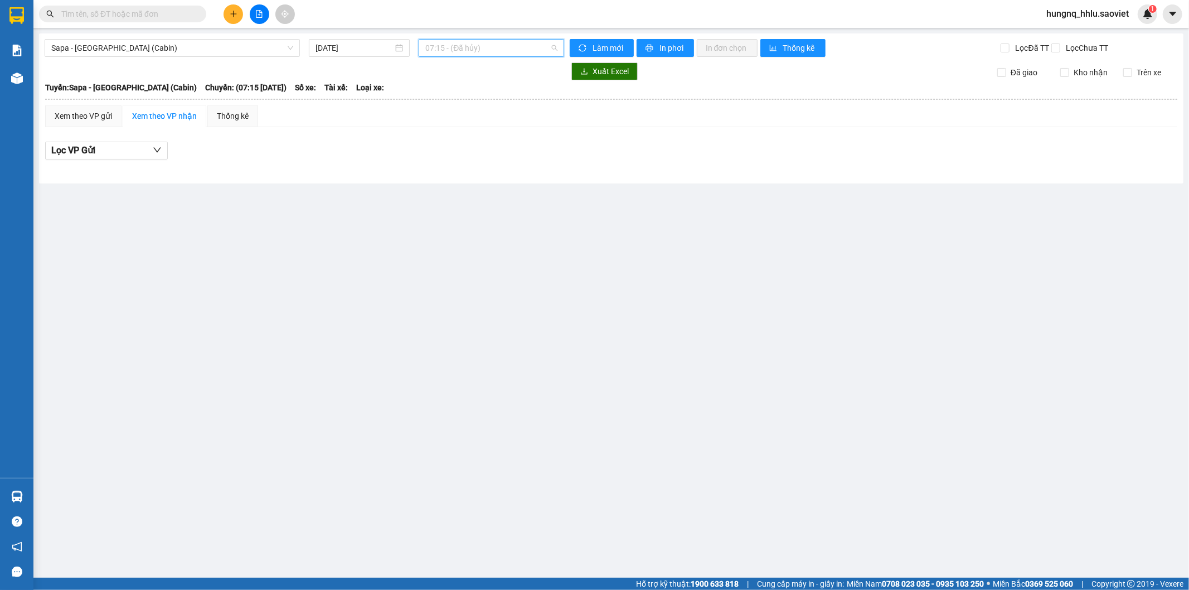
click at [435, 50] on span "07:15 - (Đã hủy)" at bounding box center [491, 48] width 132 height 17
click at [428, 179] on div "23:58 - 29H-961.66" at bounding box center [474, 177] width 99 height 12
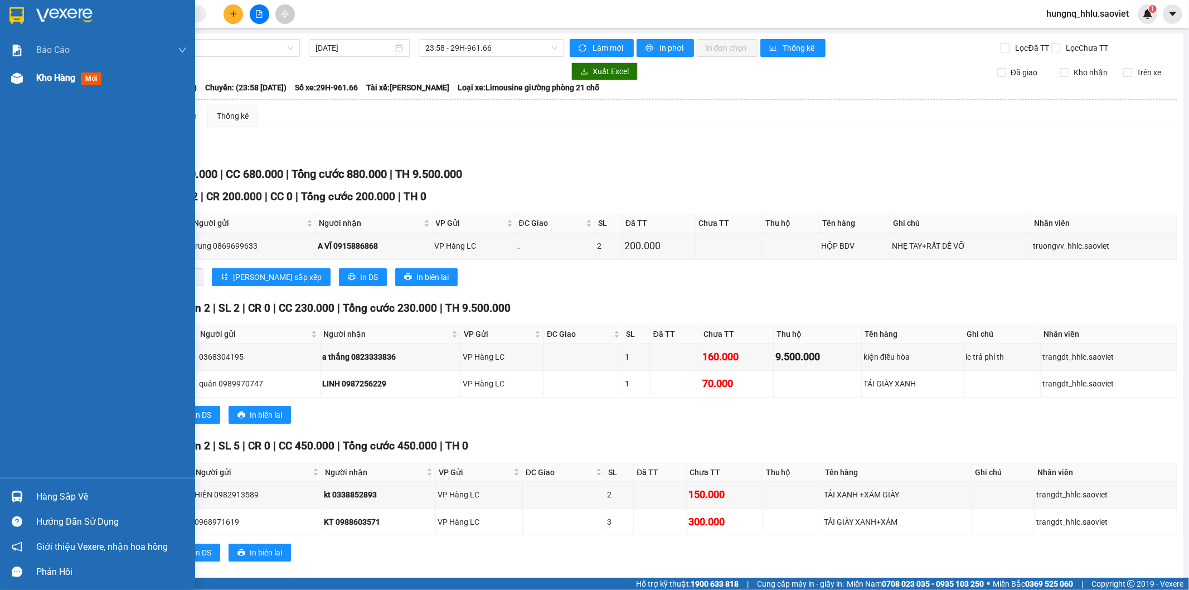
click at [69, 78] on span "Kho hàng" at bounding box center [55, 77] width 39 height 11
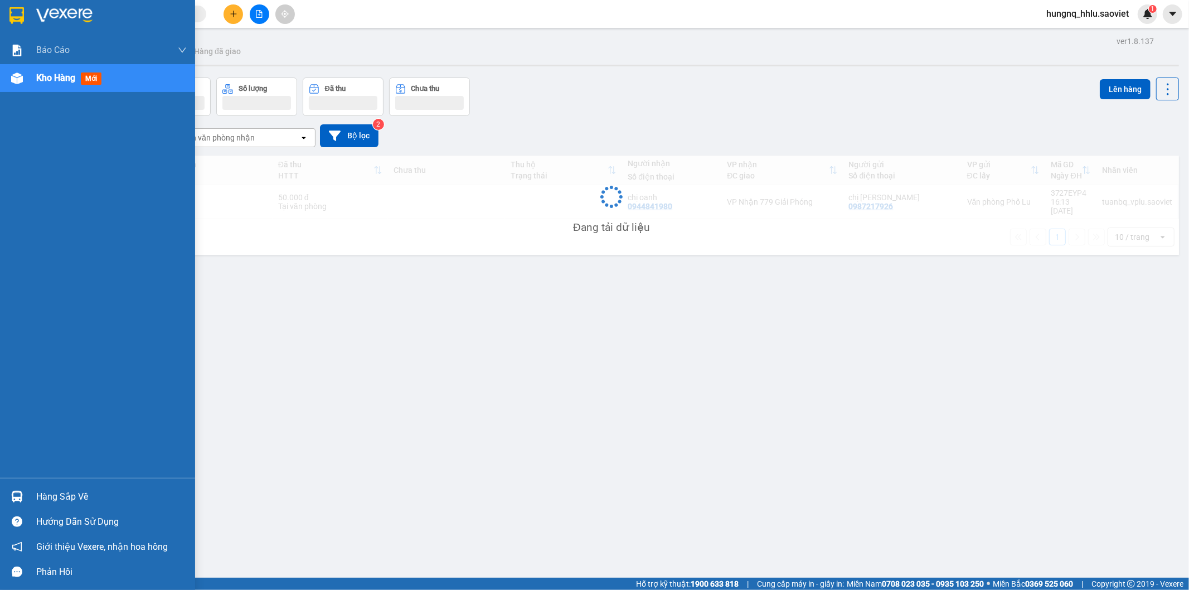
click at [71, 80] on span "Kho hàng" at bounding box center [55, 77] width 39 height 11
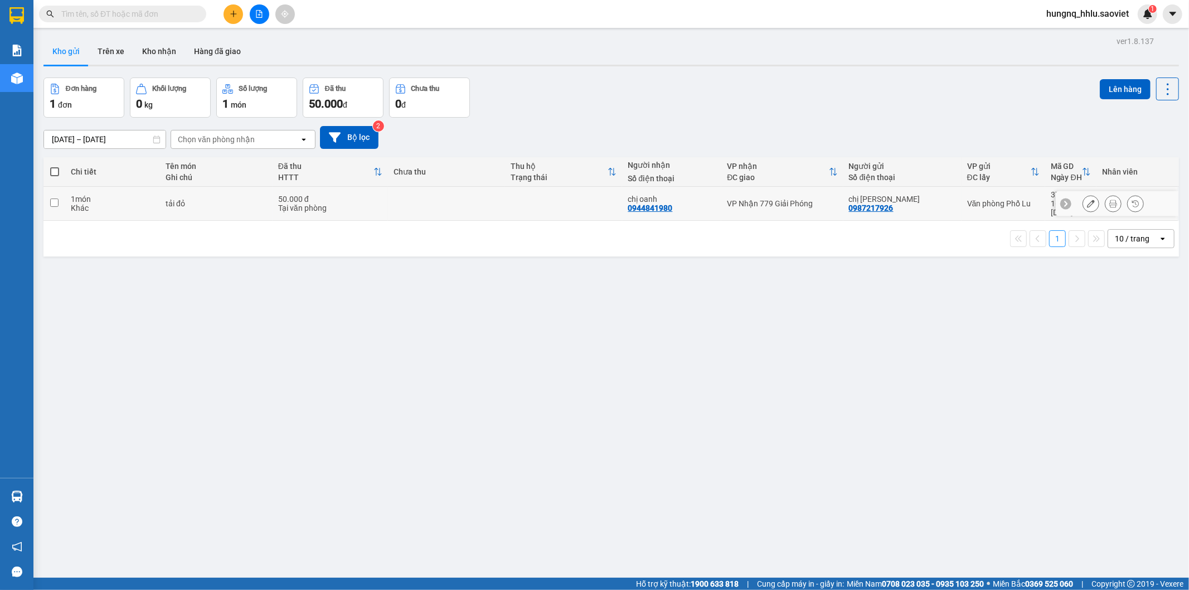
drag, startPoint x: 67, startPoint y: 197, endPoint x: 137, endPoint y: 198, distance: 69.1
click at [69, 197] on td "1 món Khác" at bounding box center [112, 204] width 95 height 34
checkbox input "true"
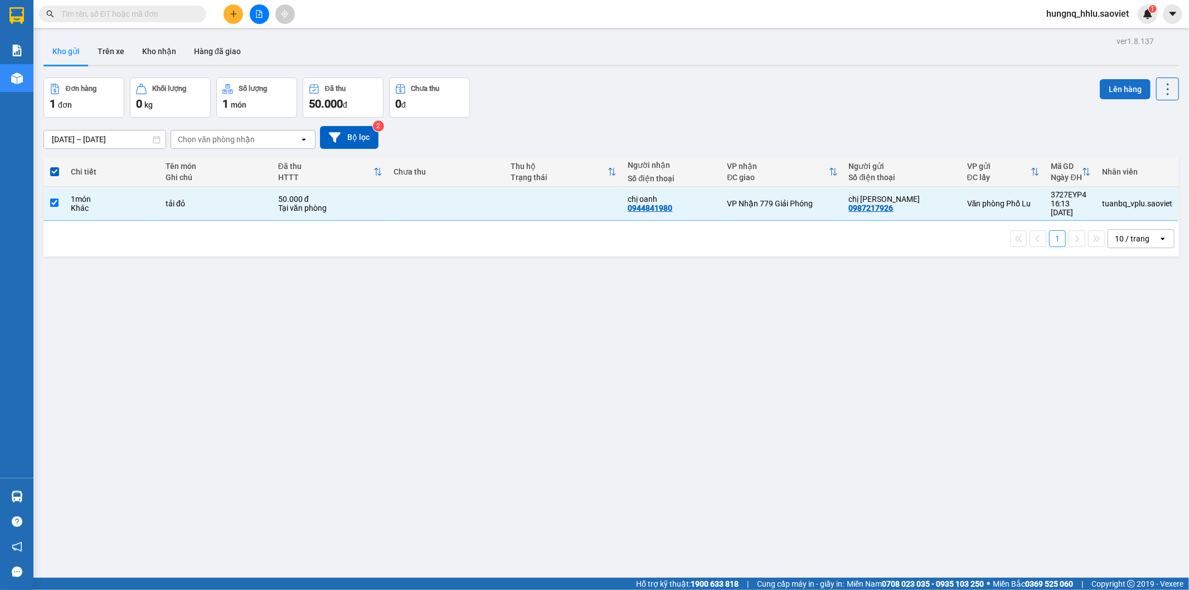
click at [1133, 92] on button "Lên hàng" at bounding box center [1125, 89] width 51 height 20
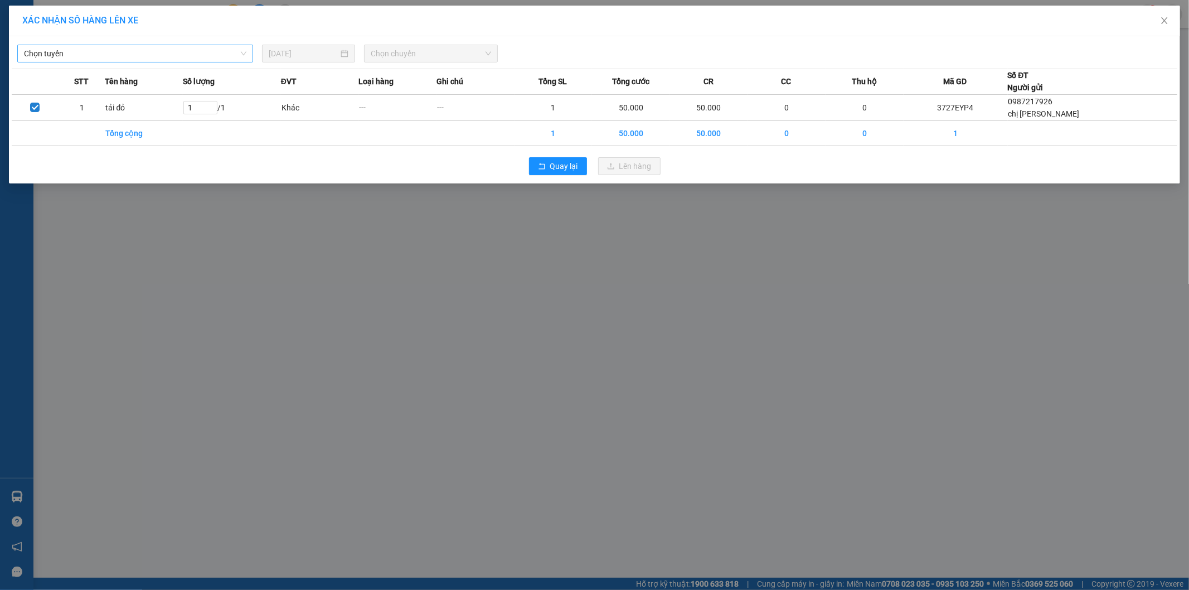
click at [43, 49] on span "Chọn tuyến" at bounding box center [135, 53] width 222 height 17
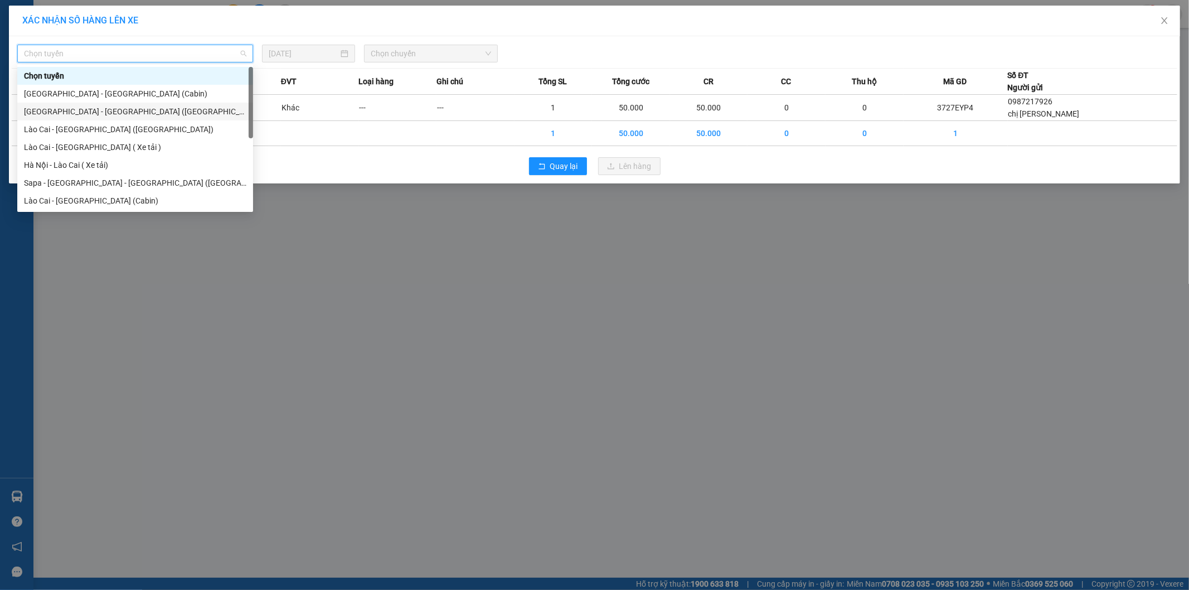
scroll to position [89, 0]
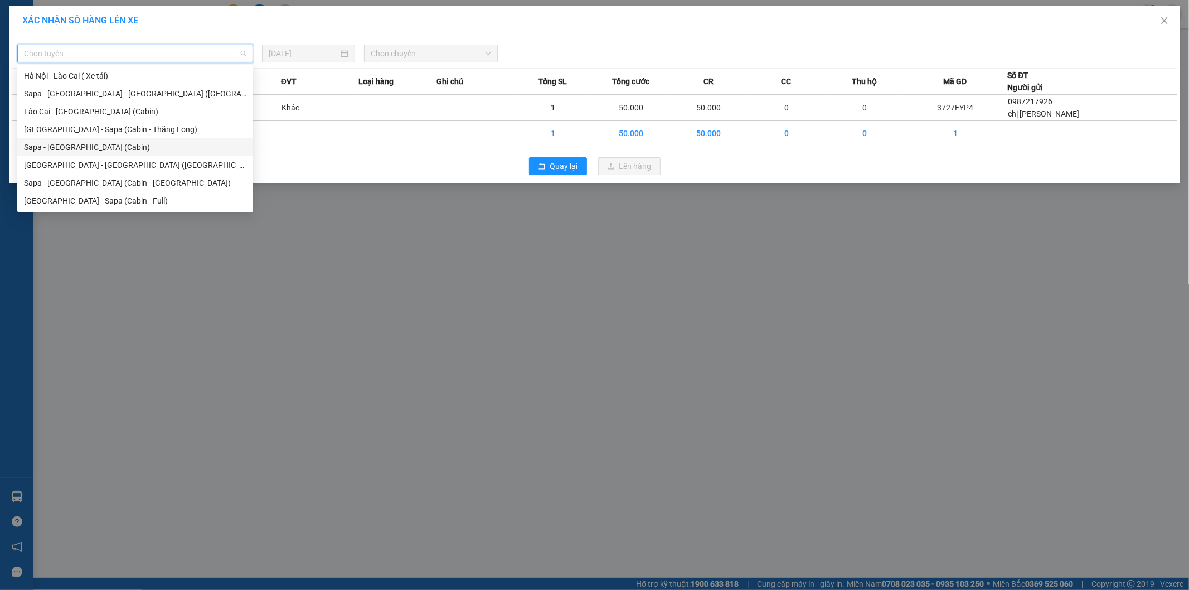
click at [28, 153] on div "Sapa - [GEOGRAPHIC_DATA] (Cabin)" at bounding box center [135, 147] width 222 height 12
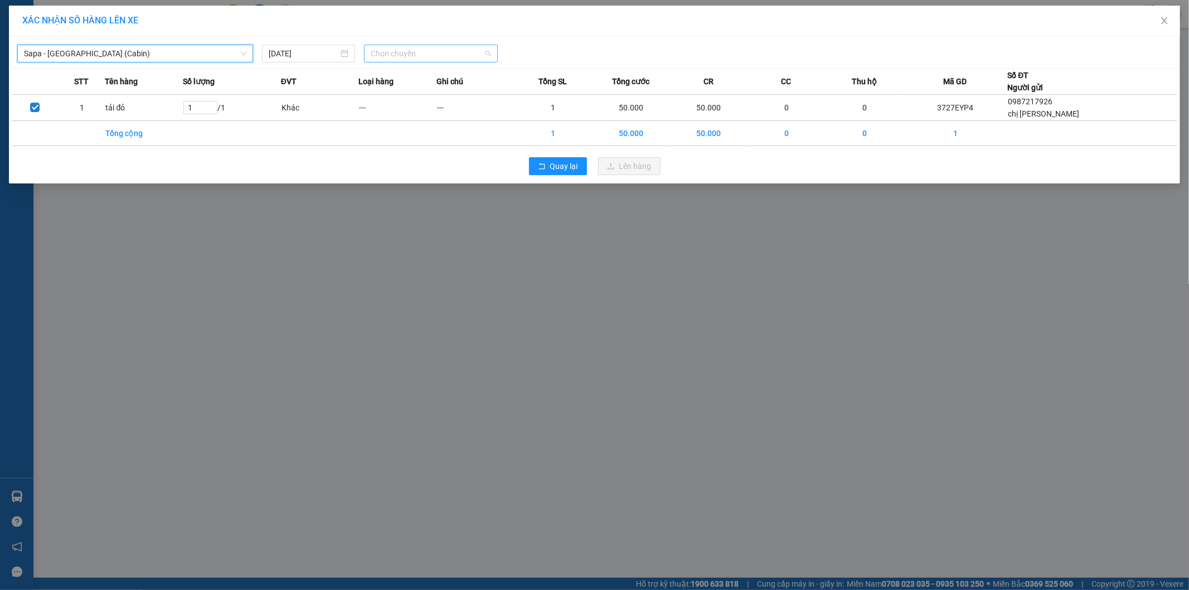
click at [371, 52] on span "Chọn chuyến" at bounding box center [431, 53] width 120 height 17
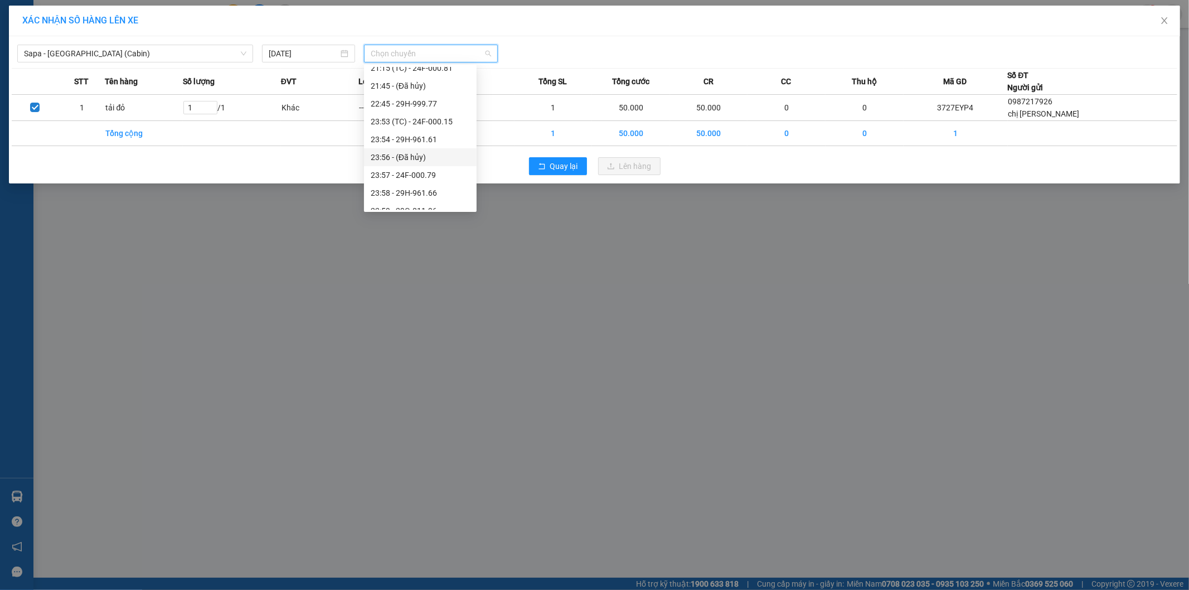
scroll to position [464, 0]
click at [372, 184] on div "23:58 - 29H-961.66" at bounding box center [420, 183] width 99 height 12
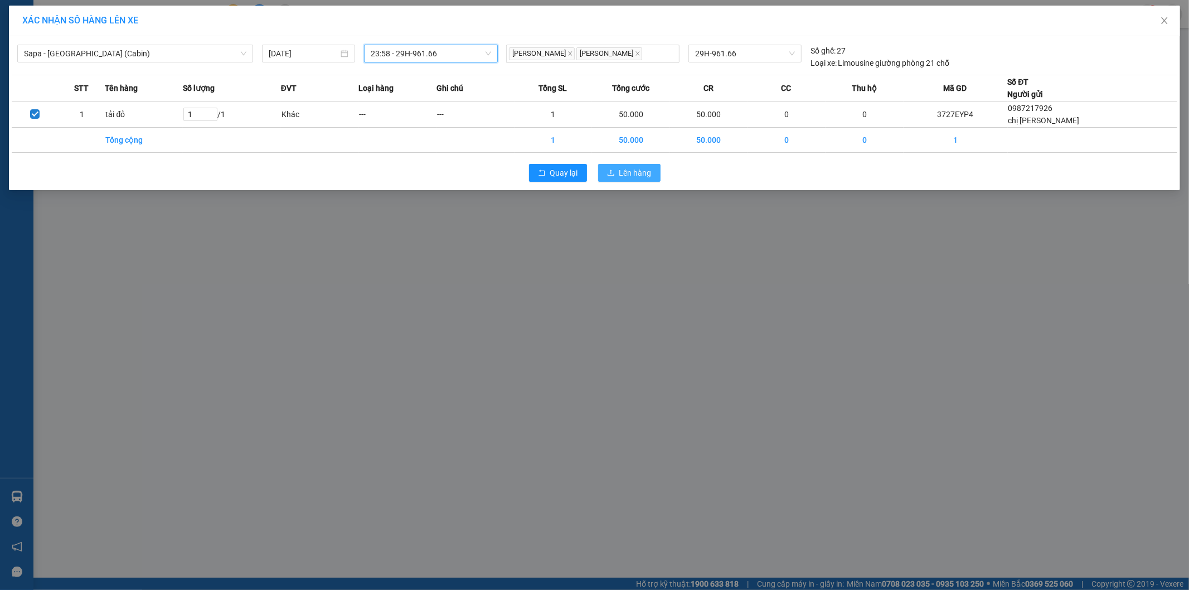
click at [656, 178] on button "Lên hàng" at bounding box center [629, 173] width 62 height 18
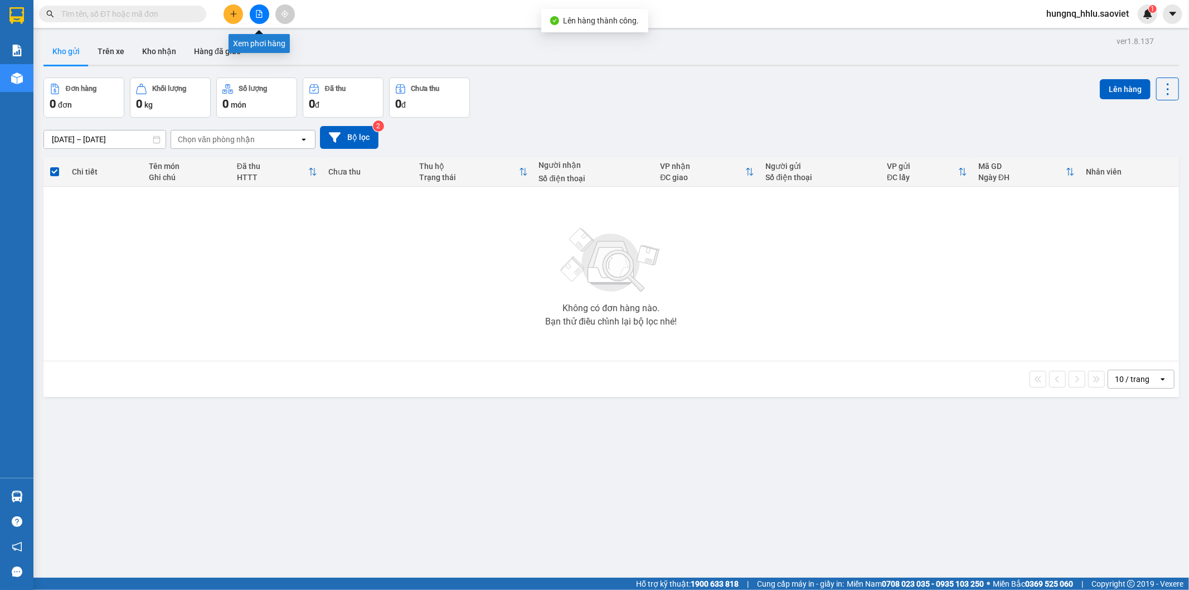
click at [264, 20] on button at bounding box center [260, 14] width 20 height 20
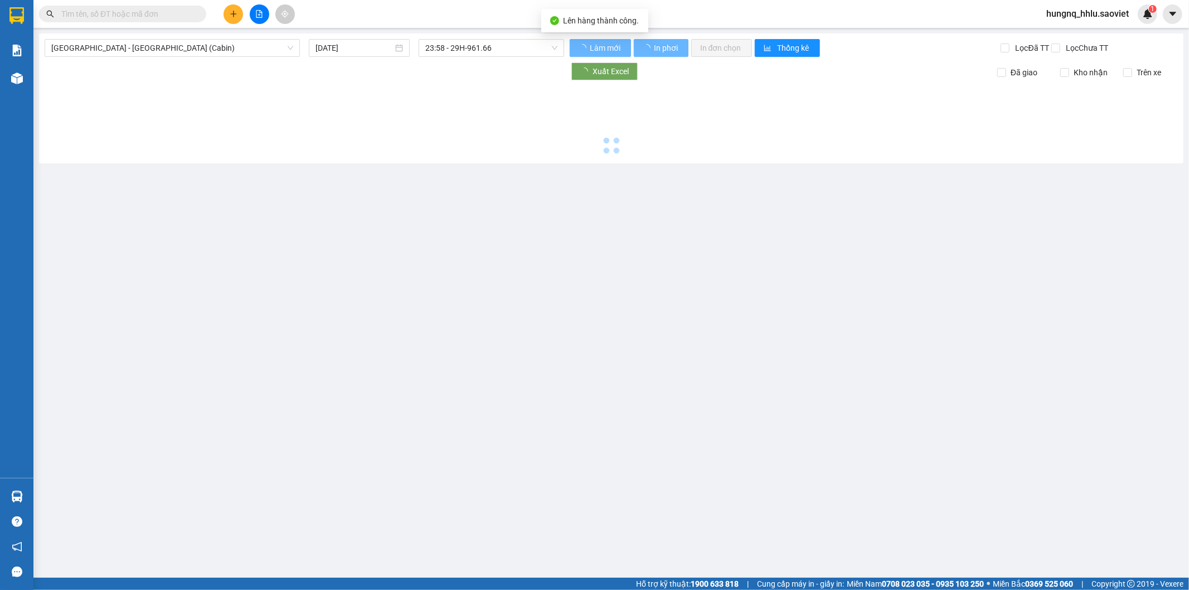
type input "[DATE]"
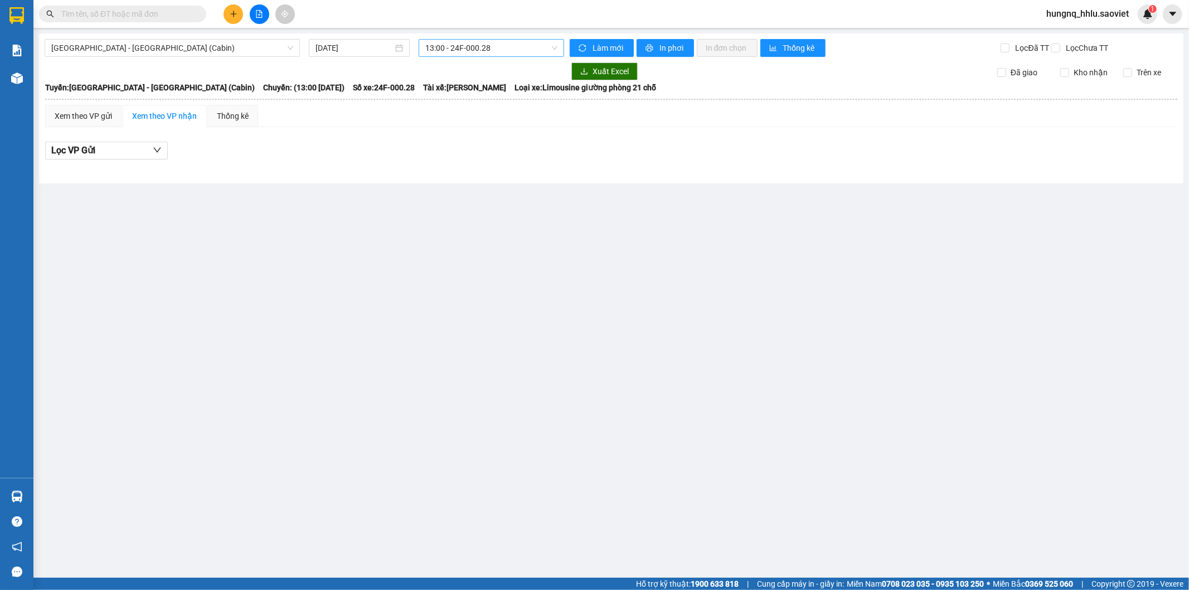
click at [435, 50] on span "13:00 - 24F-000.28" at bounding box center [491, 48] width 132 height 17
click at [63, 41] on span "[GEOGRAPHIC_DATA] - [GEOGRAPHIC_DATA] (Cabin)" at bounding box center [172, 48] width 242 height 17
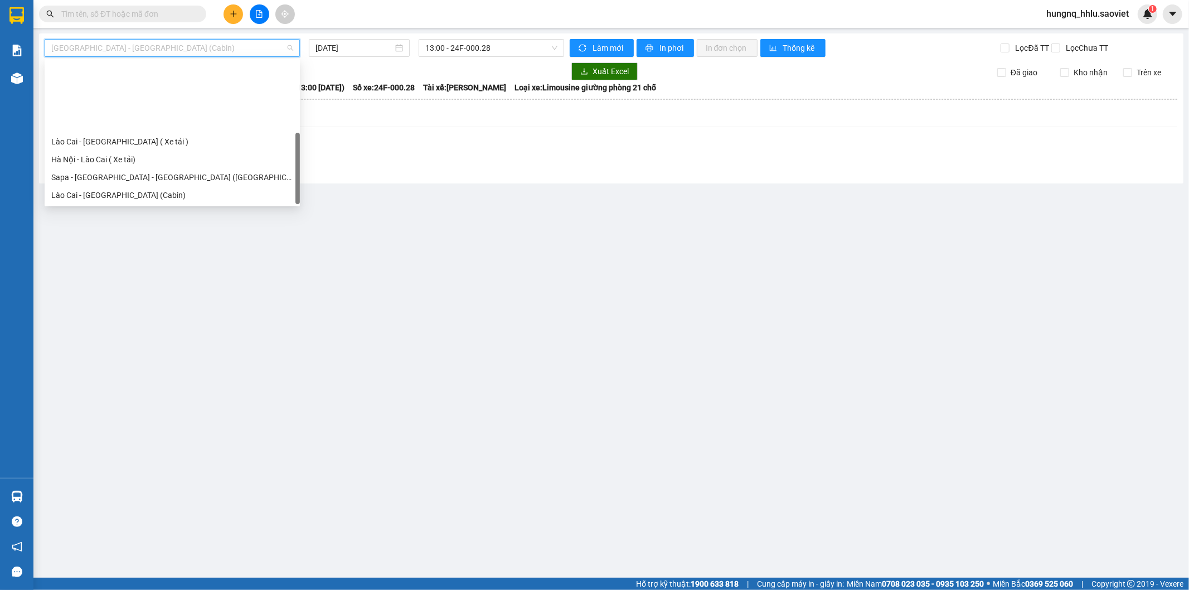
scroll to position [89, 0]
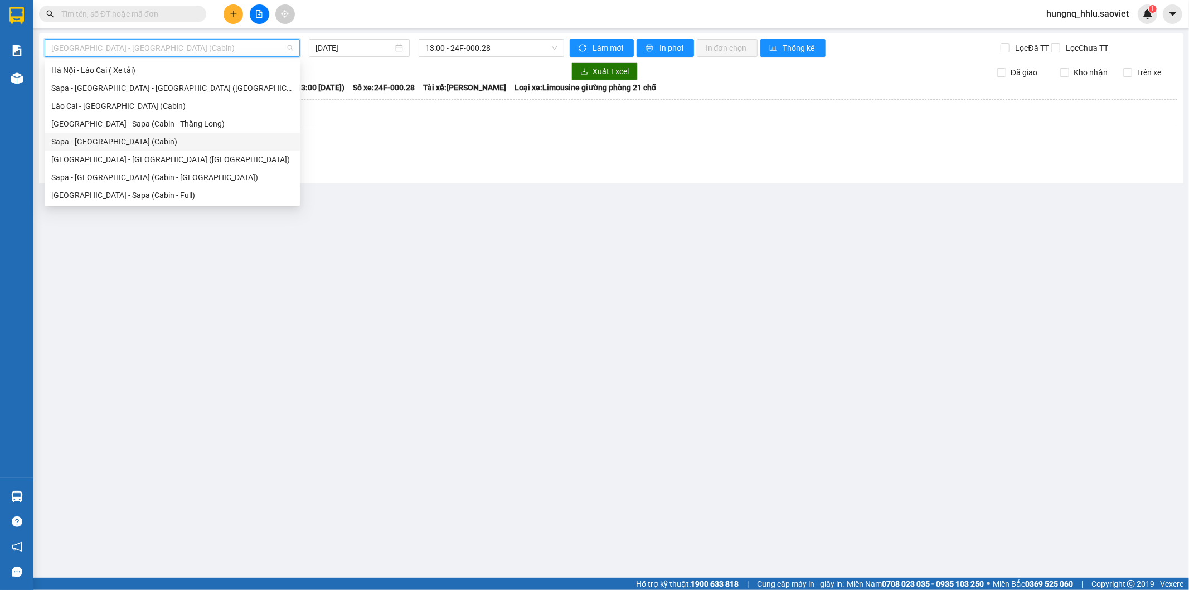
click at [63, 146] on div "Sapa - [GEOGRAPHIC_DATA] (Cabin)" at bounding box center [172, 141] width 242 height 12
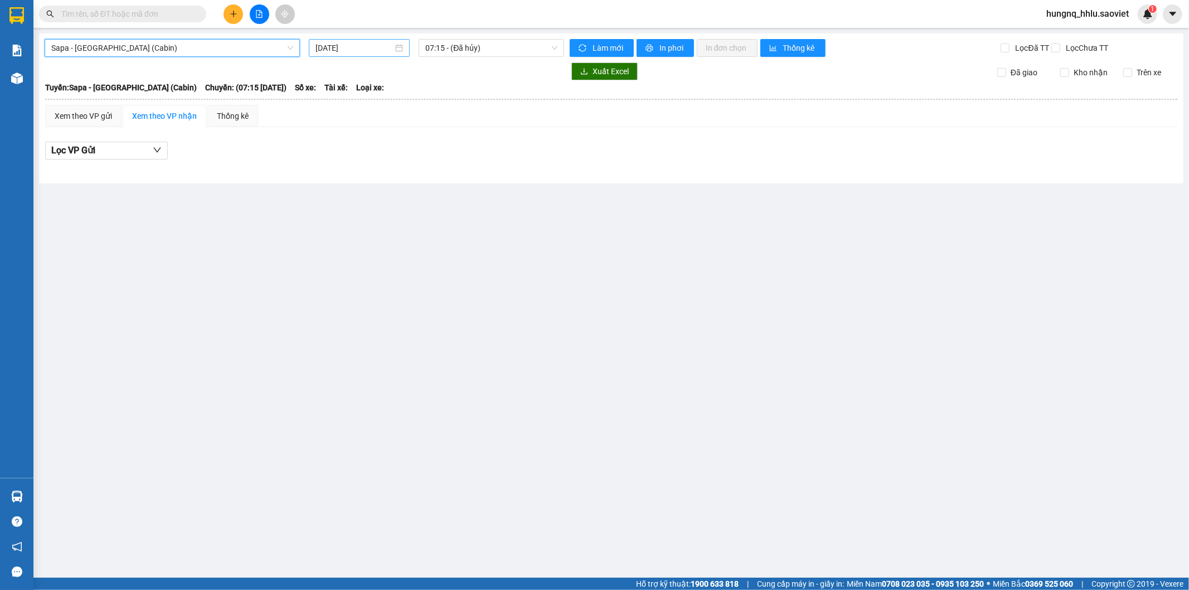
click at [332, 43] on input "[DATE]" at bounding box center [353, 48] width 77 height 12
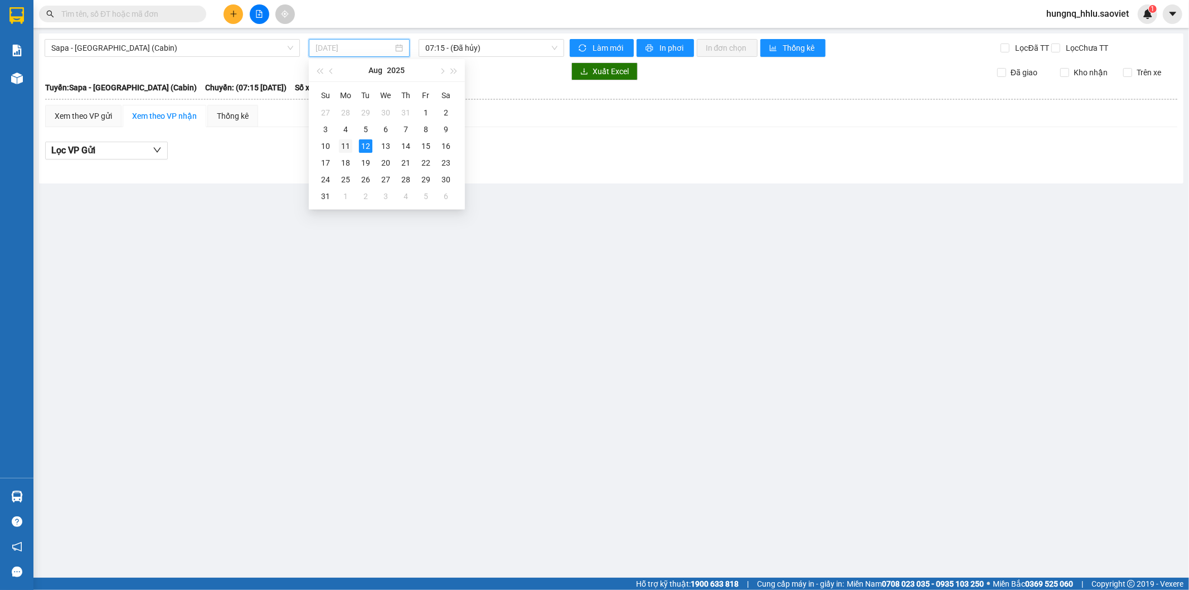
click at [342, 147] on div "11" at bounding box center [345, 145] width 13 height 13
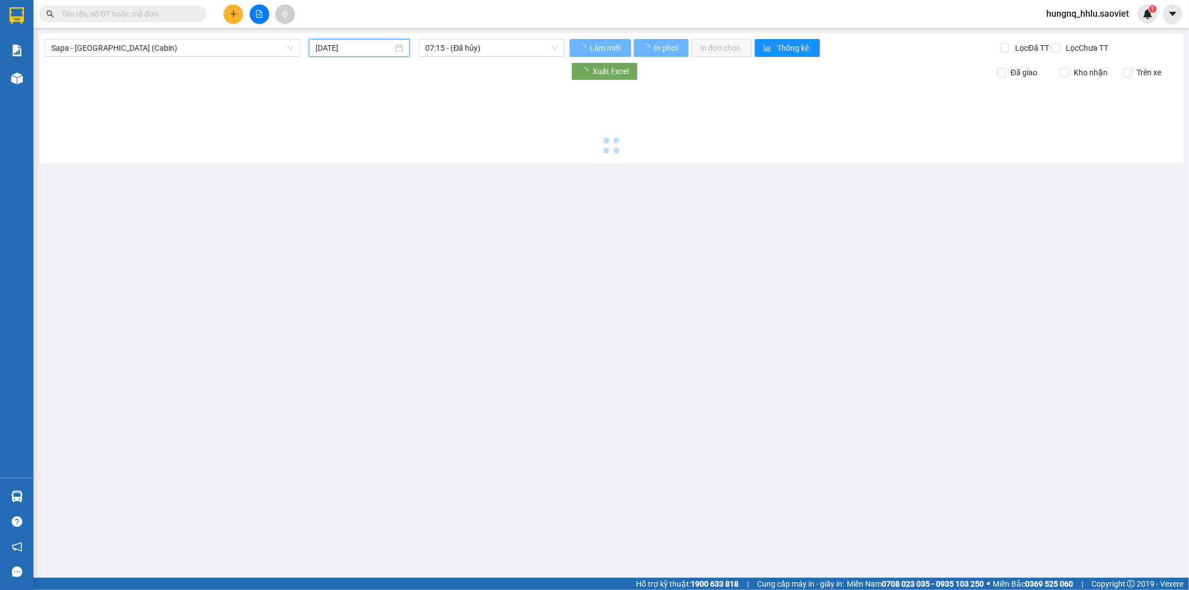
type input "[DATE]"
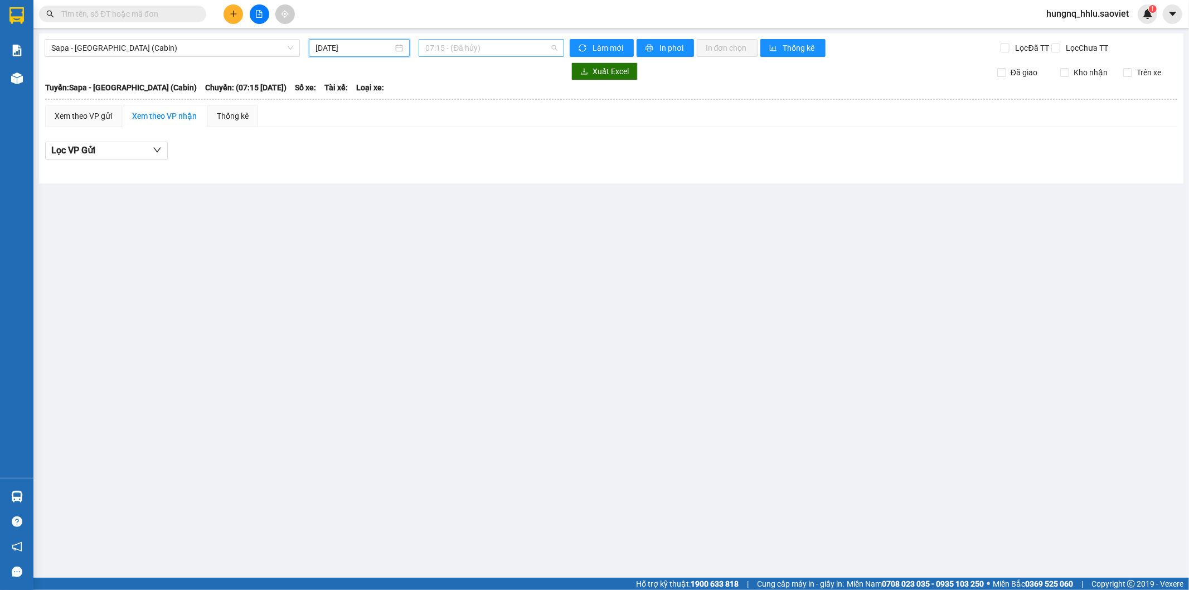
click at [439, 42] on span "07:15 - (Đã hủy)" at bounding box center [491, 48] width 132 height 17
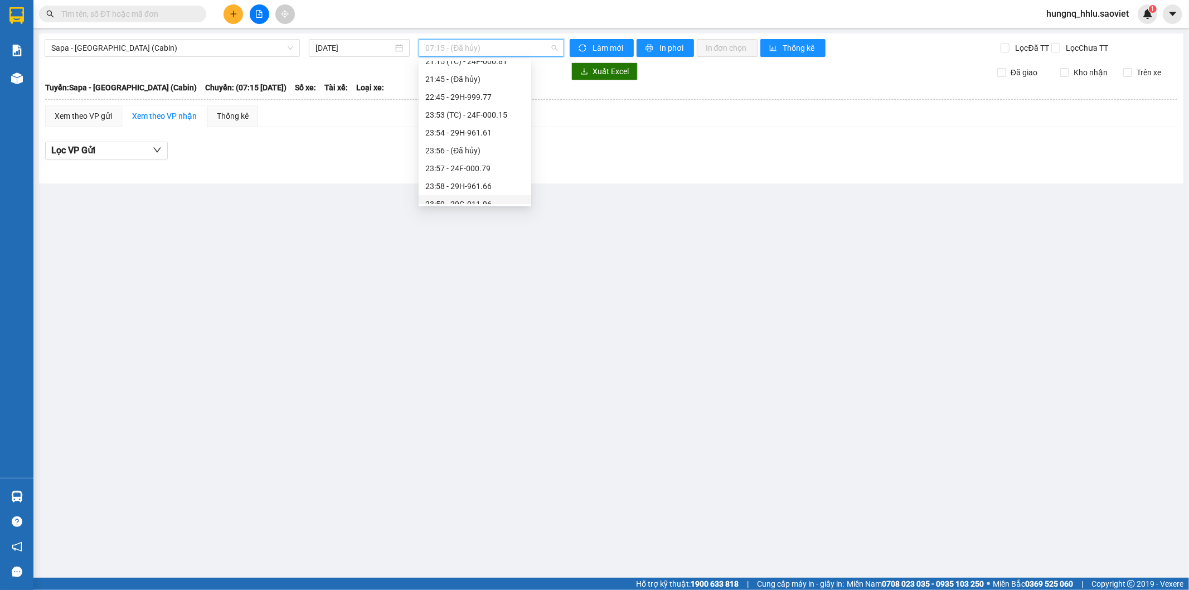
scroll to position [464, 0]
click at [507, 176] on div "23:58 - 29H-961.66" at bounding box center [474, 177] width 99 height 12
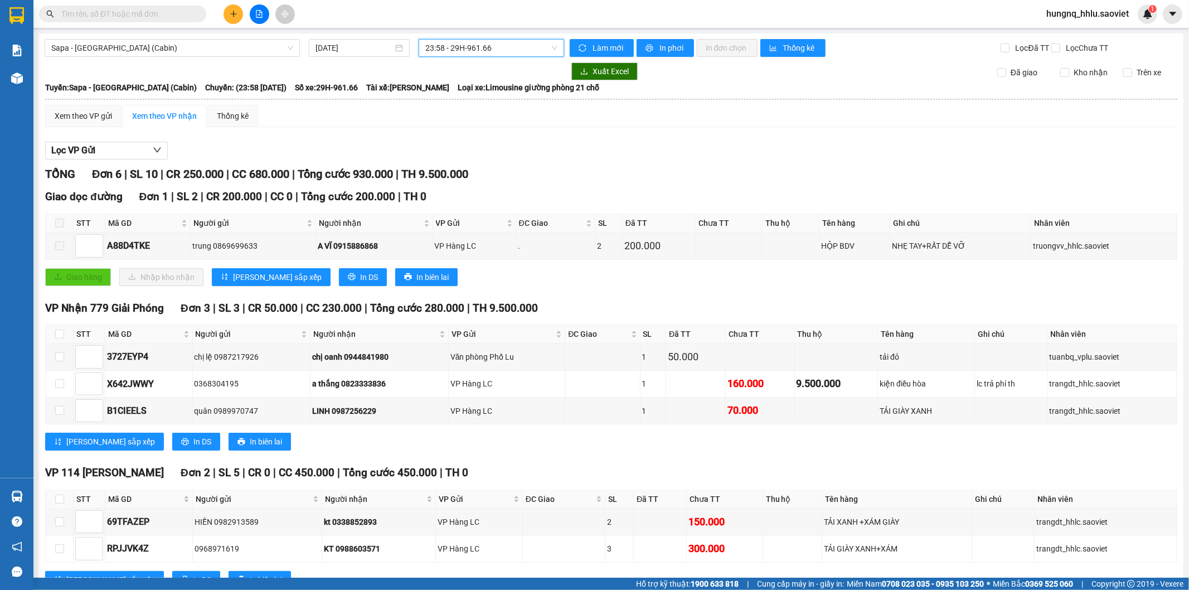
click at [448, 39] on div "23:58 - 29H-961.66" at bounding box center [491, 48] width 145 height 18
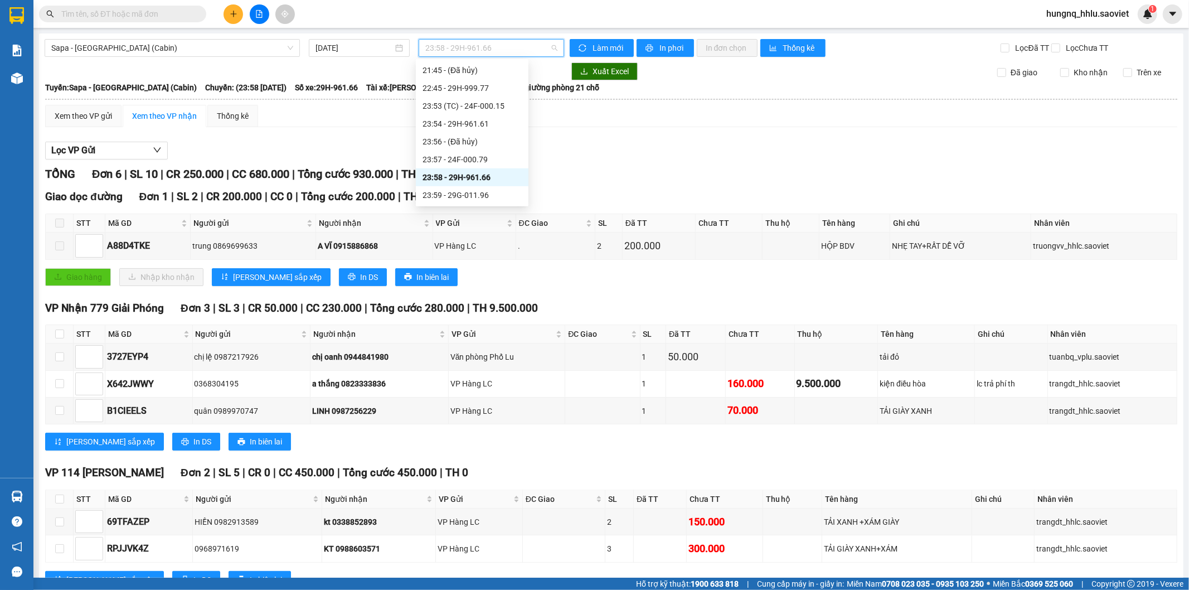
click at [490, 179] on div "23:58 - 29H-961.66" at bounding box center [471, 177] width 99 height 12
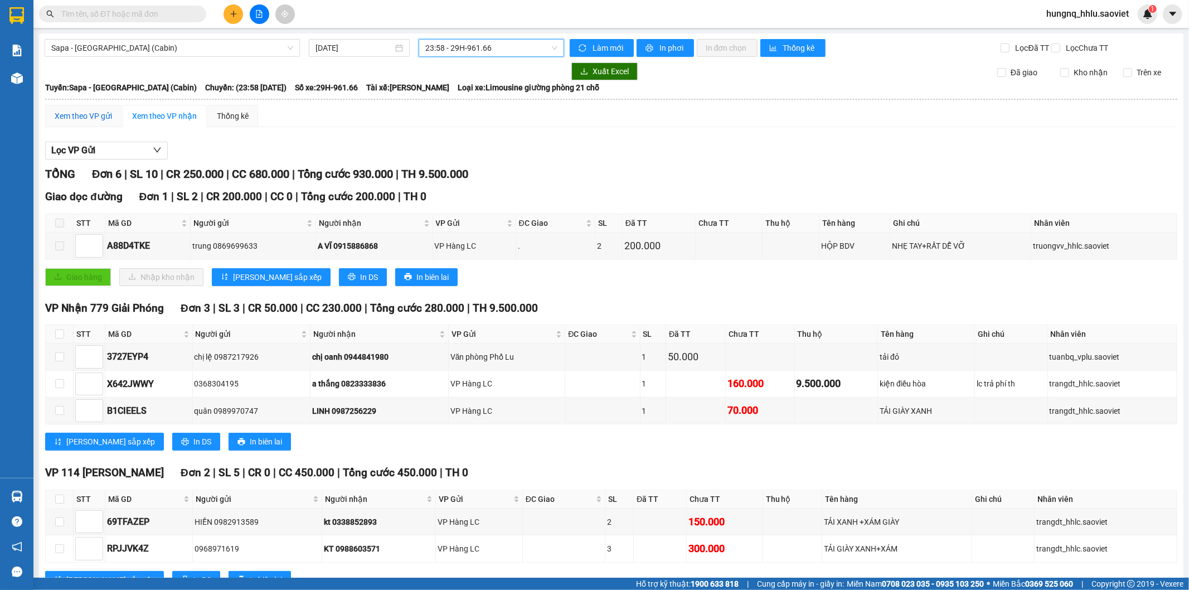
click at [69, 122] on div "Xem theo VP gửi" at bounding box center [83, 116] width 57 height 12
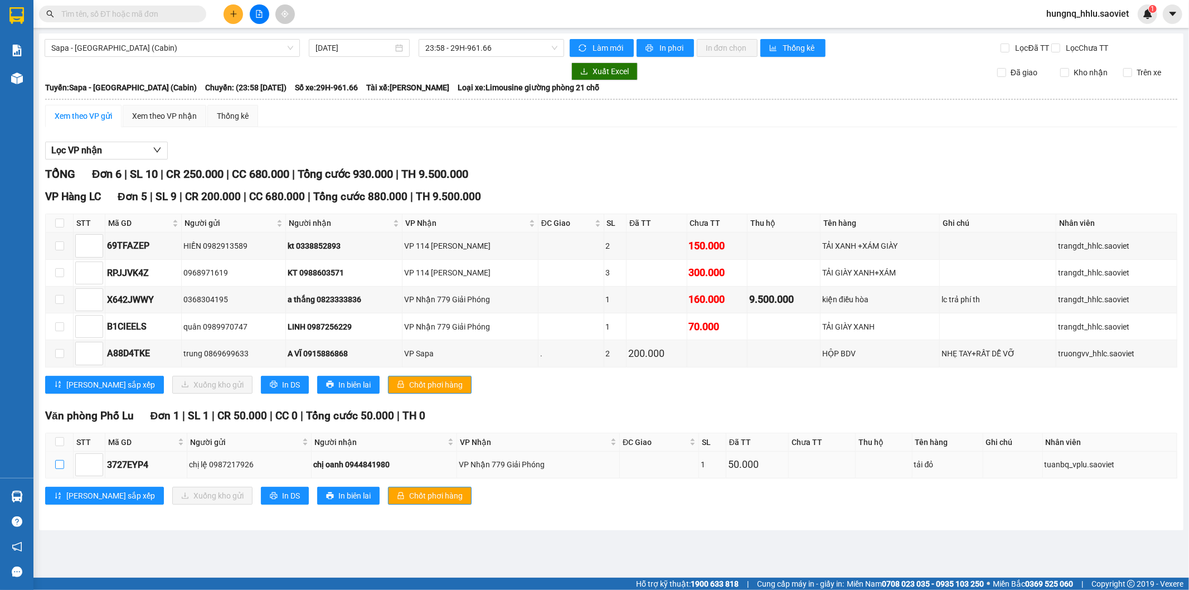
click at [60, 467] on input "checkbox" at bounding box center [59, 464] width 9 height 9
checkbox input "true"
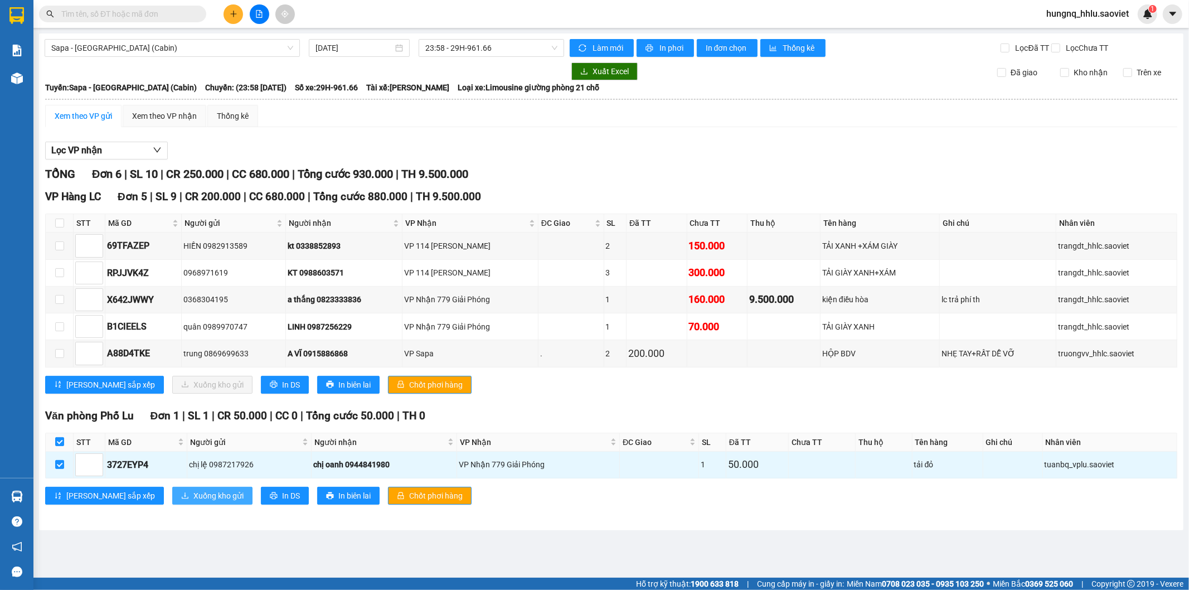
click at [198, 503] on button "Xuống kho gửi" at bounding box center [212, 496] width 80 height 18
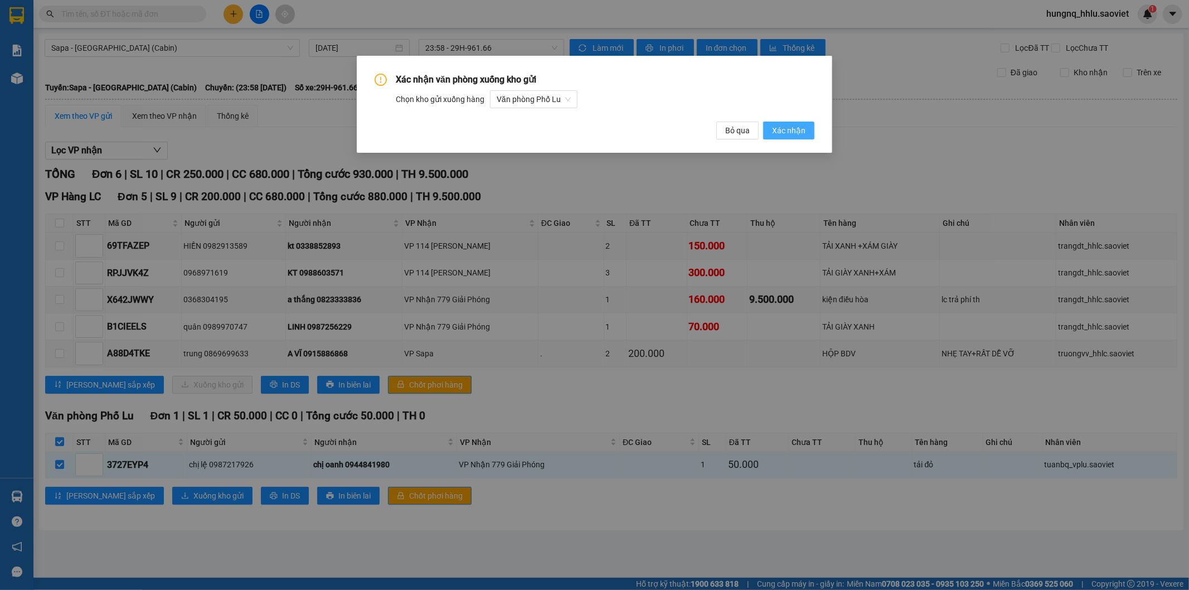
click at [807, 132] on button "Xác nhận" at bounding box center [788, 131] width 51 height 18
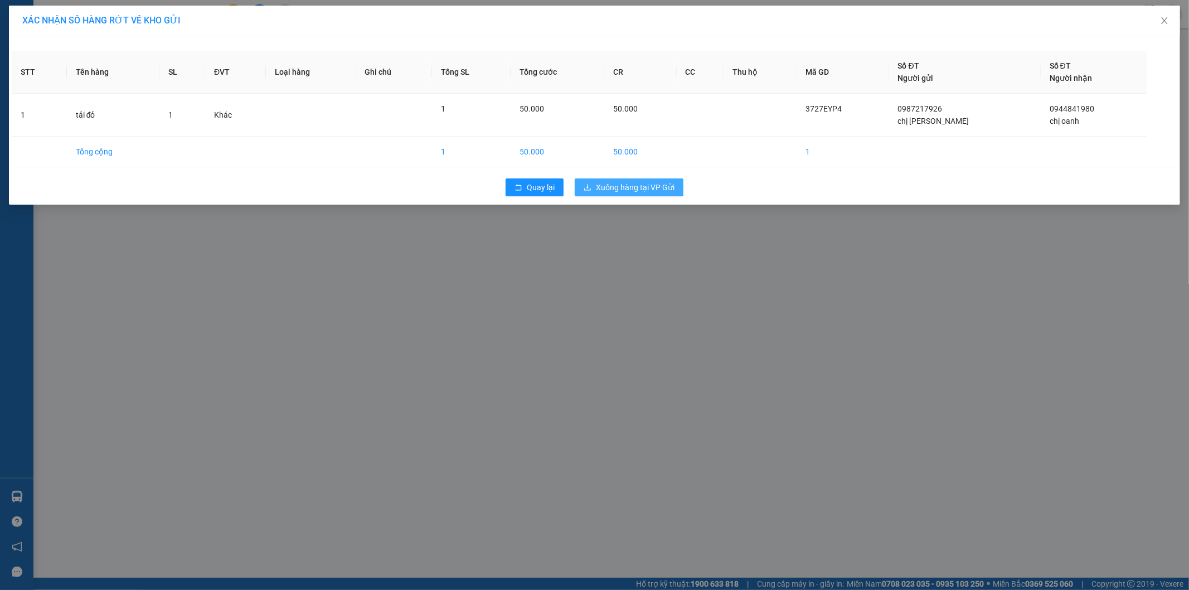
click at [674, 184] on button "Xuống hàng tại VP Gửi" at bounding box center [629, 187] width 109 height 18
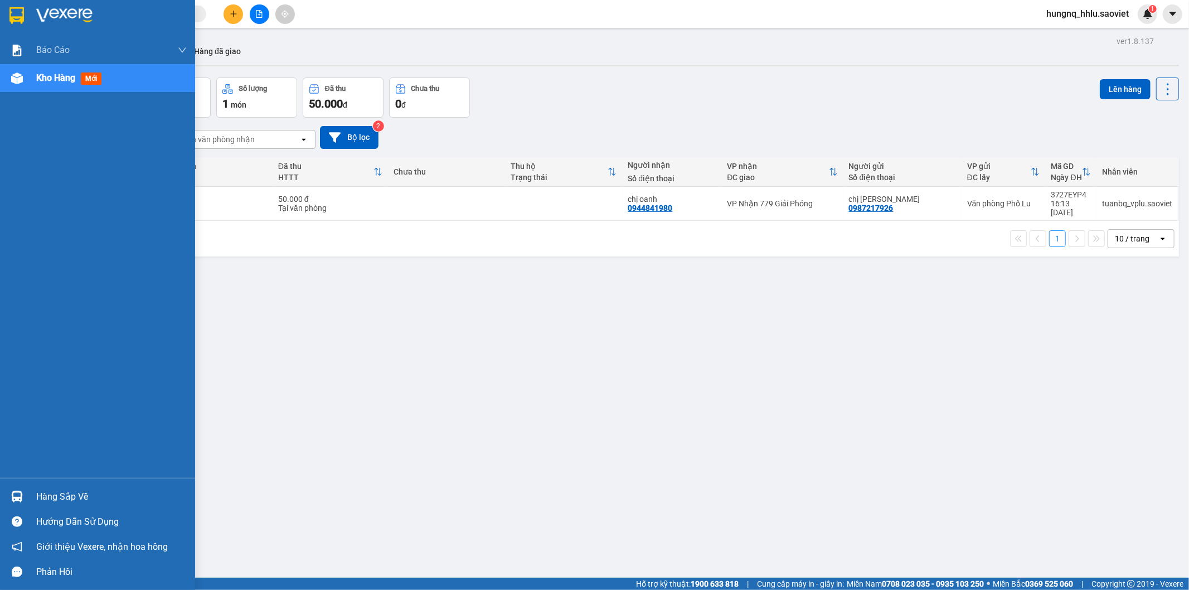
click at [70, 90] on div "Kho hàng mới" at bounding box center [111, 78] width 150 height 28
click at [73, 90] on div "Kho hàng mới" at bounding box center [111, 78] width 150 height 28
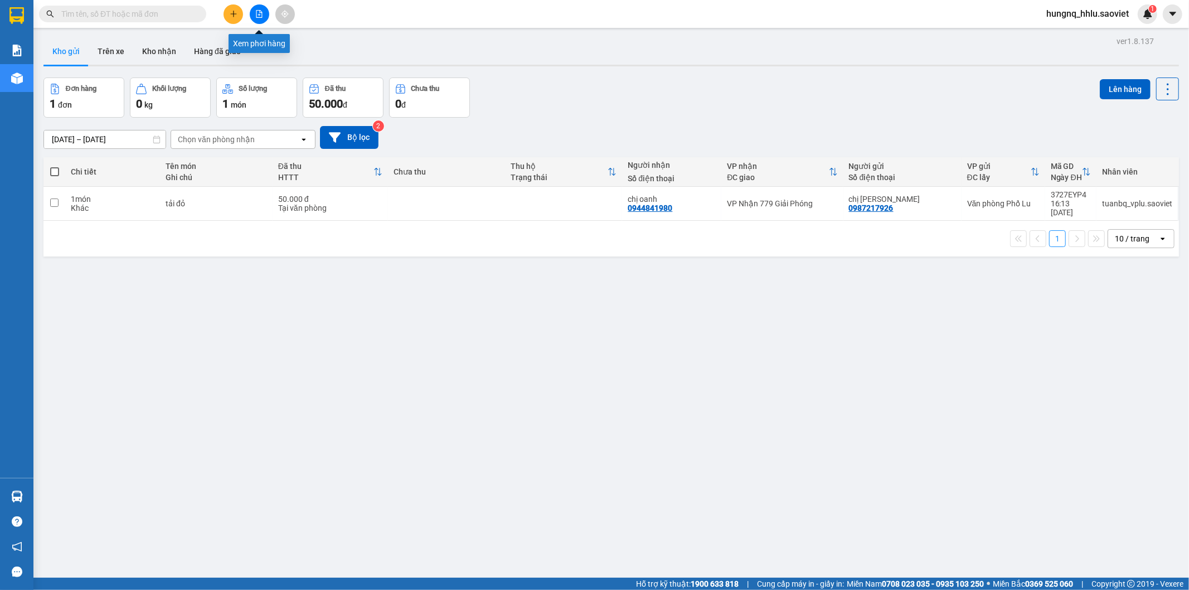
click at [263, 17] on button at bounding box center [260, 14] width 20 height 20
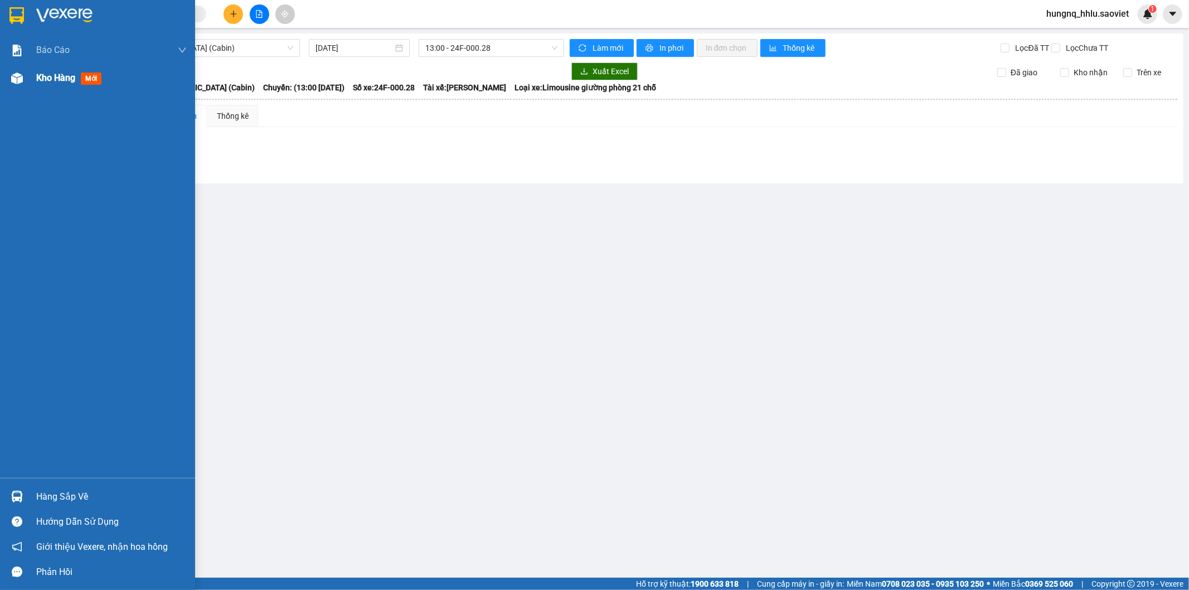
click at [73, 84] on div "Kho hàng mới" at bounding box center [71, 78] width 70 height 14
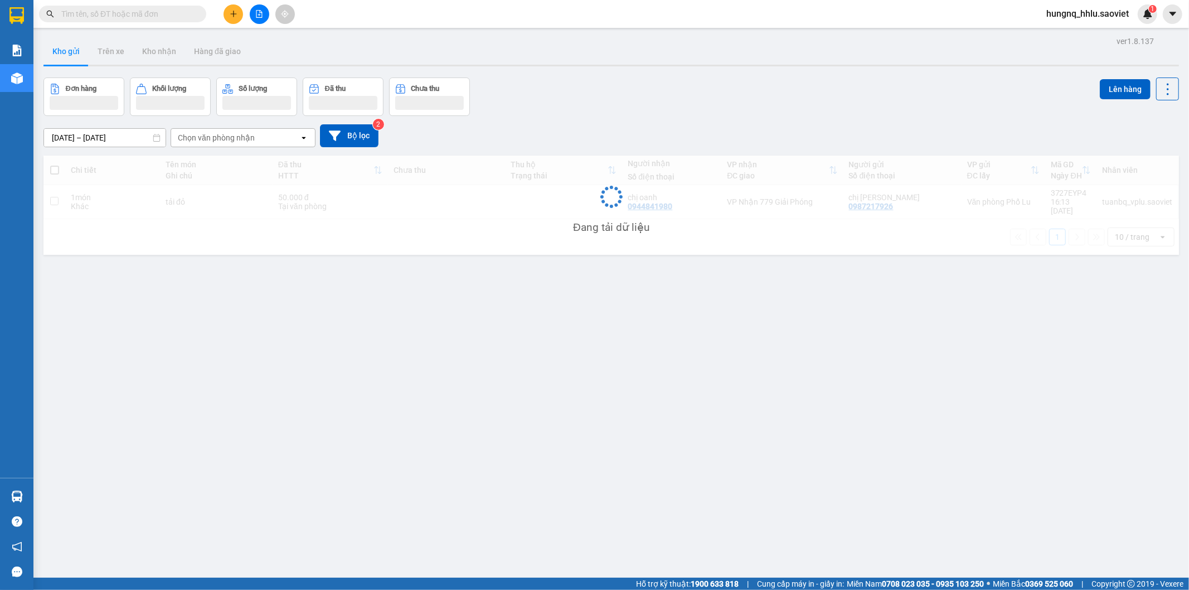
click at [37, 84] on main "ver 1.8.137 Kho gửi Trên xe Kho nhận Hàng đã giao Đơn hàng Khối lượng Số lượng …" at bounding box center [594, 288] width 1189 height 577
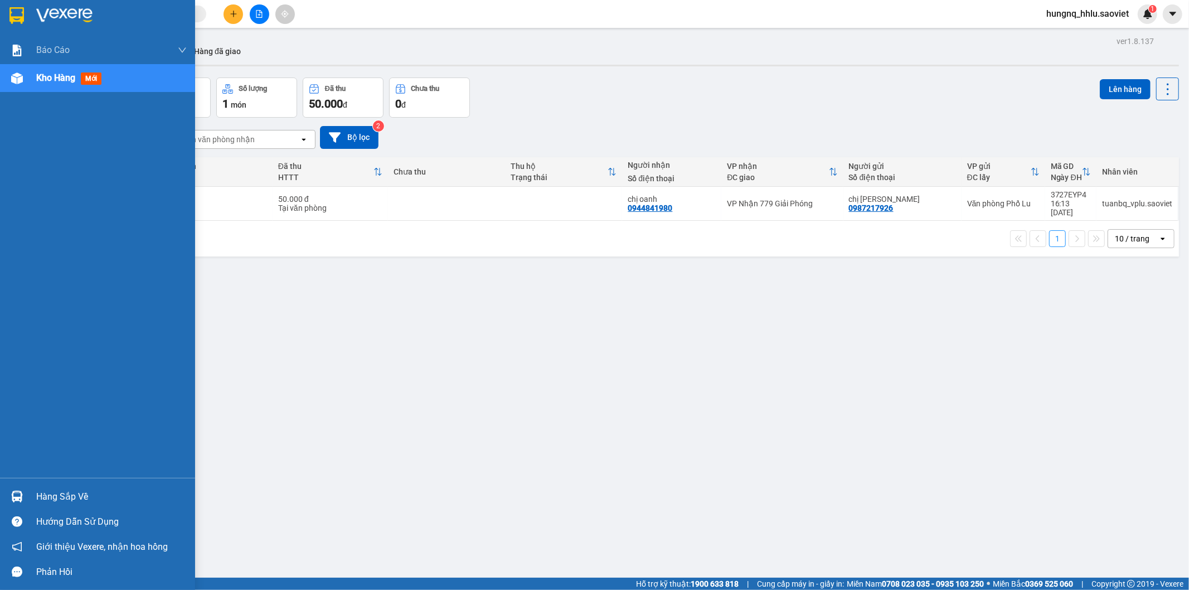
click at [17, 85] on div at bounding box center [17, 79] width 20 height 20
click at [78, 81] on div "Kho hàng mới" at bounding box center [71, 78] width 70 height 14
click at [69, 84] on div "Kho hàng mới" at bounding box center [71, 78] width 70 height 14
click at [75, 85] on div "Kho hàng mới" at bounding box center [111, 78] width 150 height 28
click at [70, 89] on div "Kho hàng mới" at bounding box center [111, 78] width 150 height 28
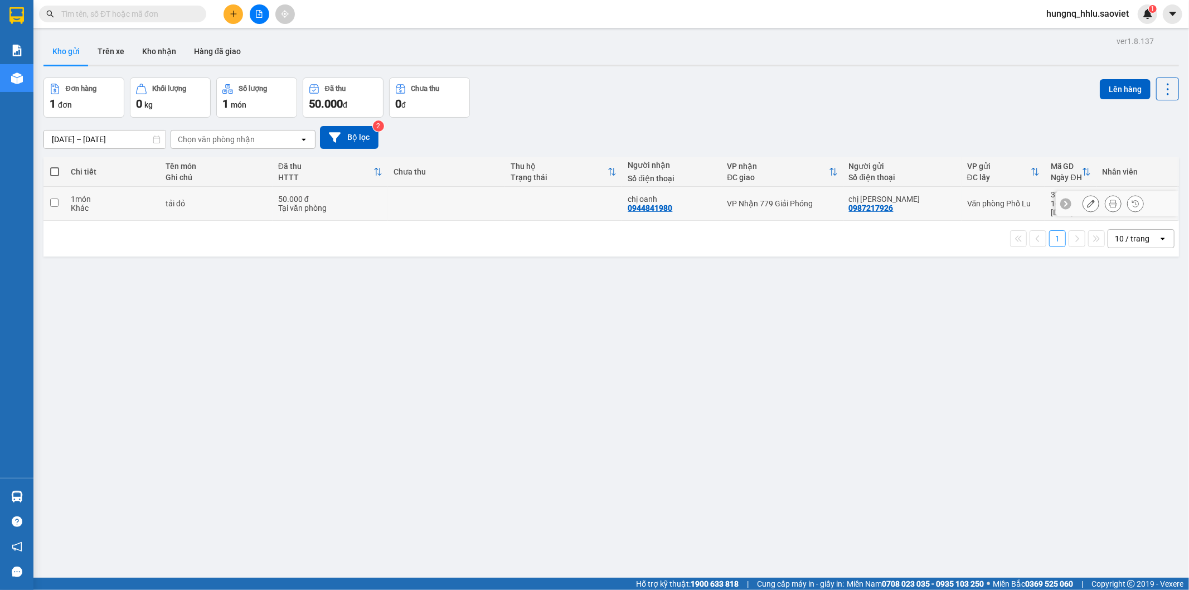
drag, startPoint x: 221, startPoint y: 198, endPoint x: 275, endPoint y: 192, distance: 54.4
click at [221, 199] on div "tải đỏ" at bounding box center [216, 203] width 101 height 9
checkbox input "true"
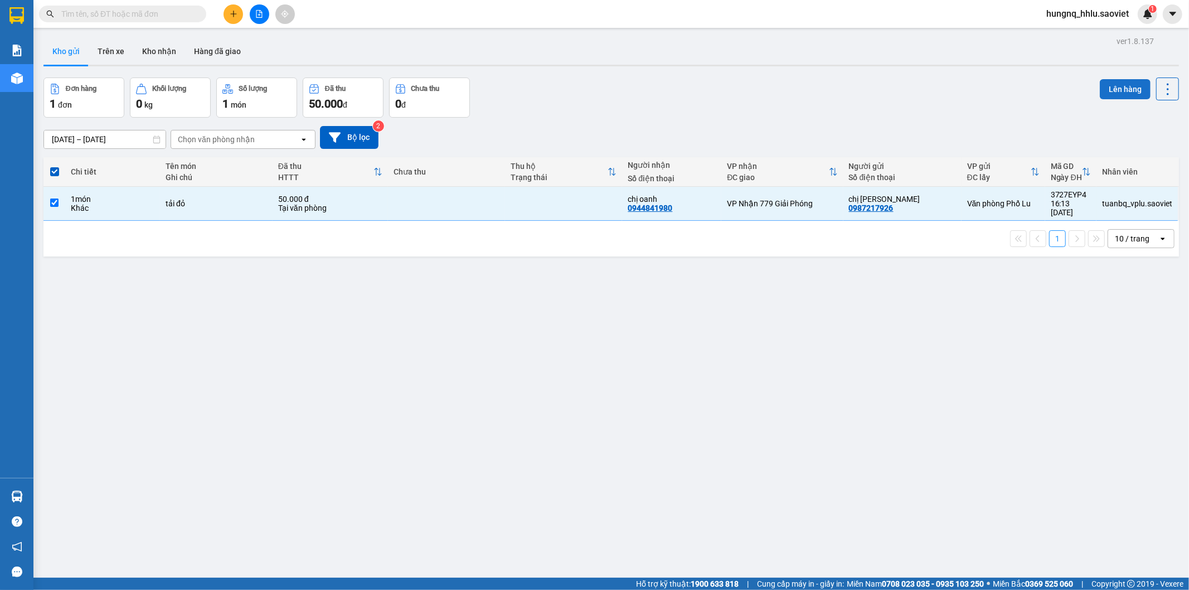
click at [1131, 93] on button "Lên hàng" at bounding box center [1125, 89] width 51 height 20
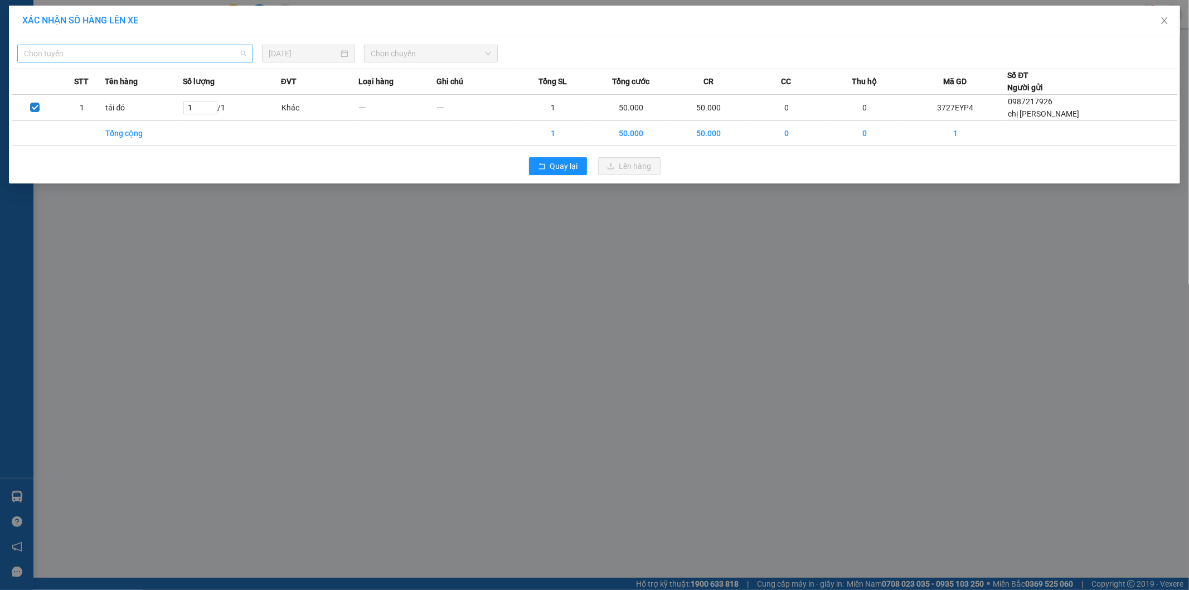
click at [40, 57] on span "Chọn tuyến" at bounding box center [135, 53] width 222 height 17
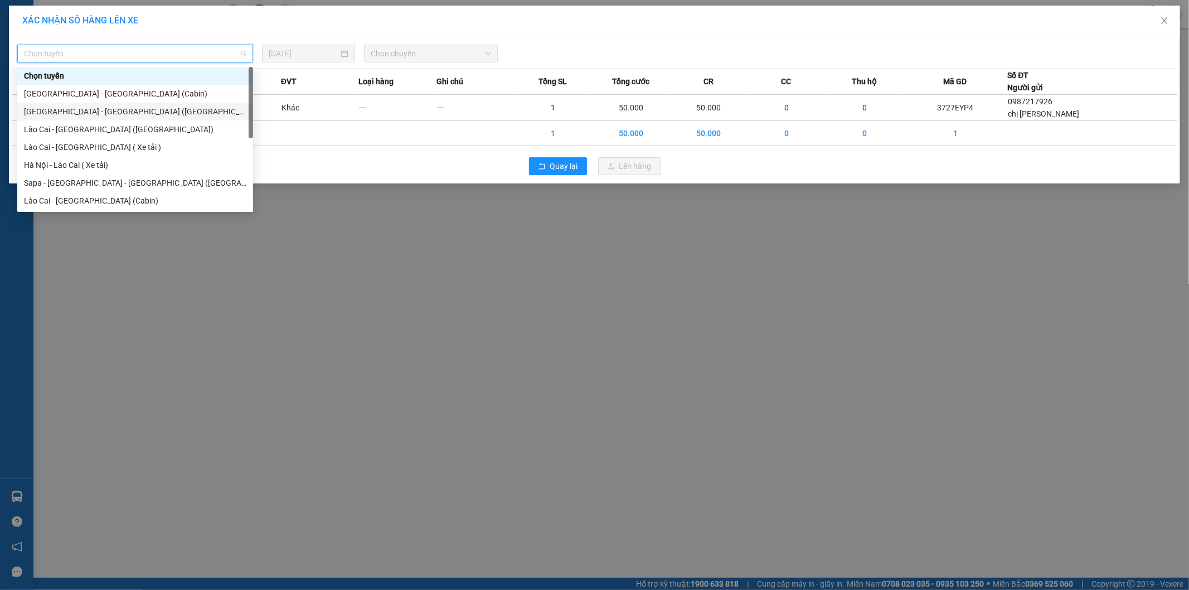
scroll to position [89, 0]
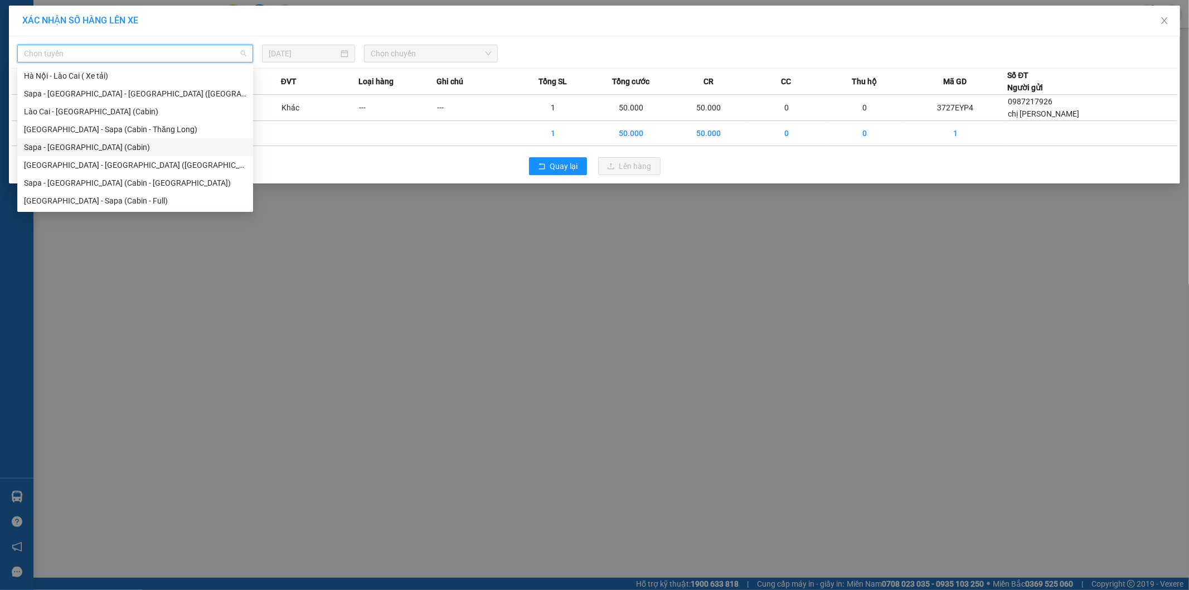
click at [36, 152] on div "Sapa - [GEOGRAPHIC_DATA] (Cabin)" at bounding box center [135, 147] width 222 height 12
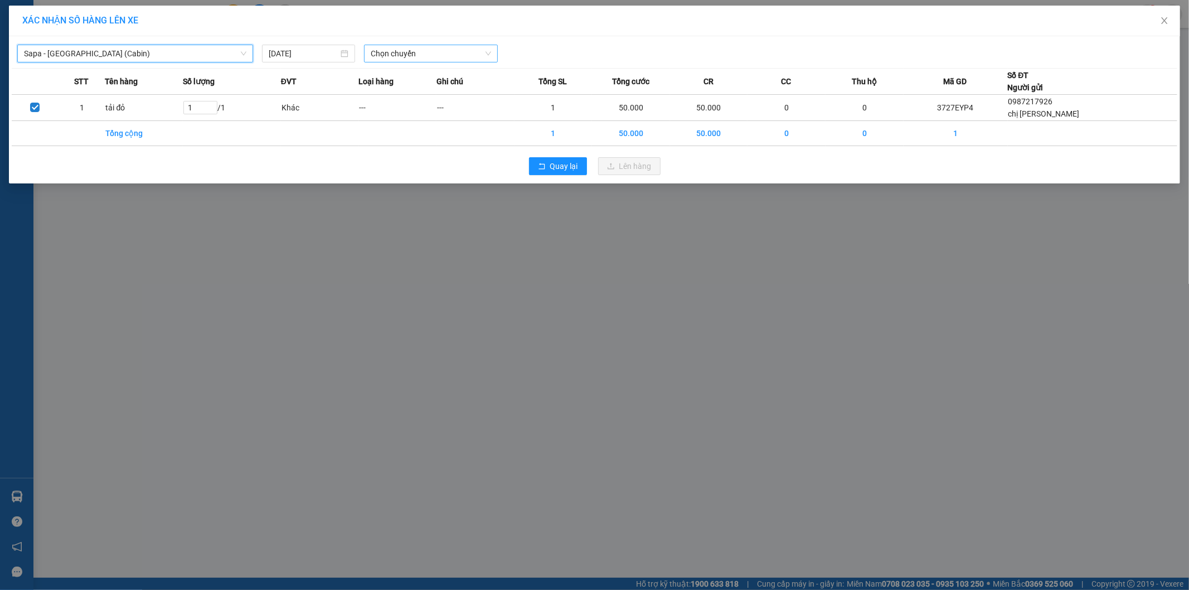
click at [385, 57] on span "Chọn chuyến" at bounding box center [431, 53] width 120 height 17
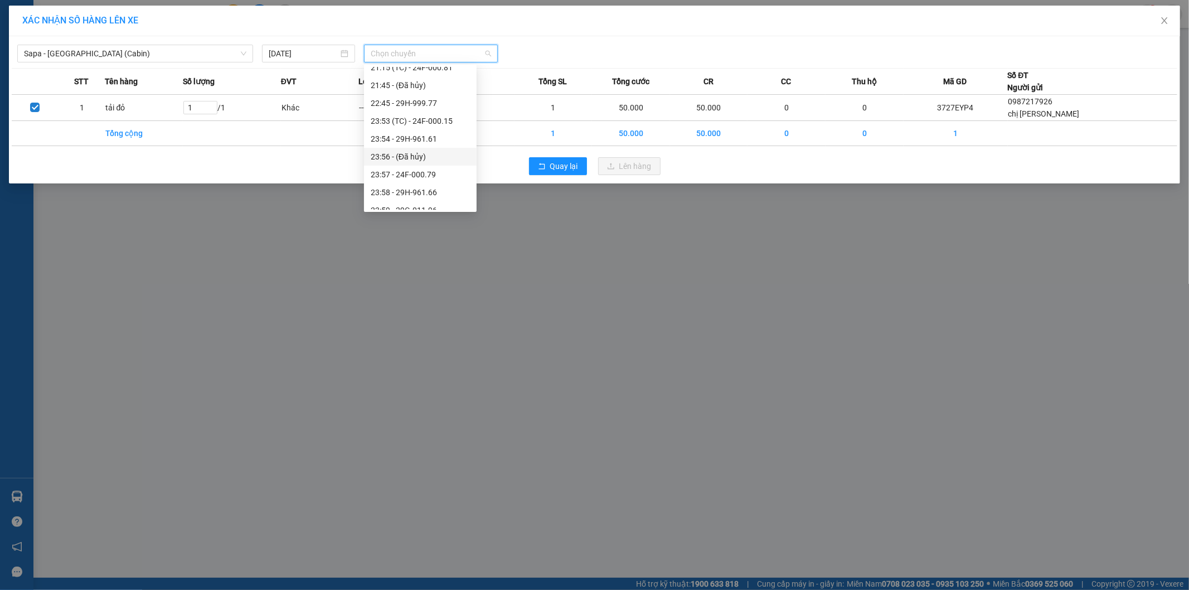
scroll to position [464, 0]
click at [372, 169] on div "23:57 - 24F-000.79" at bounding box center [420, 165] width 99 height 12
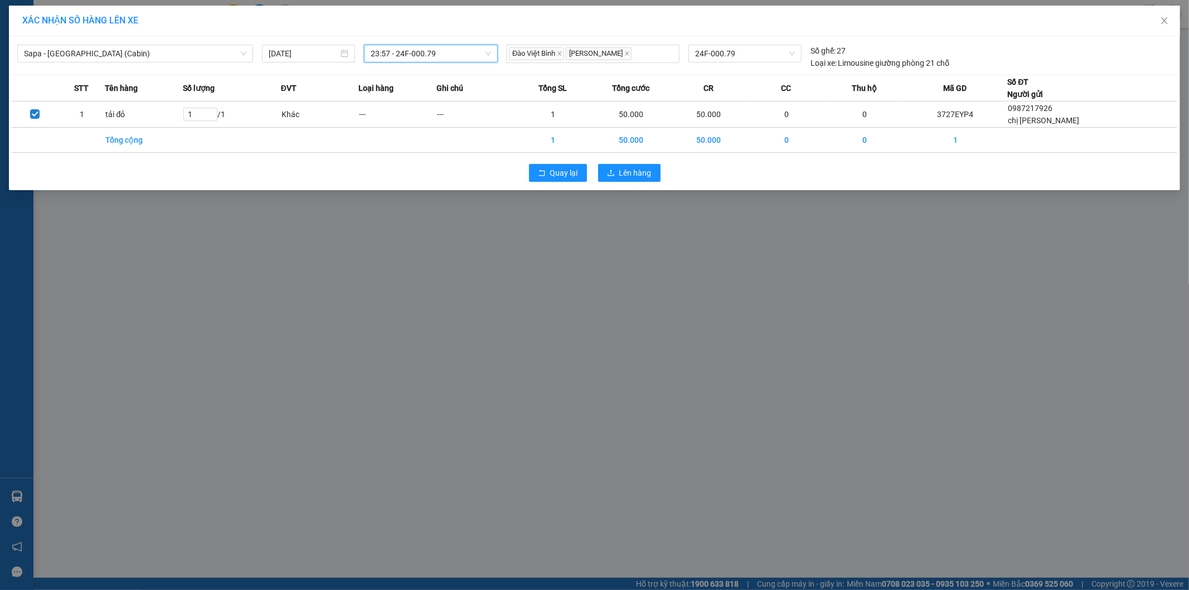
click at [380, 48] on span "23:57 - 24F-000.79" at bounding box center [431, 53] width 120 height 17
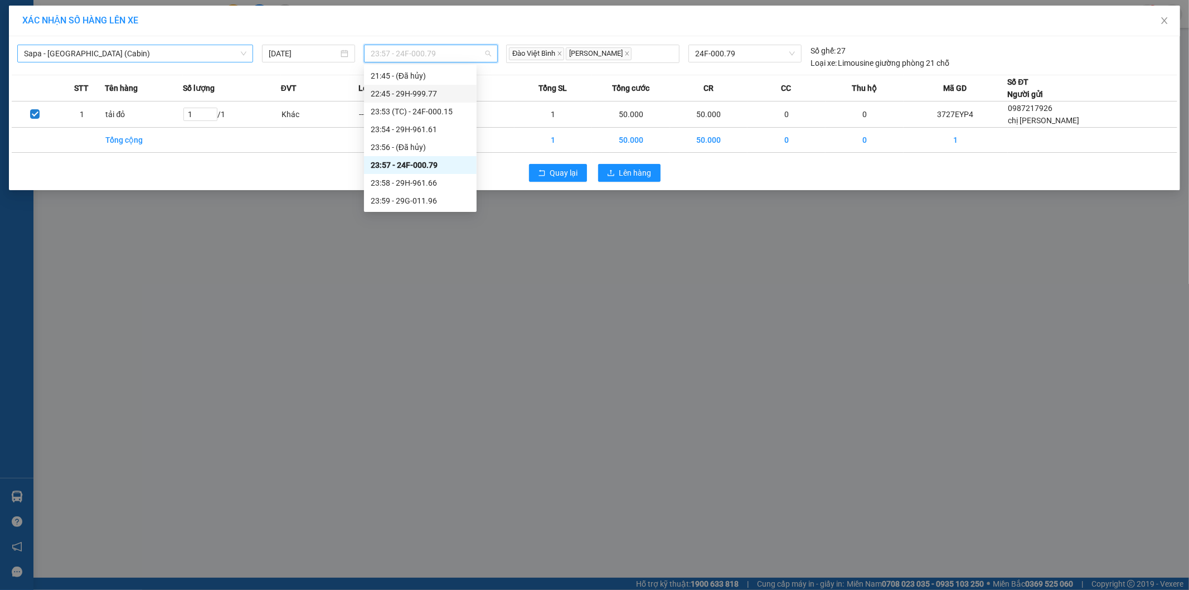
click at [48, 58] on span "Sapa - [GEOGRAPHIC_DATA] (Cabin)" at bounding box center [135, 53] width 222 height 17
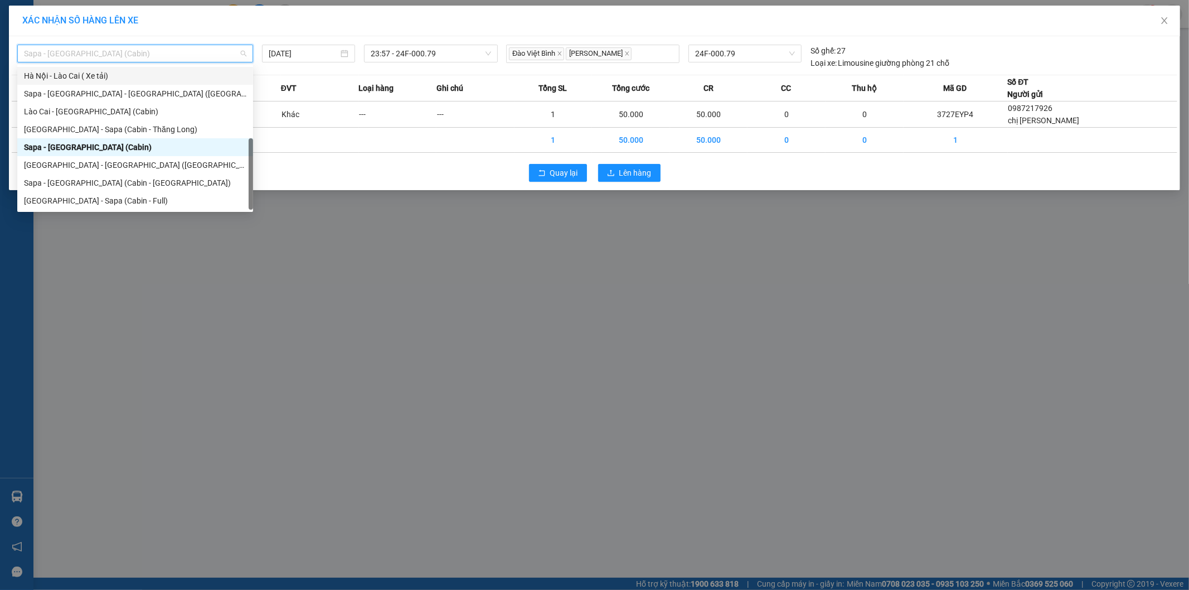
click at [27, 57] on span "Sapa - [GEOGRAPHIC_DATA] (Cabin)" at bounding box center [135, 53] width 222 height 17
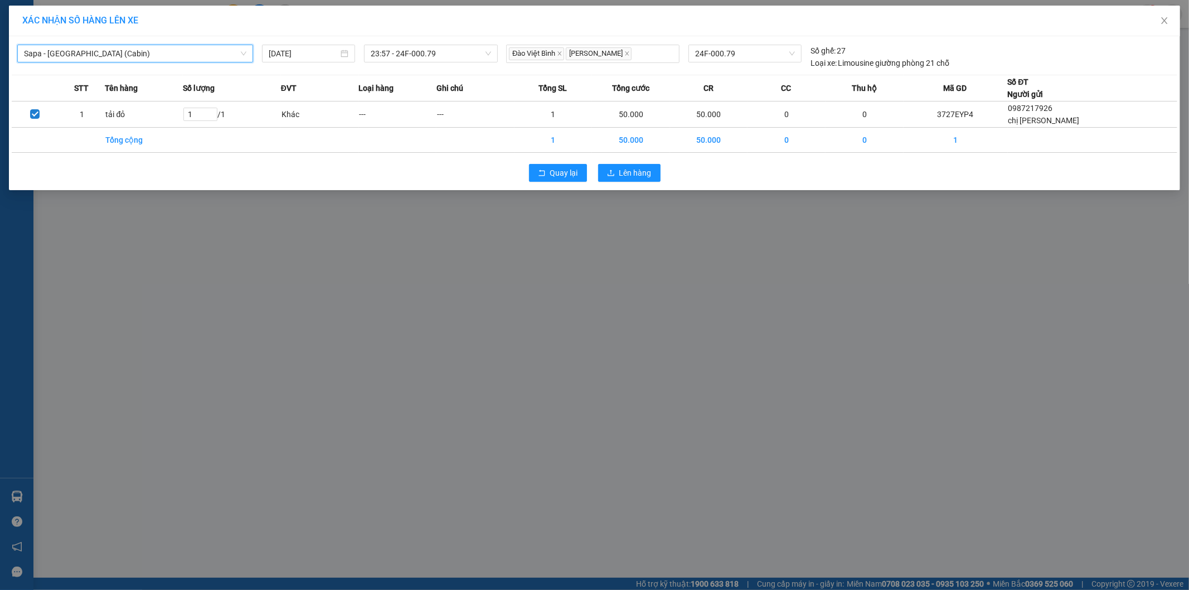
click at [21, 48] on div "Sapa - [GEOGRAPHIC_DATA] (Cabin)" at bounding box center [135, 54] width 236 height 18
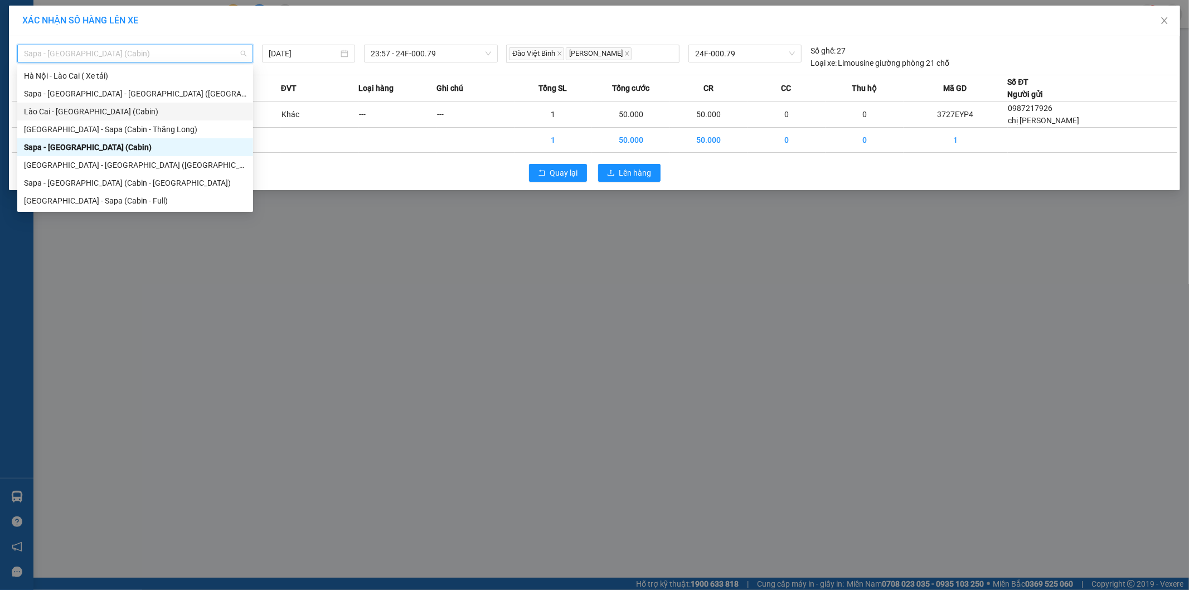
click at [47, 115] on div "Lào Cai - [GEOGRAPHIC_DATA] (Cabin)" at bounding box center [135, 111] width 222 height 12
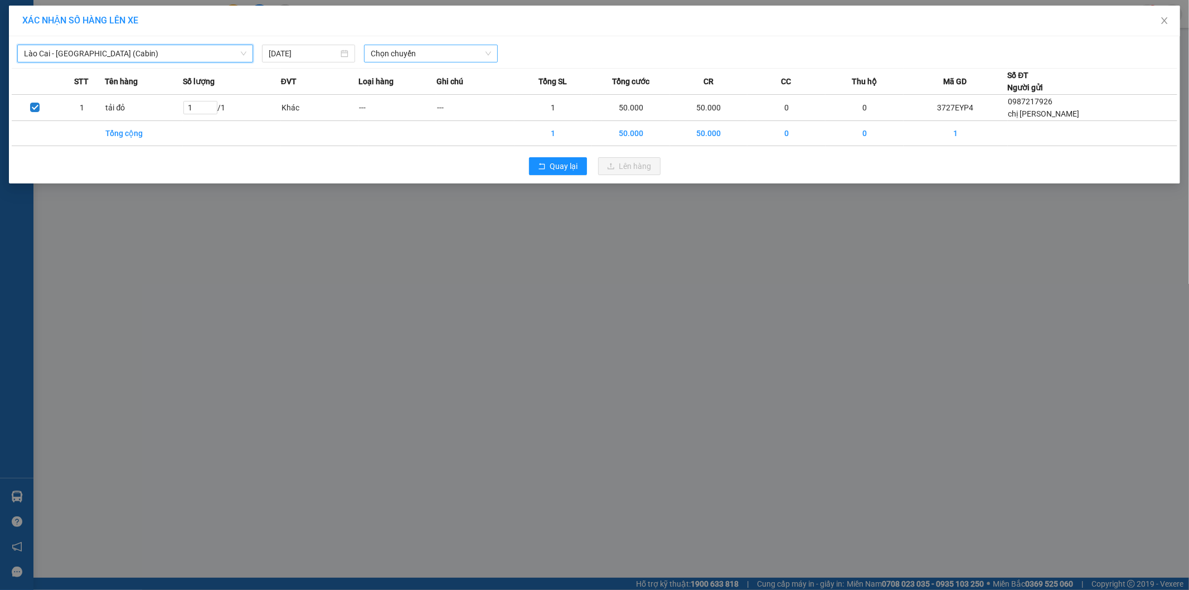
click at [376, 54] on span "Chọn chuyến" at bounding box center [431, 53] width 120 height 17
click at [386, 95] on div "23:55 - 24F-000.28" at bounding box center [414, 94] width 87 height 12
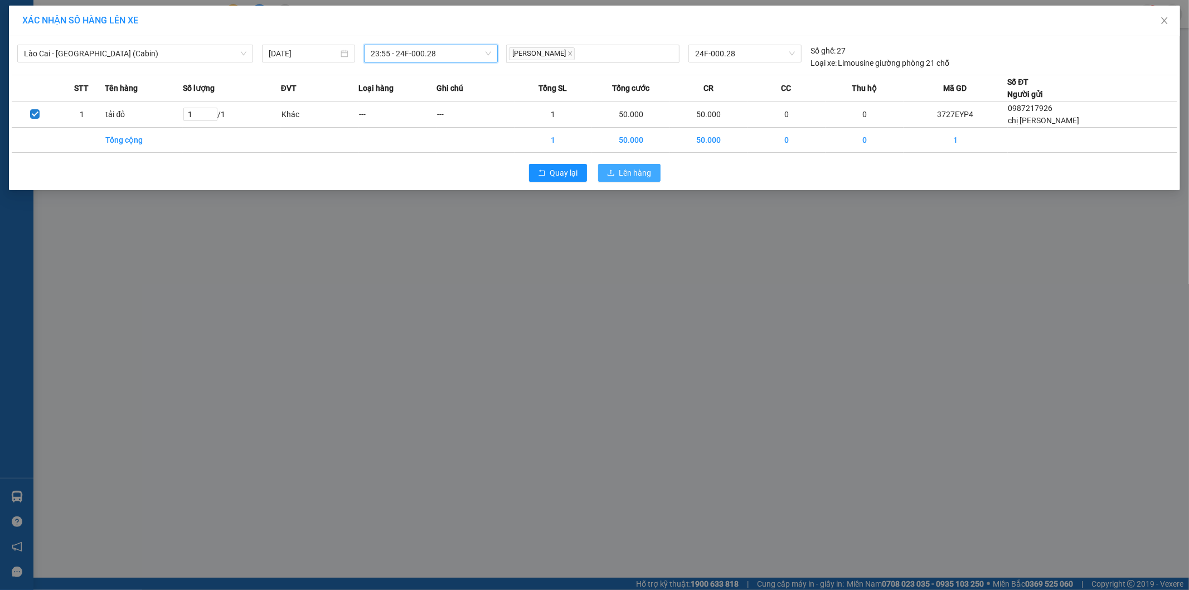
click at [656, 173] on button "Lên hàng" at bounding box center [629, 173] width 62 height 18
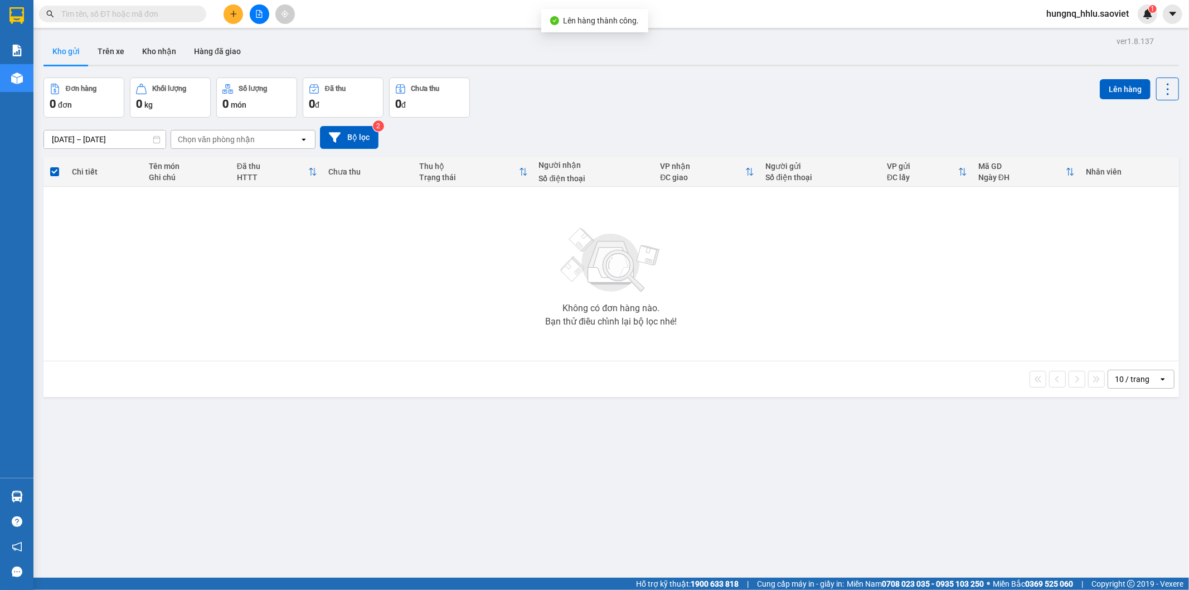
click at [265, 22] on div at bounding box center [259, 14] width 84 height 20
click at [263, 21] on button at bounding box center [260, 14] width 20 height 20
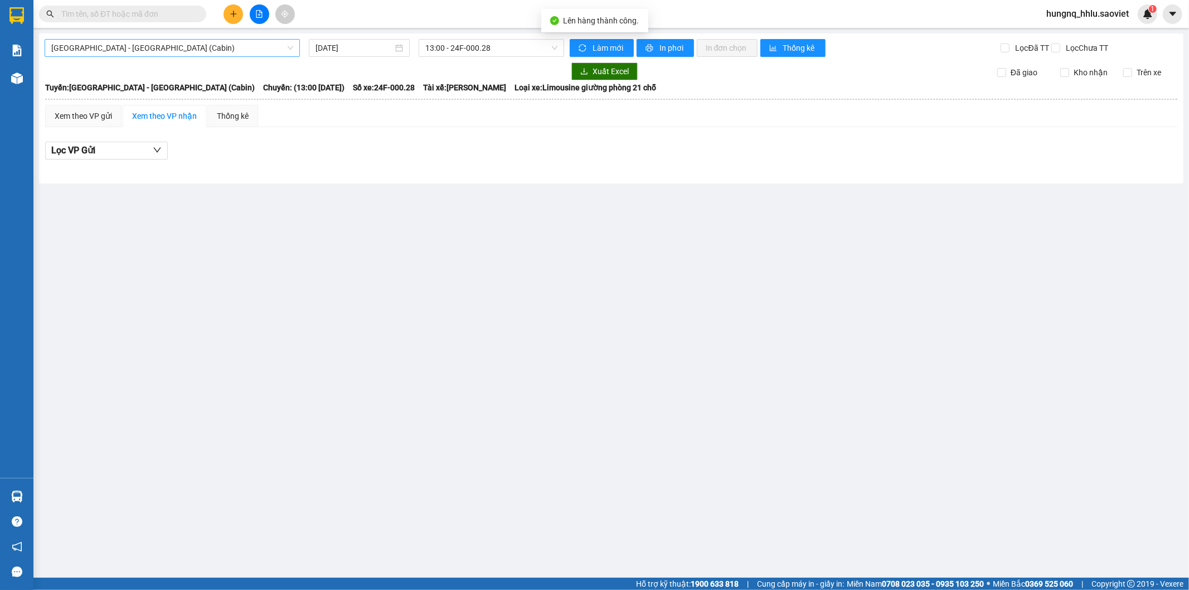
click at [60, 53] on span "[GEOGRAPHIC_DATA] - [GEOGRAPHIC_DATA] (Cabin)" at bounding box center [172, 48] width 242 height 17
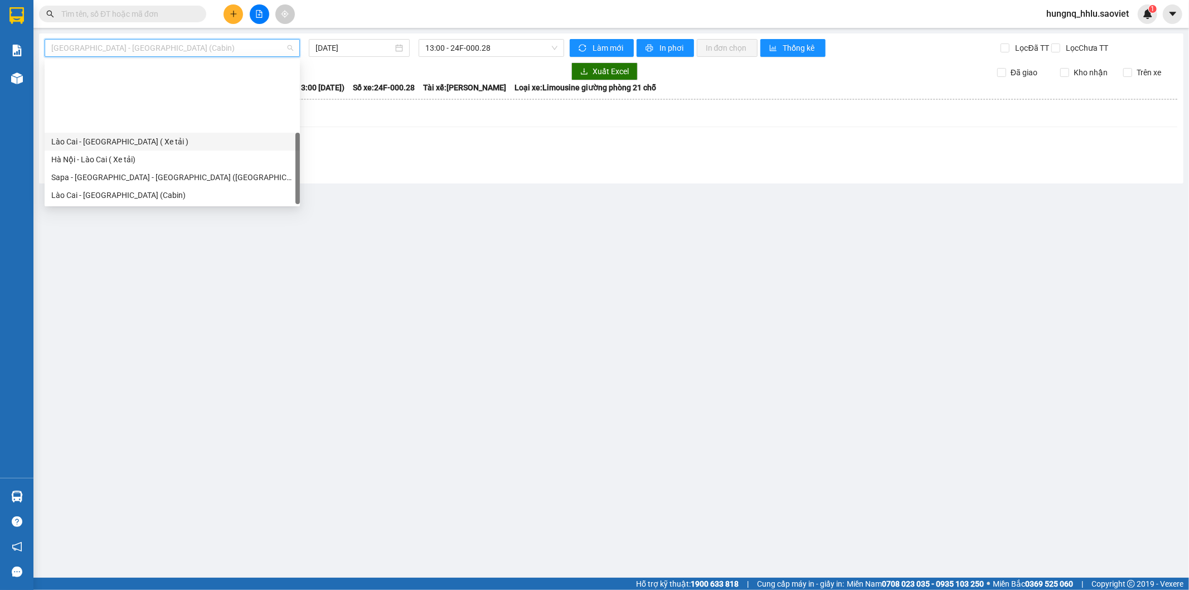
scroll to position [89, 0]
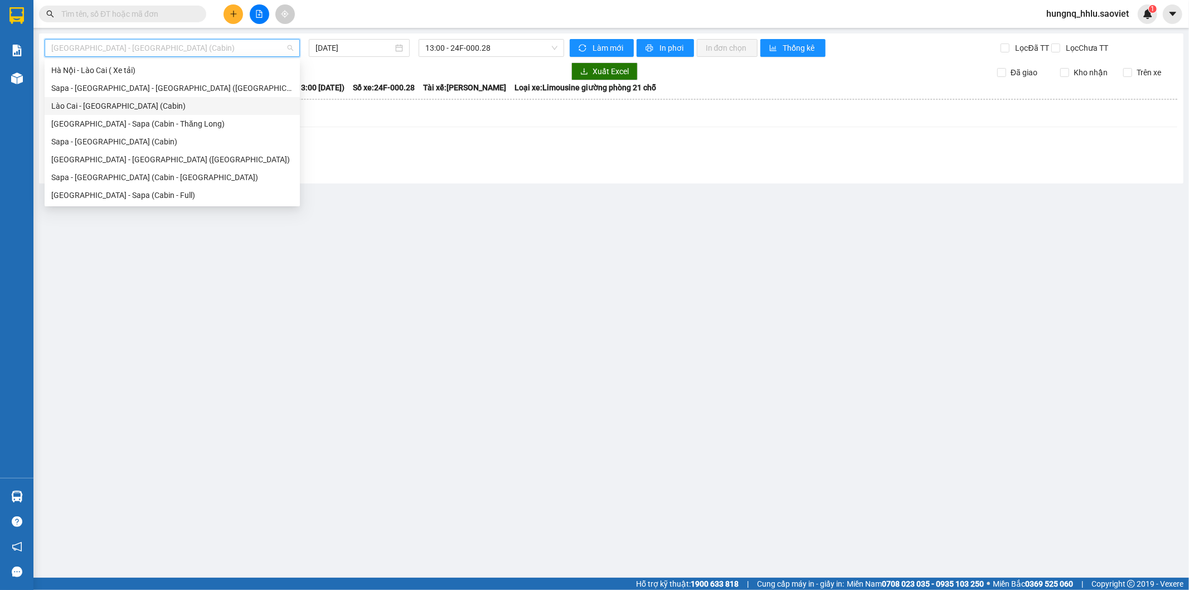
click at [73, 109] on div "Lào Cai - [GEOGRAPHIC_DATA] (Cabin)" at bounding box center [172, 106] width 242 height 12
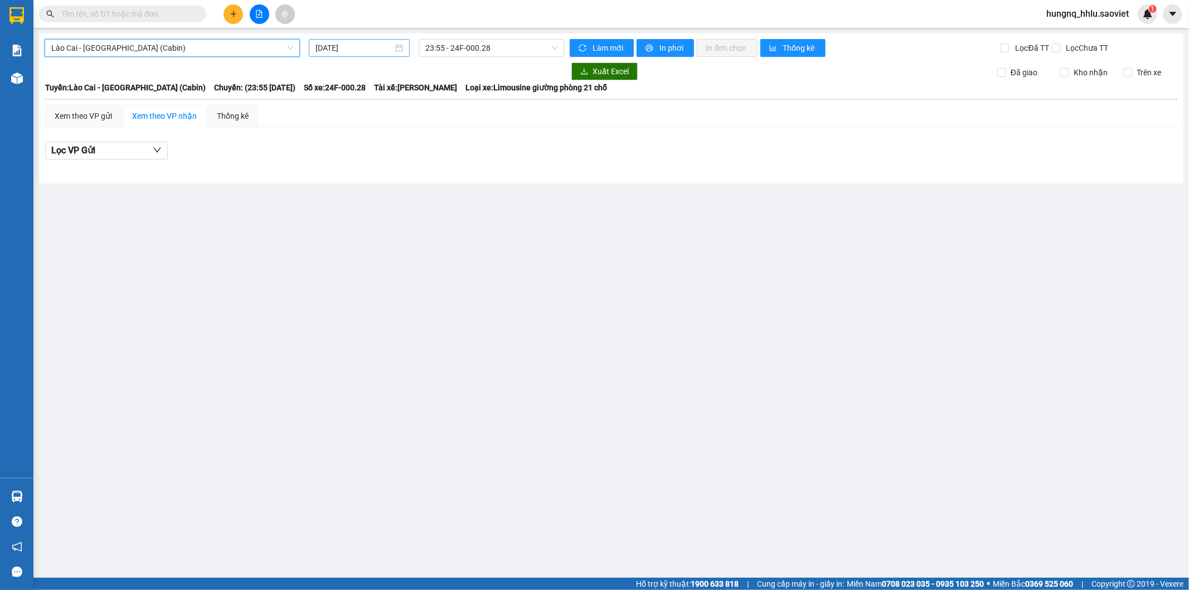
click at [344, 45] on input "[DATE]" at bounding box center [353, 48] width 77 height 12
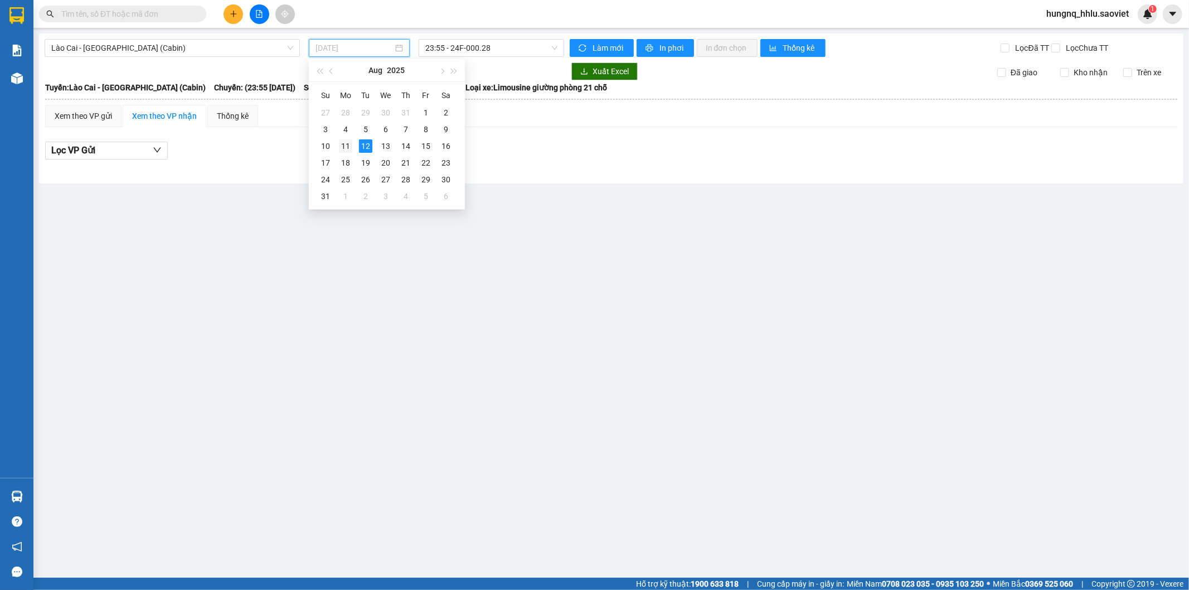
click at [349, 148] on div "11" at bounding box center [345, 145] width 13 height 13
type input "[DATE]"
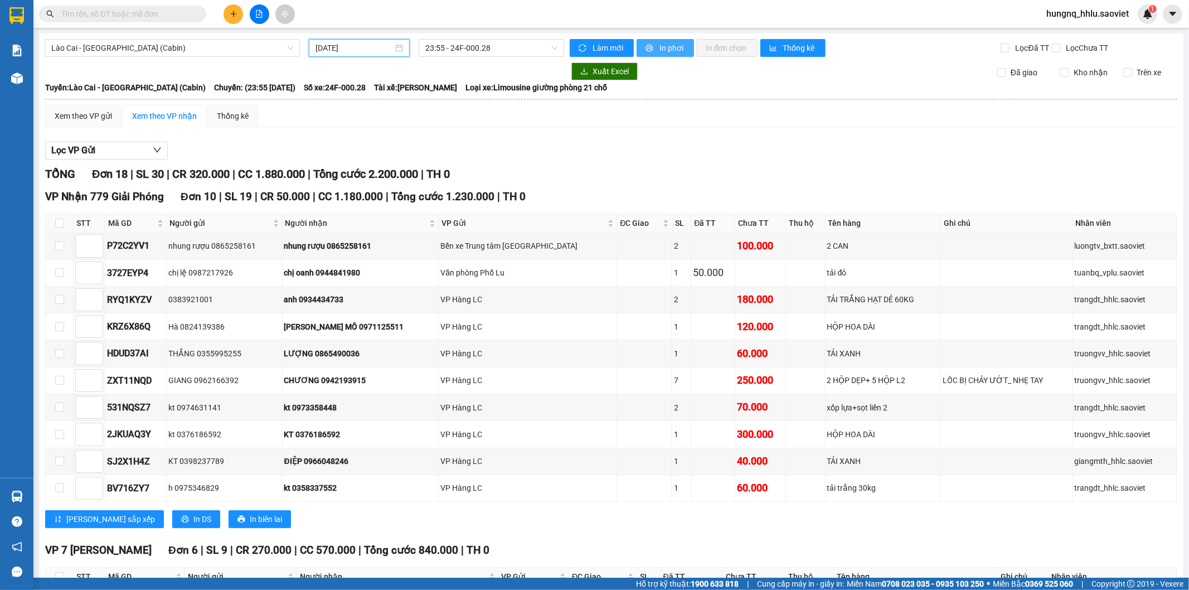
click at [682, 54] on button "In phơi" at bounding box center [665, 48] width 57 height 18
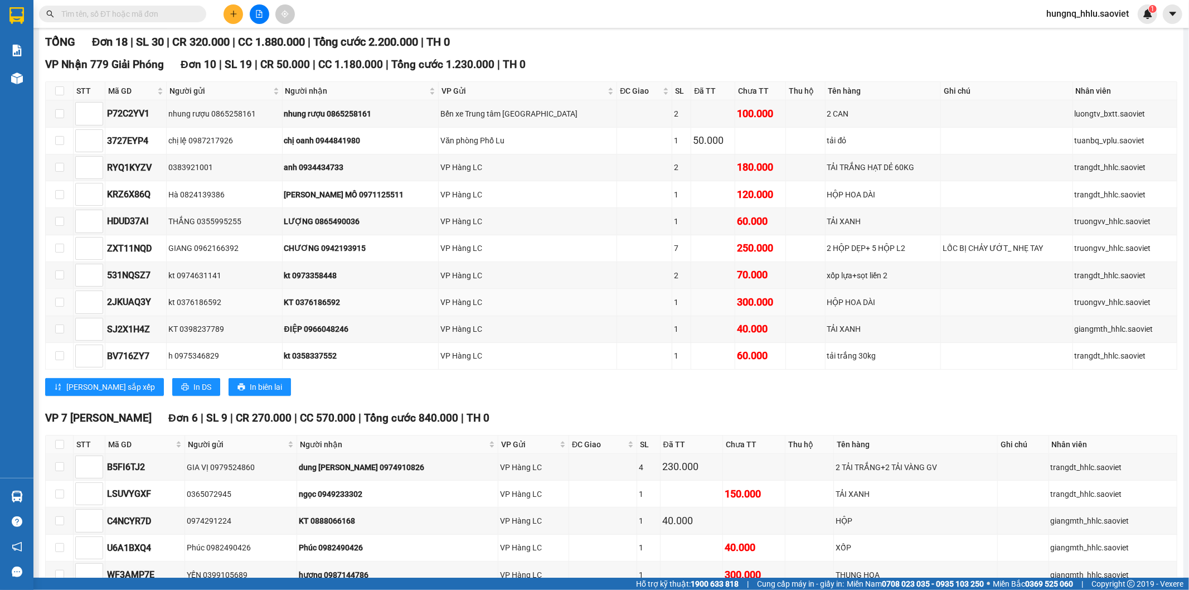
scroll to position [90, 0]
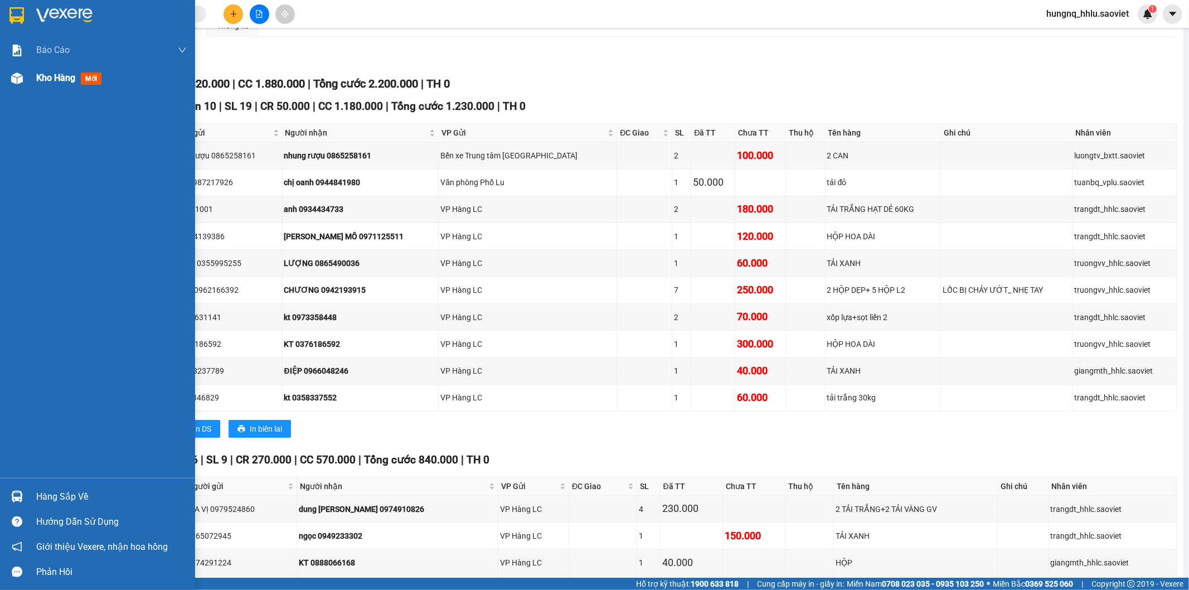
click at [54, 80] on span "Kho hàng" at bounding box center [55, 77] width 39 height 11
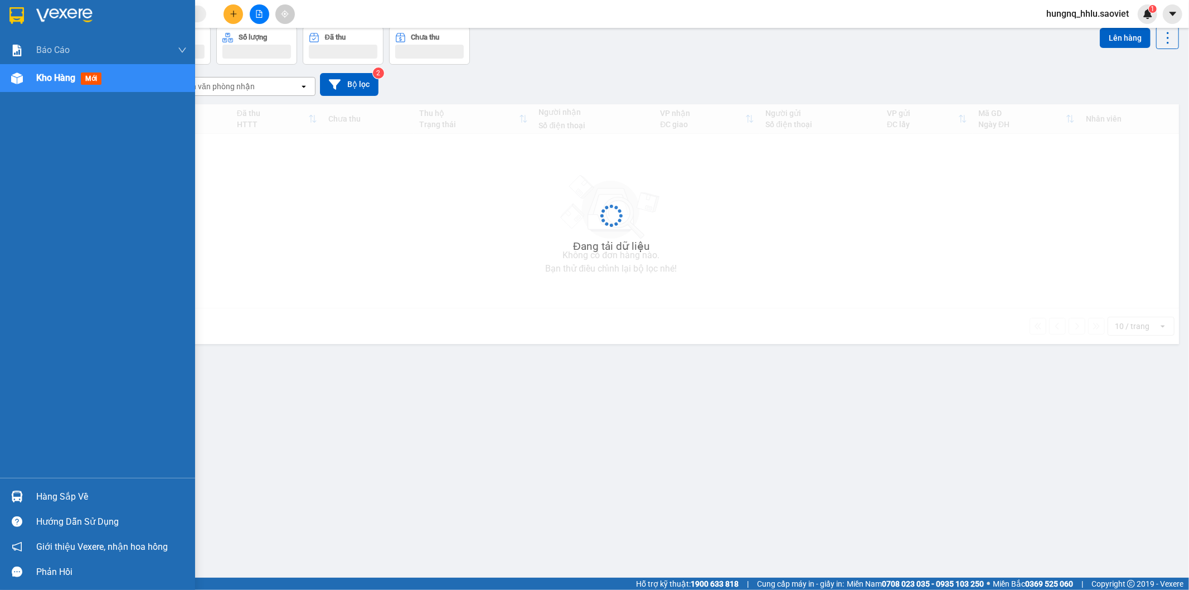
scroll to position [51, 0]
click at [69, 81] on span "Kho hàng" at bounding box center [55, 77] width 39 height 11
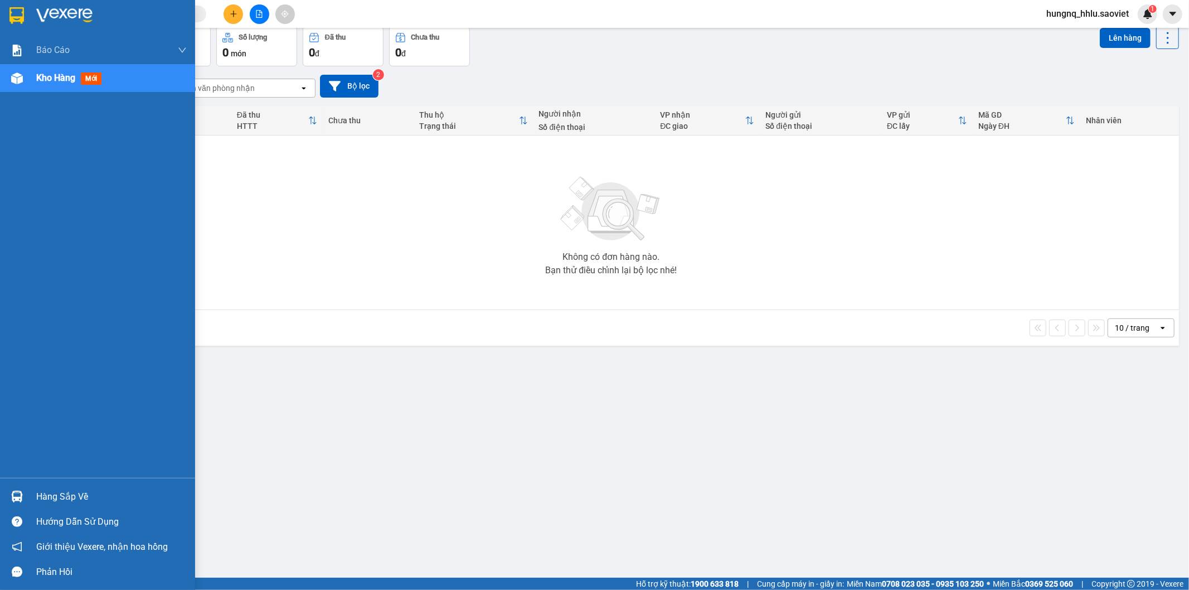
click at [39, 77] on span "Kho hàng" at bounding box center [55, 77] width 39 height 11
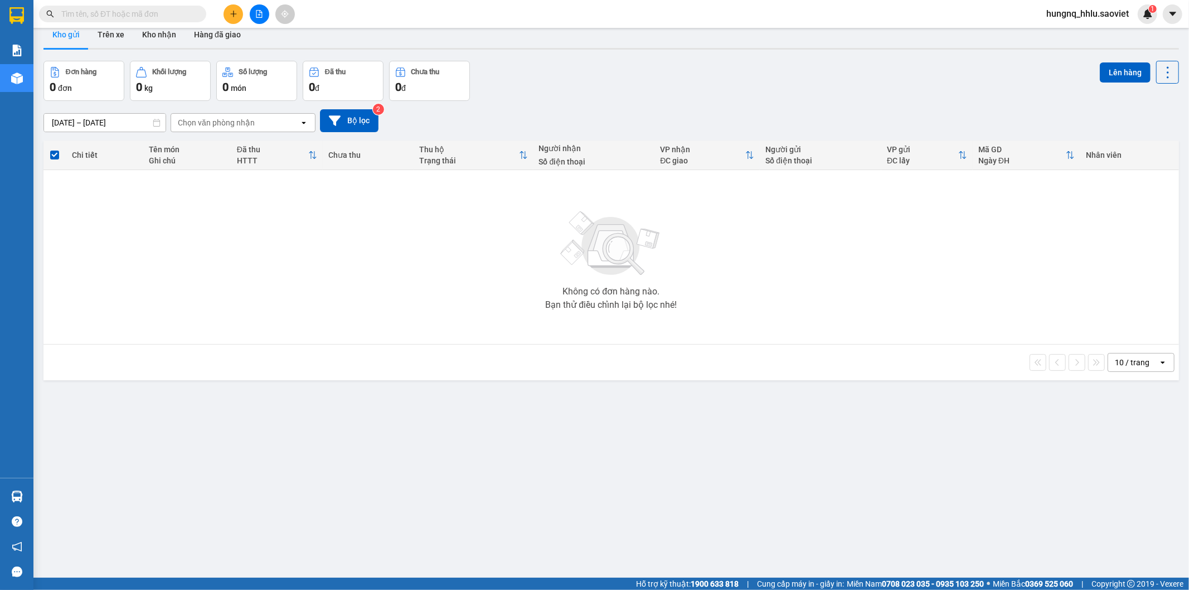
scroll to position [0, 0]
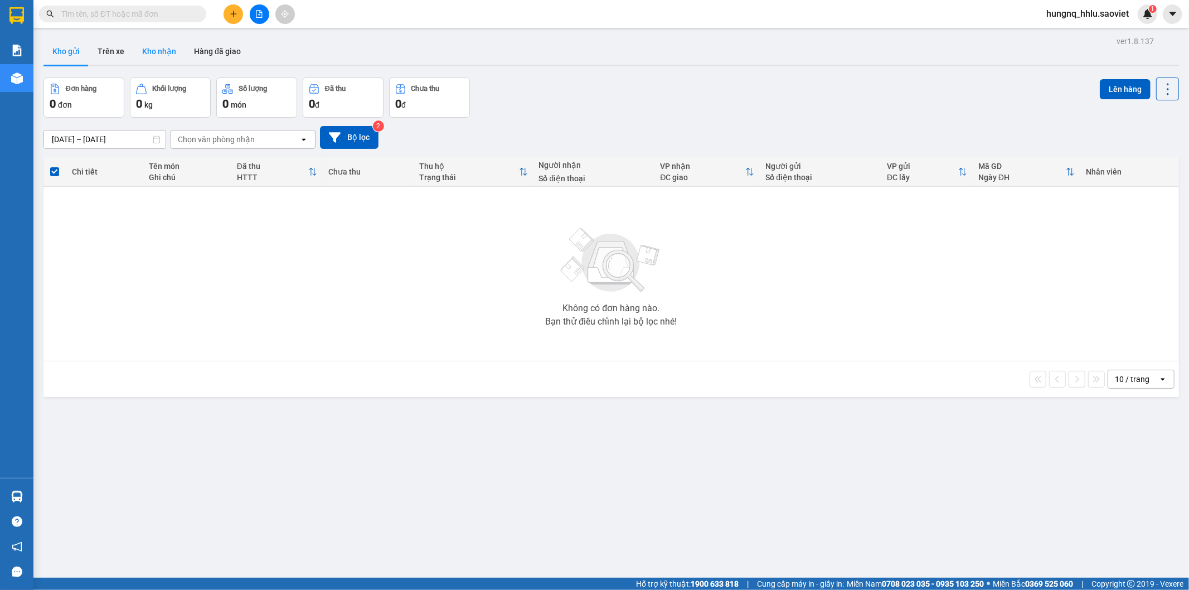
click at [153, 52] on button "Kho nhận" at bounding box center [159, 51] width 52 height 27
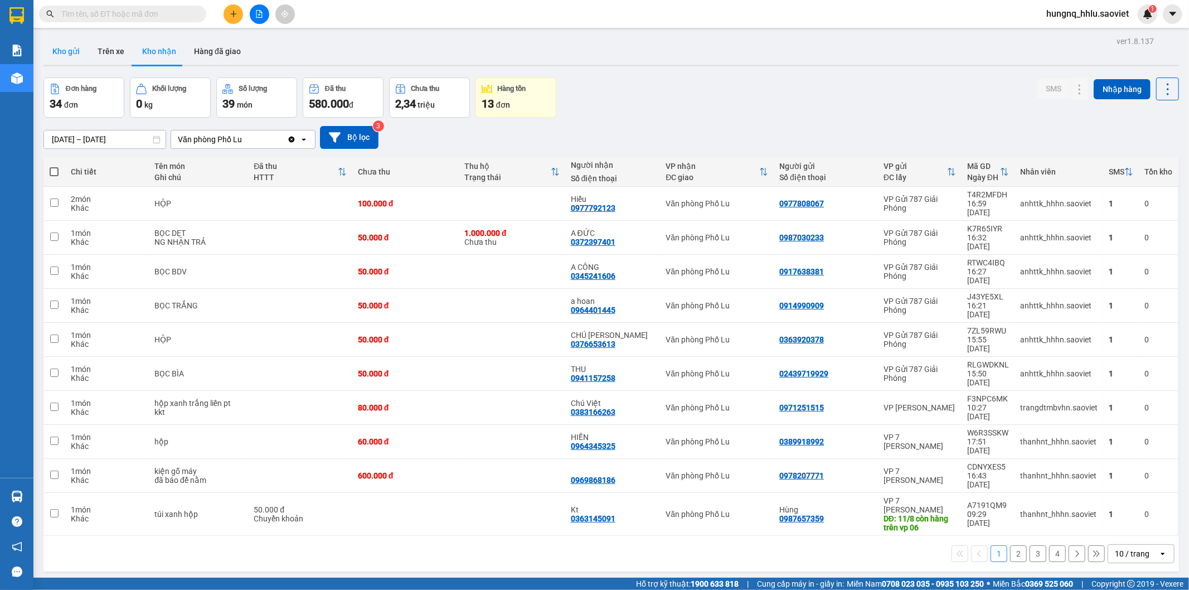
click at [71, 50] on button "Kho gửi" at bounding box center [65, 51] width 45 height 27
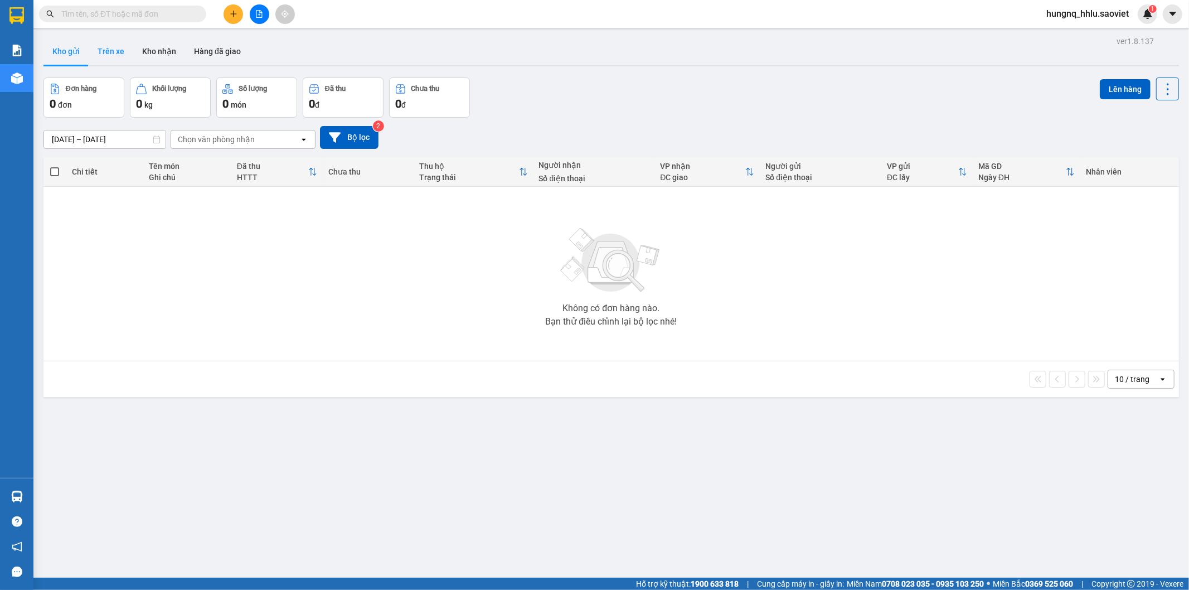
click at [102, 53] on button "Trên xe" at bounding box center [111, 51] width 45 height 27
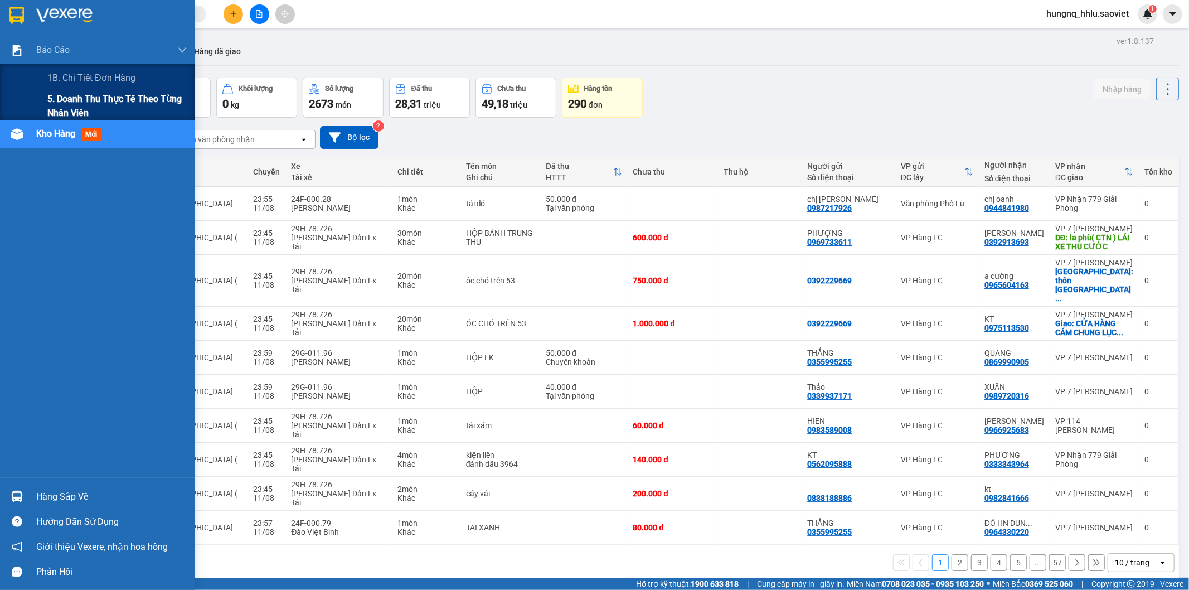
click at [64, 106] on span "5. Doanh thu thực tế theo từng nhân viên" at bounding box center [116, 106] width 139 height 28
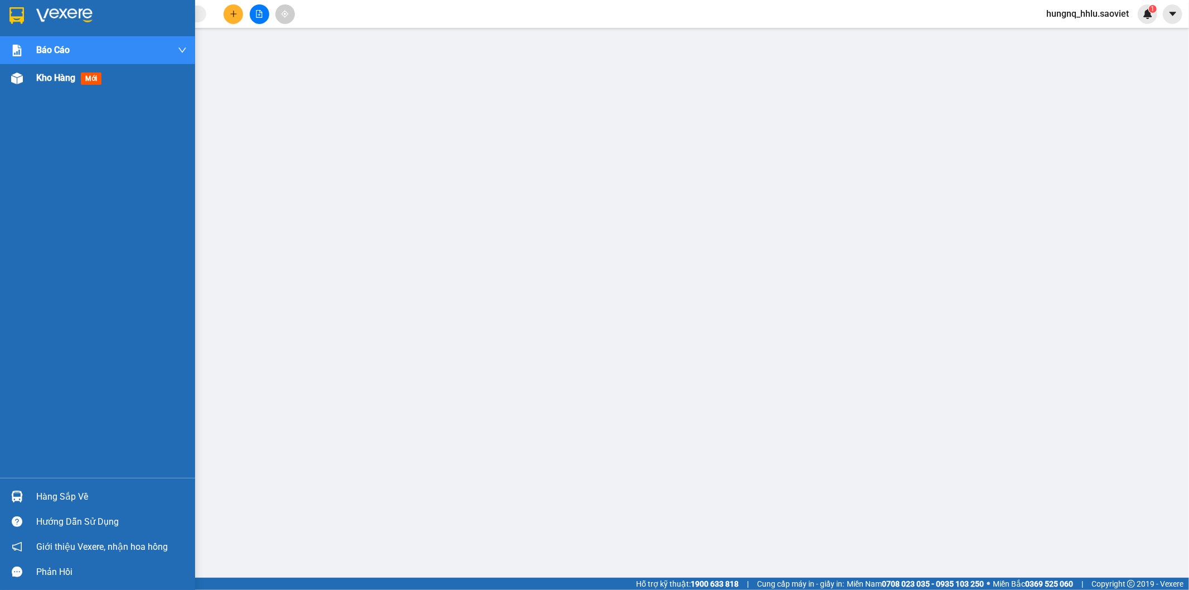
click at [60, 85] on div "Kho hàng mới" at bounding box center [111, 78] width 150 height 28
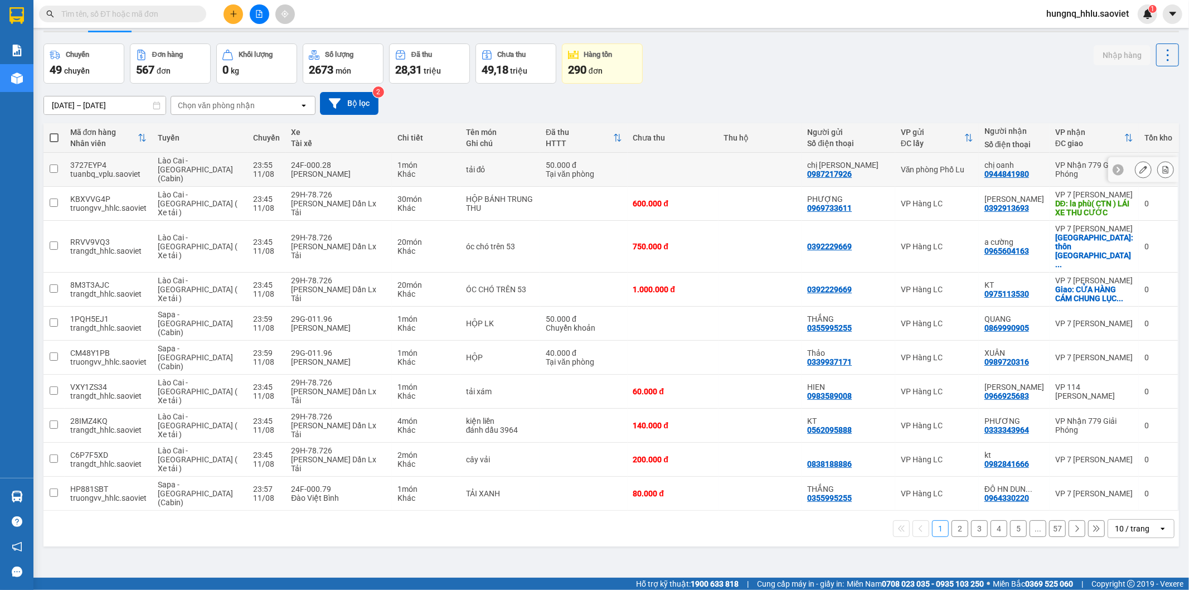
scroll to position [51, 0]
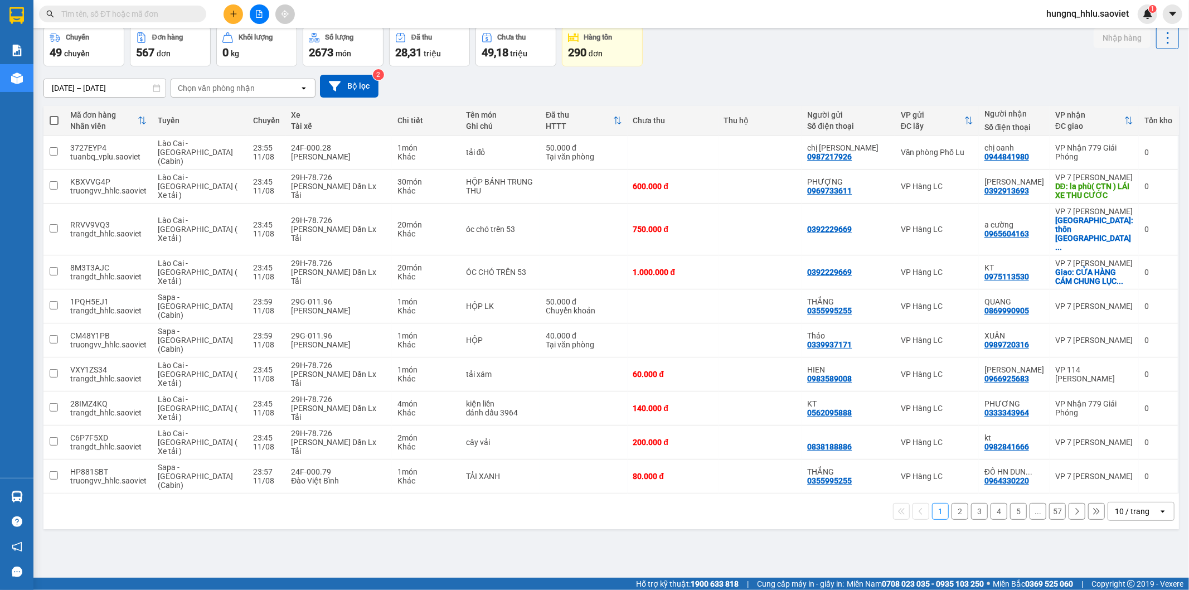
click at [210, 88] on div "Chọn văn phòng nhận" at bounding box center [216, 87] width 77 height 11
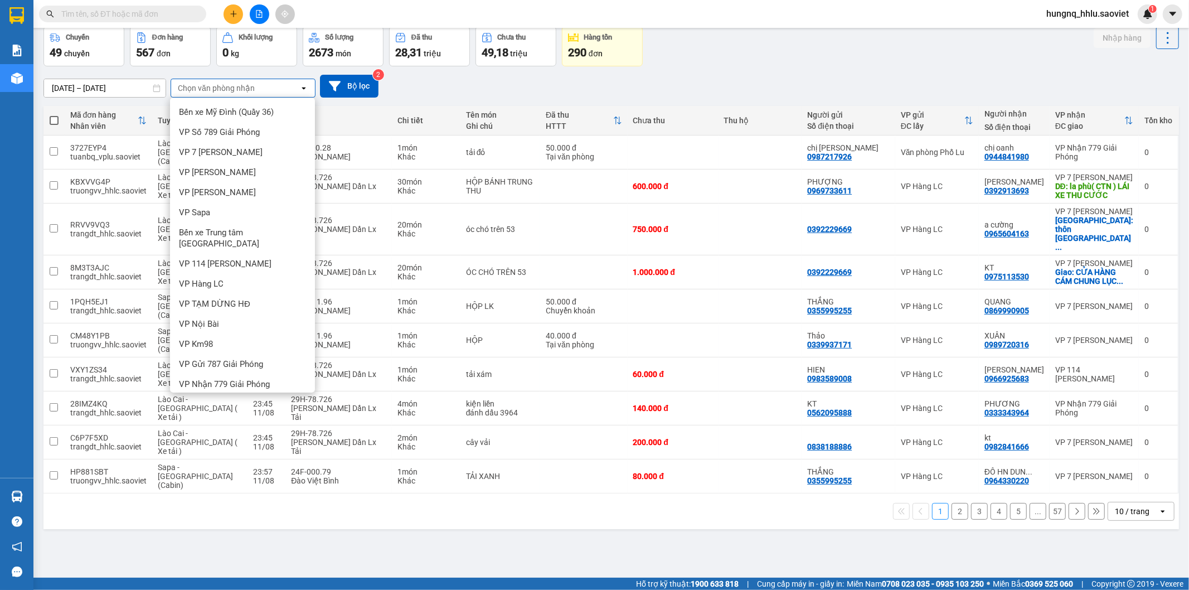
click at [199, 399] on span "Văn phòng Phố Lu" at bounding box center [212, 404] width 67 height 11
